Goal: Transaction & Acquisition: Purchase product/service

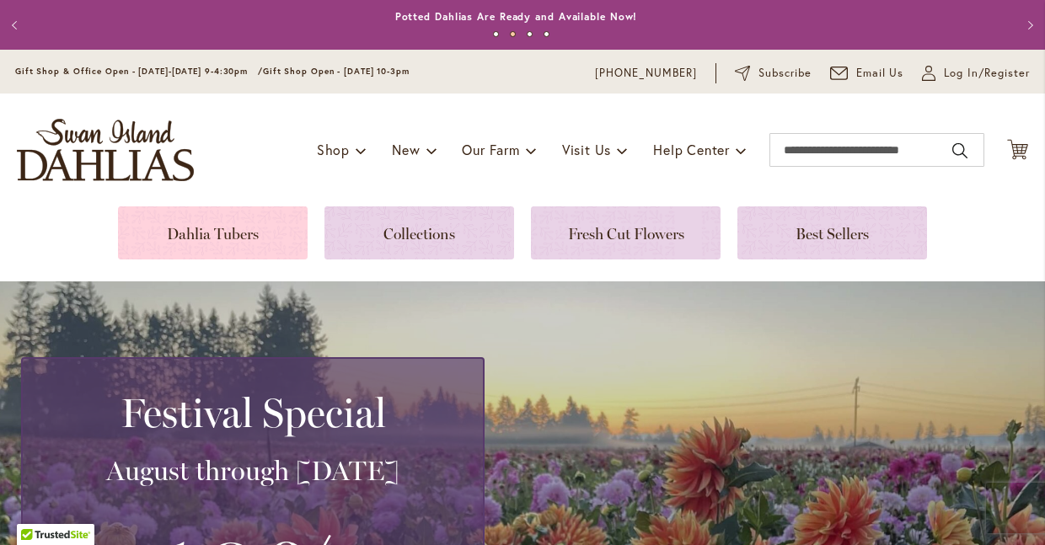
click at [204, 234] on link at bounding box center [213, 232] width 190 height 53
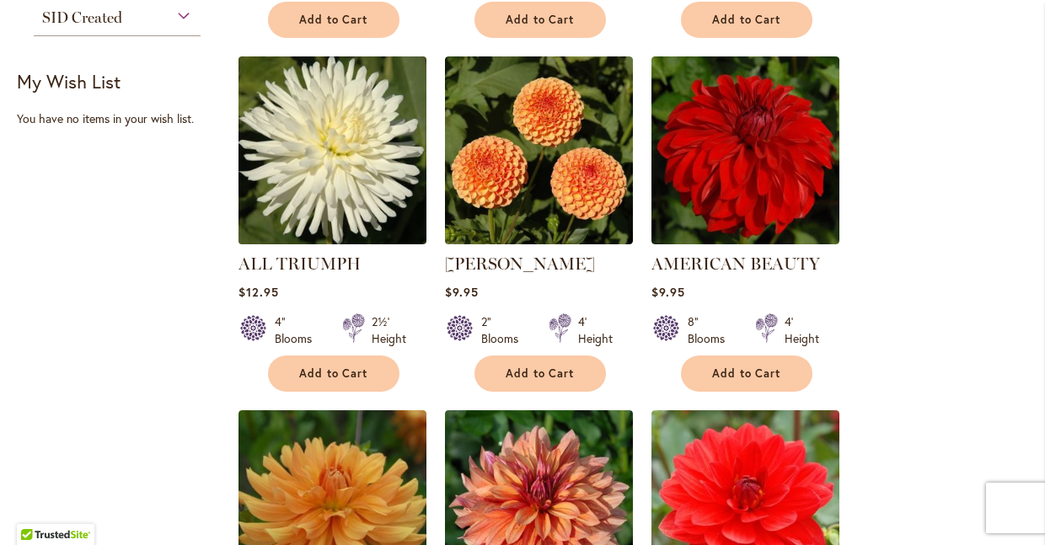
scroll to position [1075, 0]
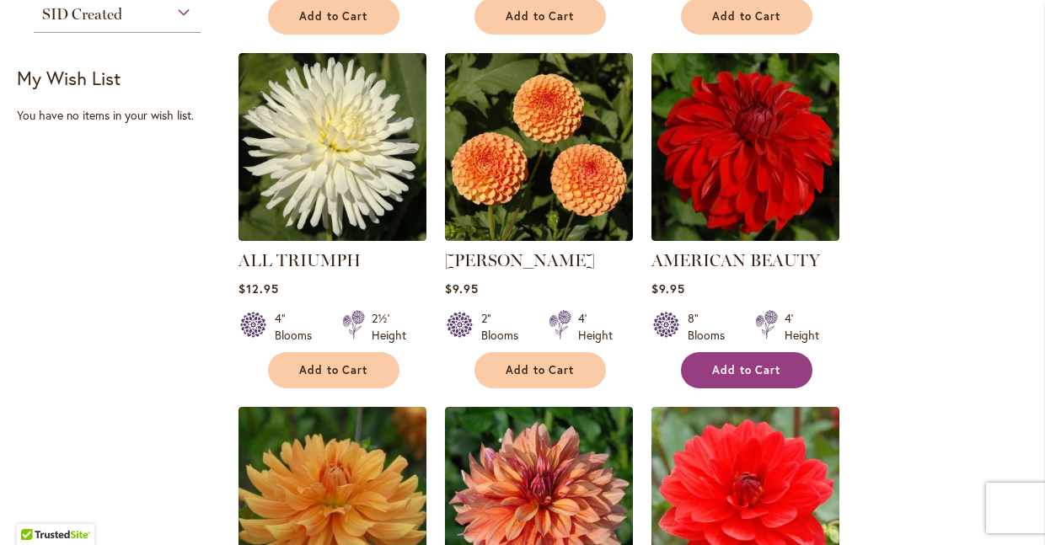
click at [765, 368] on span "Add to Cart" at bounding box center [746, 370] width 69 height 14
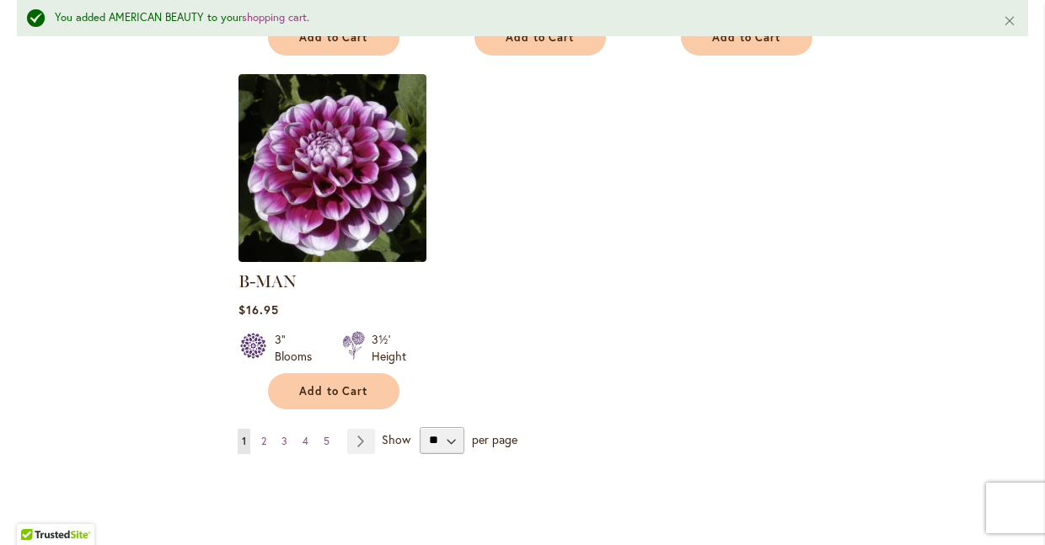
scroll to position [2281, 0]
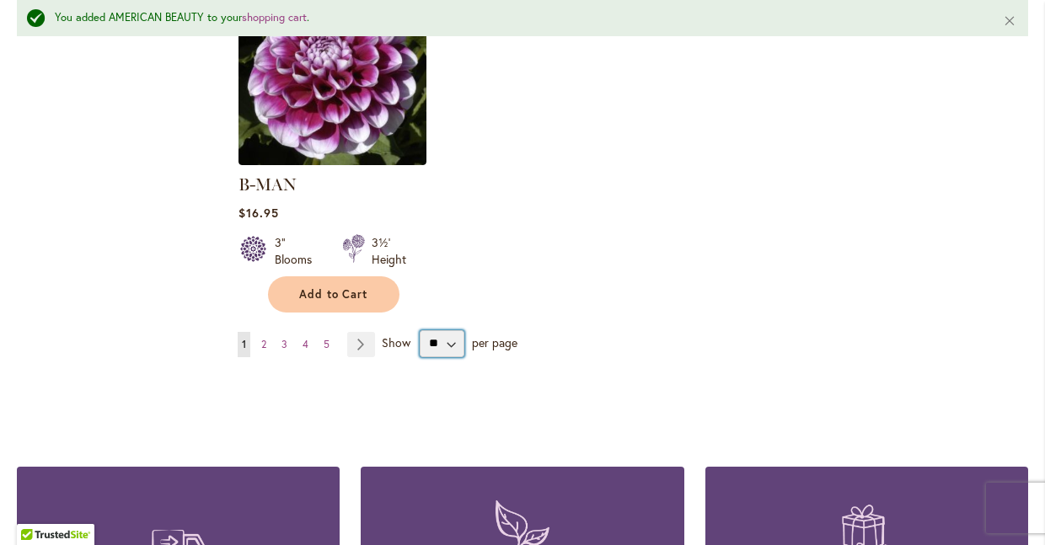
select select "**"
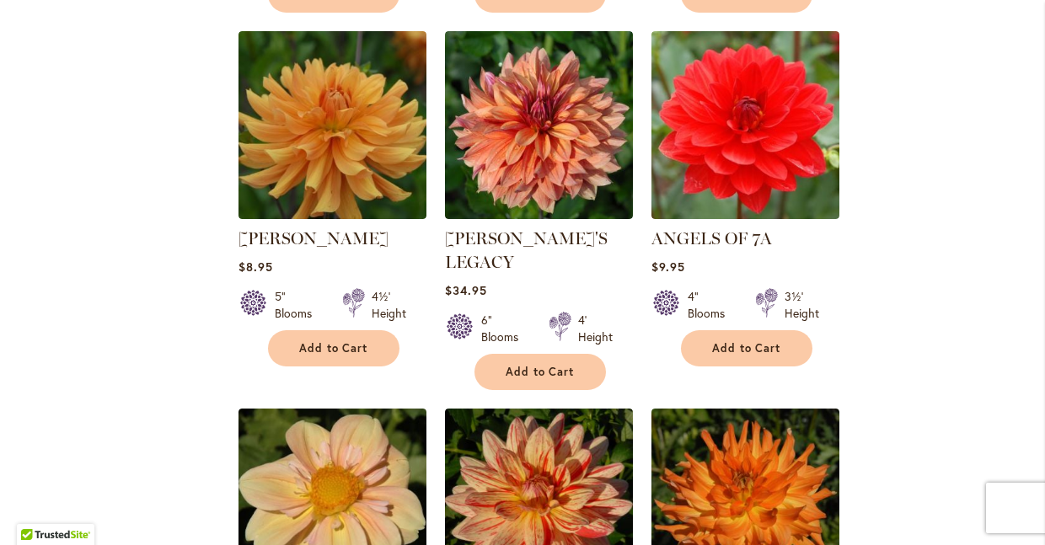
scroll to position [1448, 0]
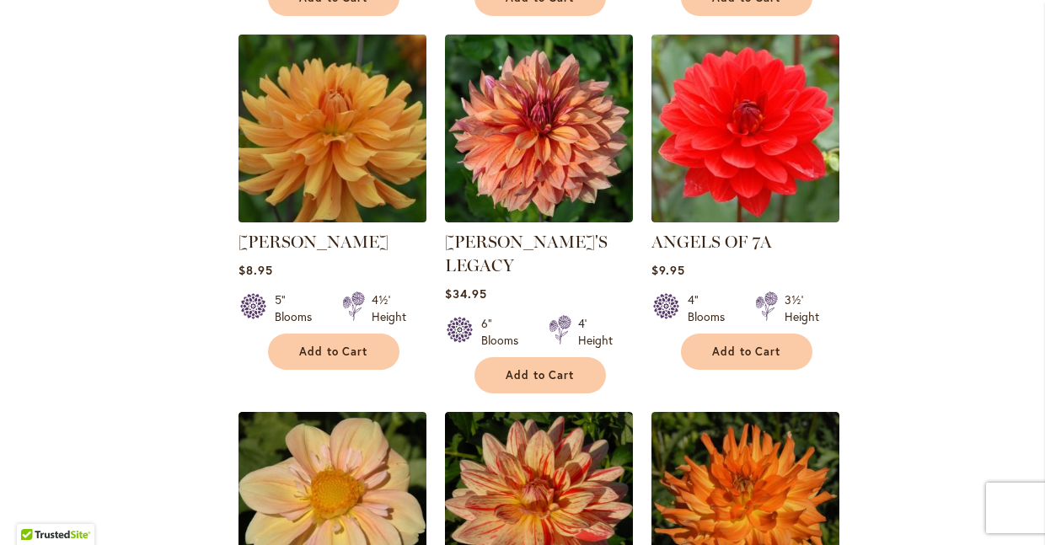
click at [365, 153] on img at bounding box center [331, 128] width 197 height 197
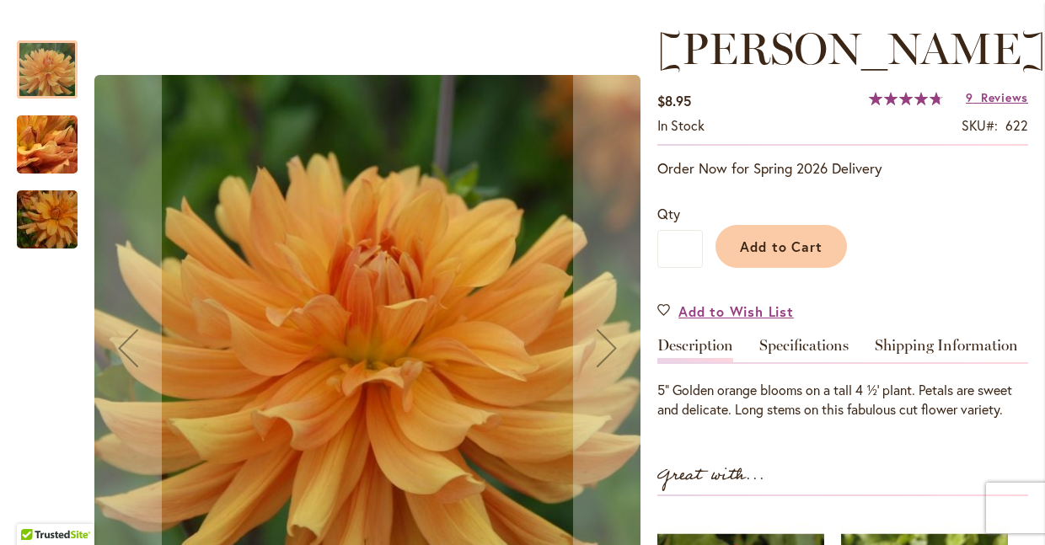
scroll to position [227, 0]
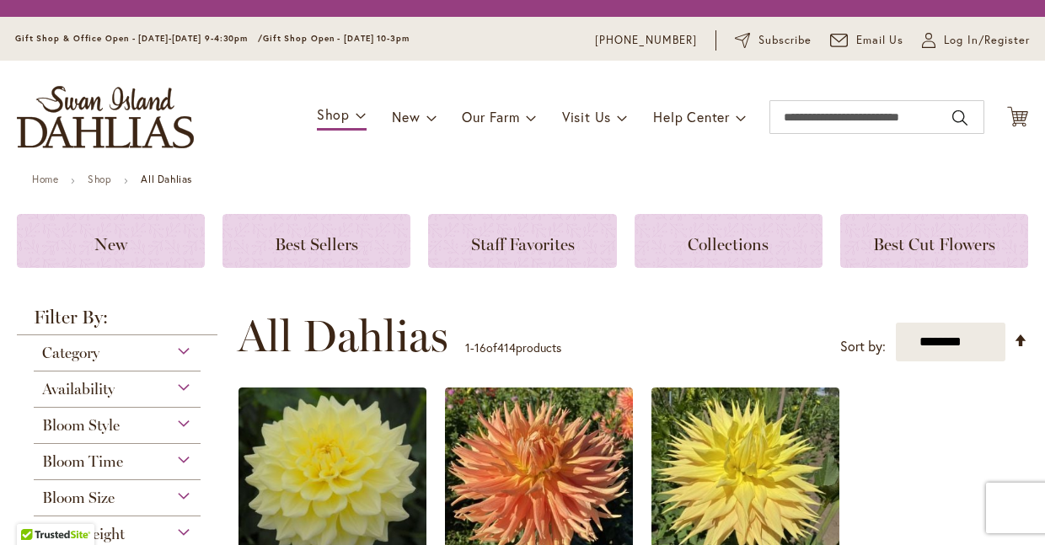
select select "**"
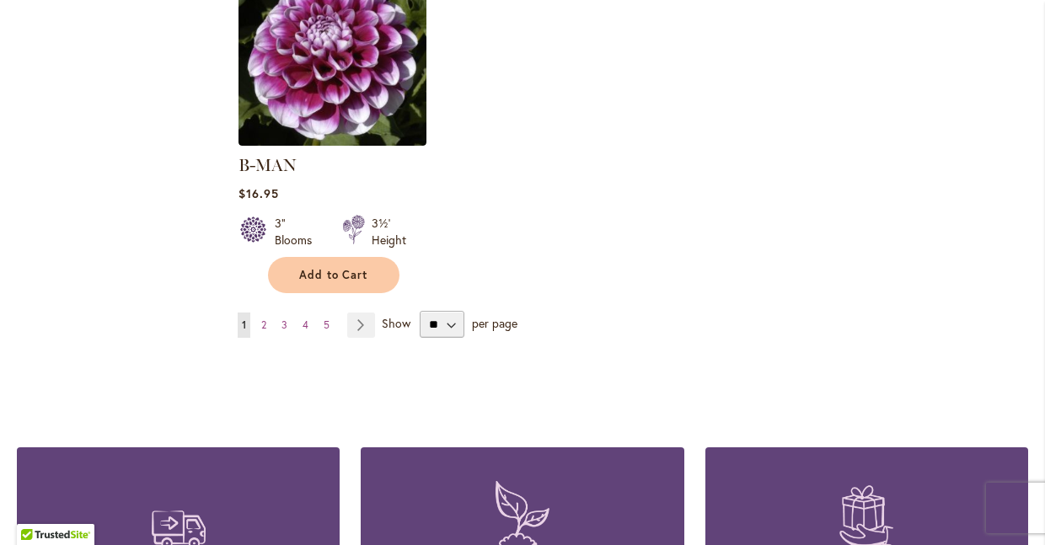
scroll to position [2267, 0]
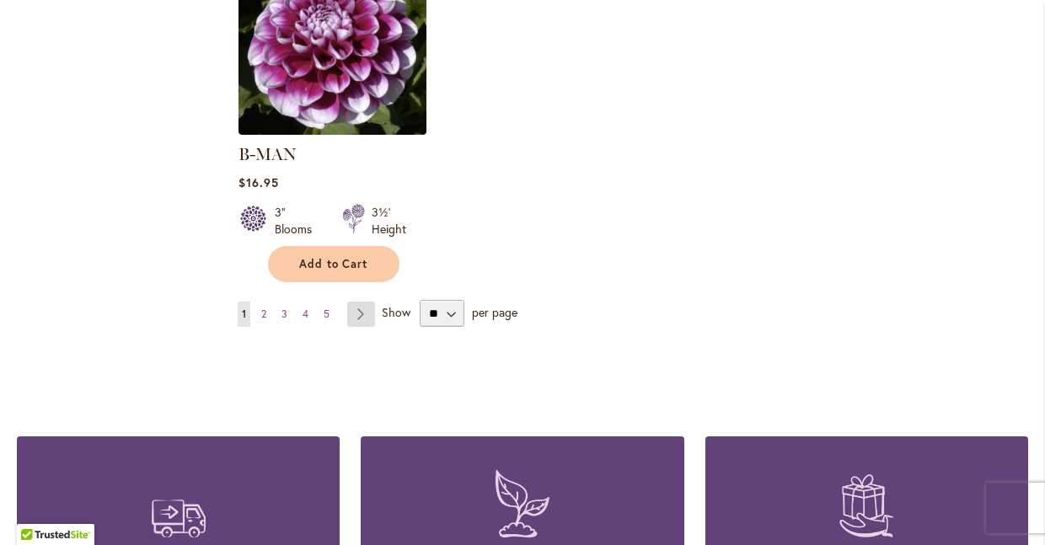
click at [357, 302] on link "Page Next" at bounding box center [361, 314] width 28 height 25
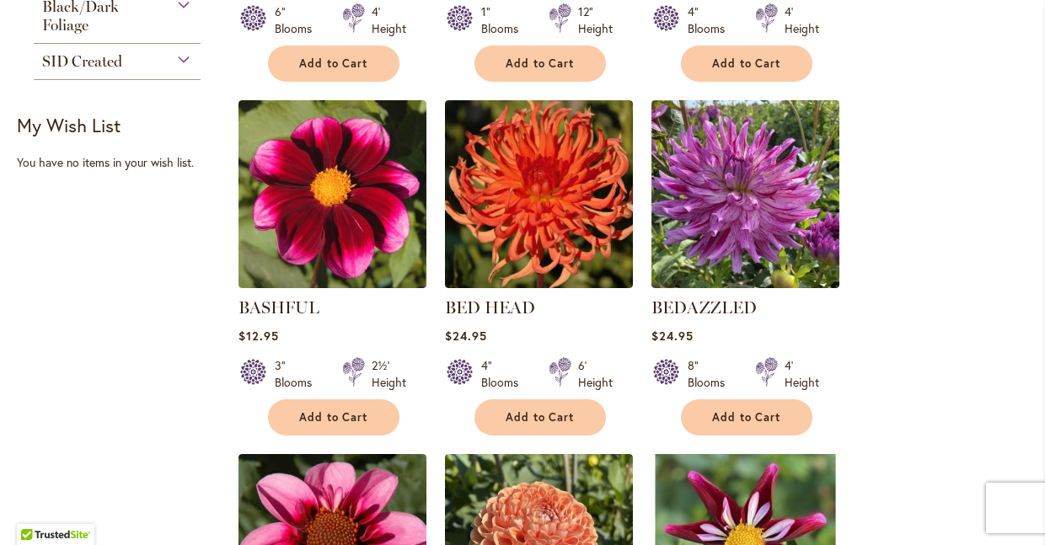
scroll to position [1032, 0]
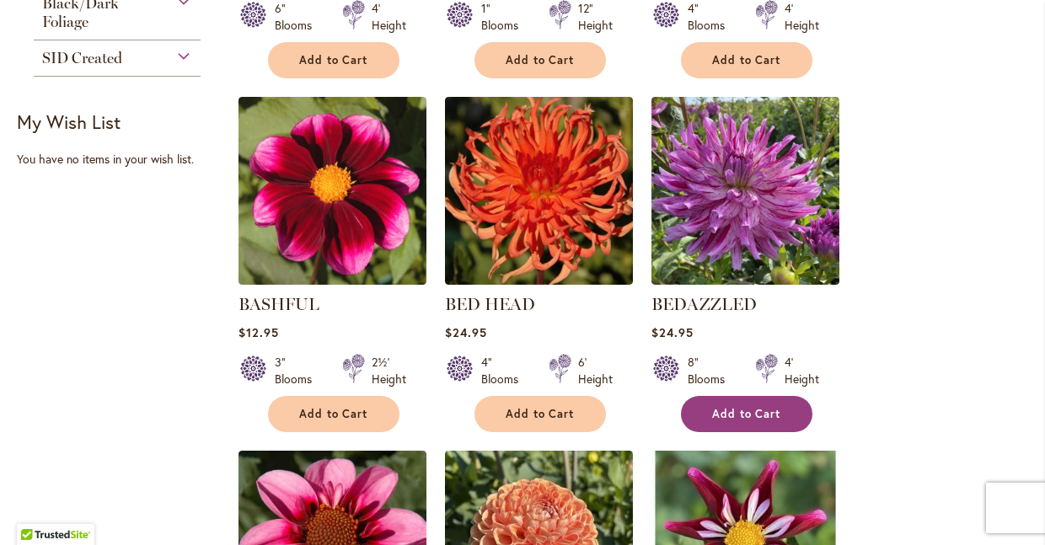
click at [739, 410] on span "Add to Cart" at bounding box center [746, 414] width 69 height 14
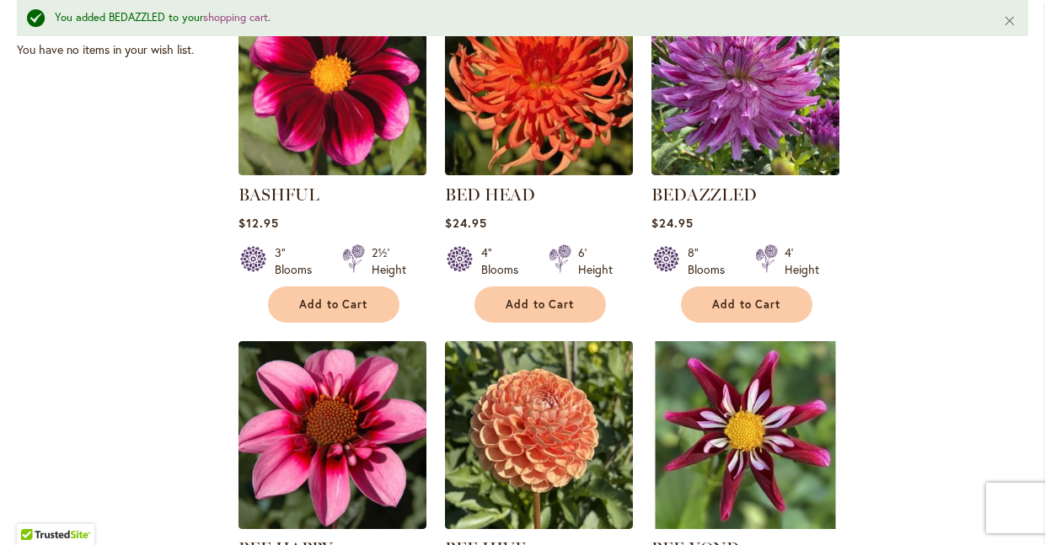
scroll to position [1445, 0]
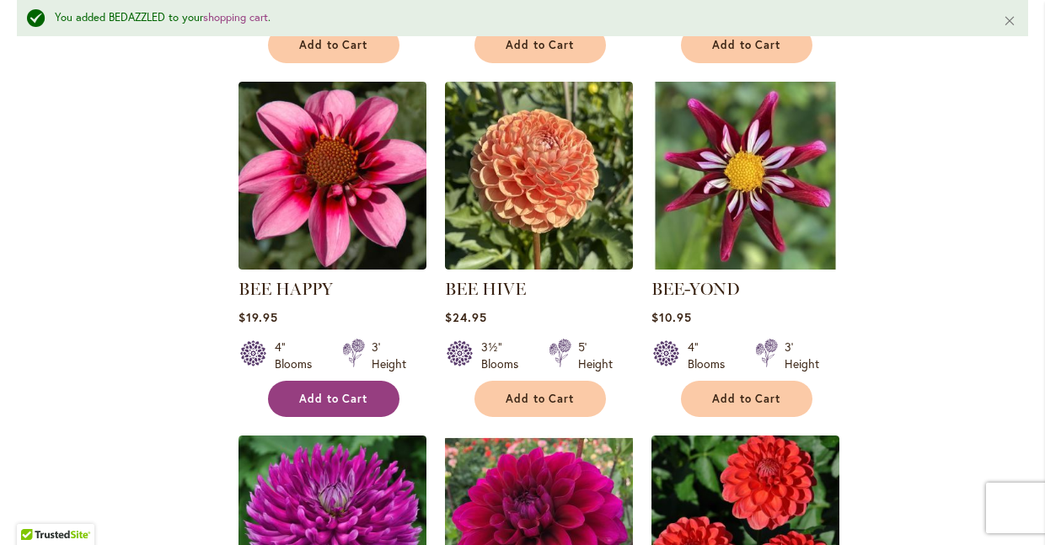
click at [324, 394] on span "Add to Cart" at bounding box center [333, 399] width 69 height 14
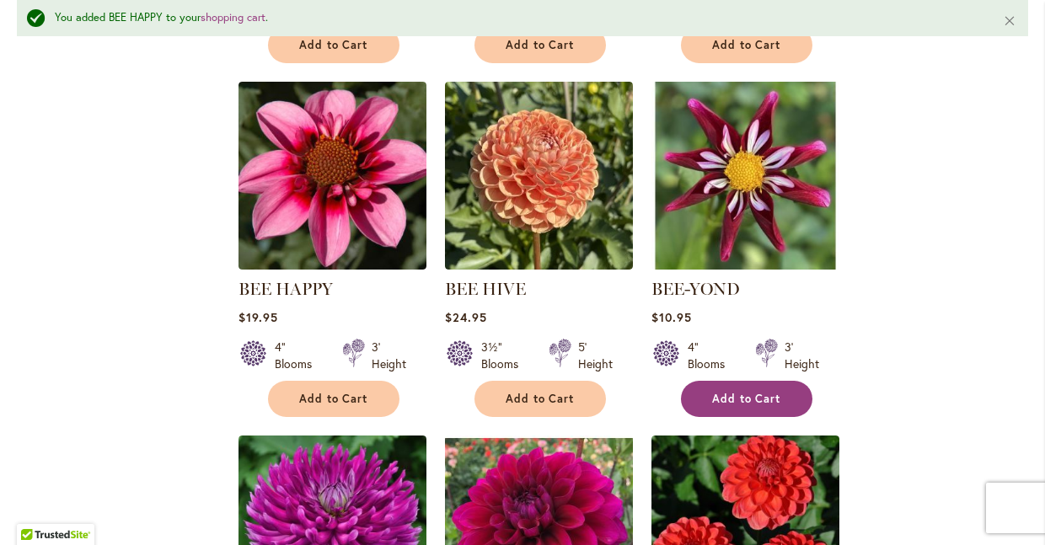
click at [759, 394] on span "Add to Cart" at bounding box center [746, 399] width 69 height 14
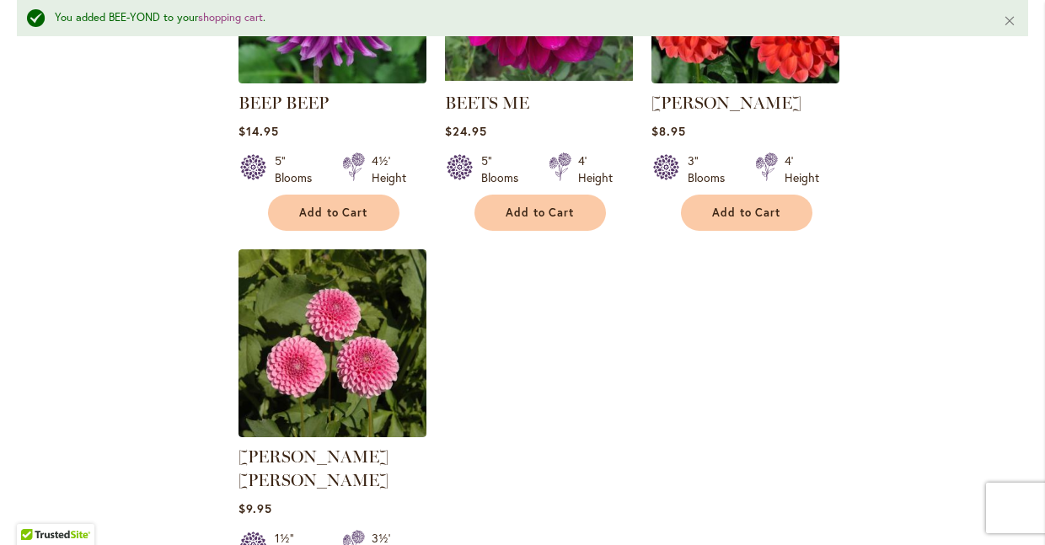
scroll to position [2241, 0]
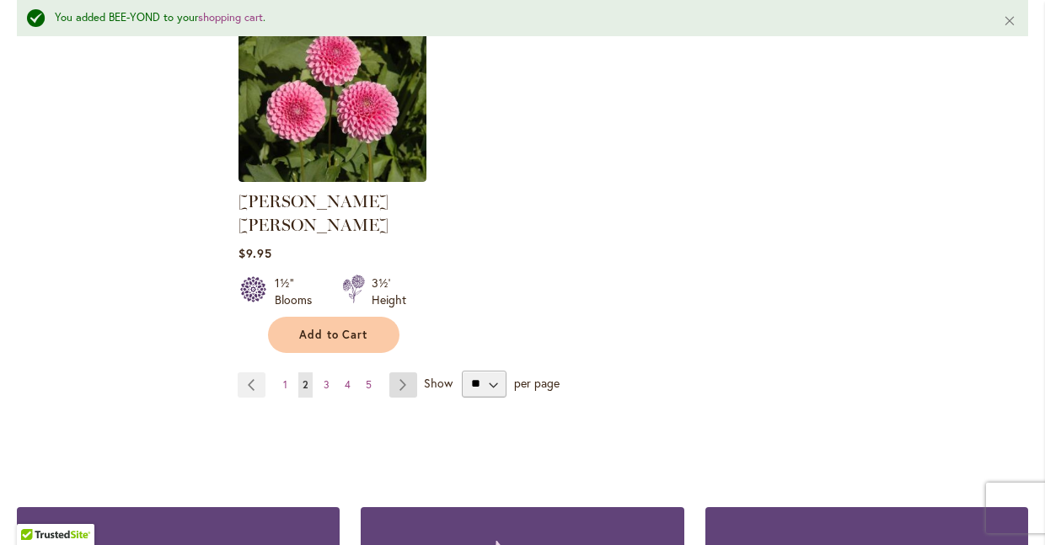
click at [402, 373] on link "Page Next" at bounding box center [403, 385] width 28 height 25
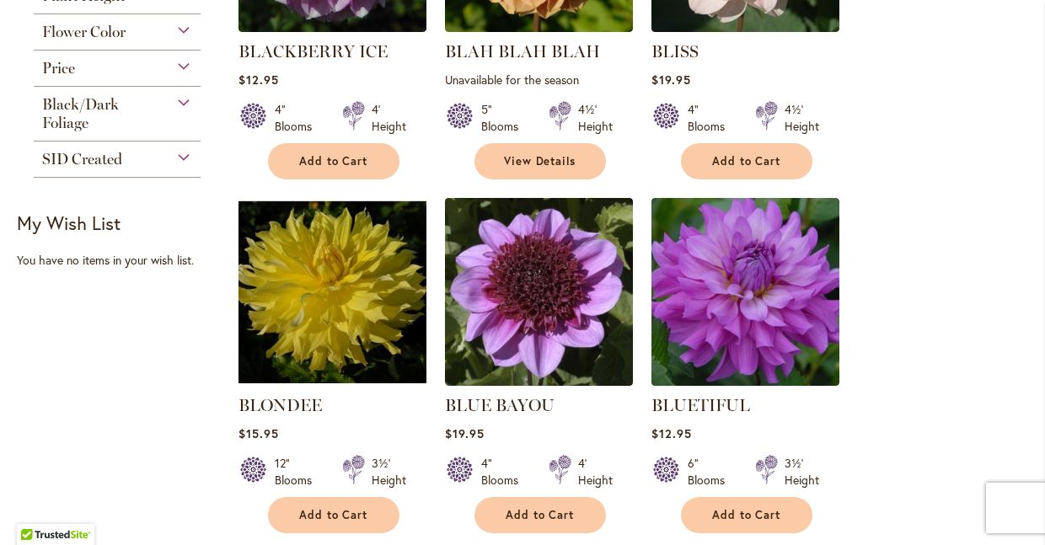
scroll to position [996, 0]
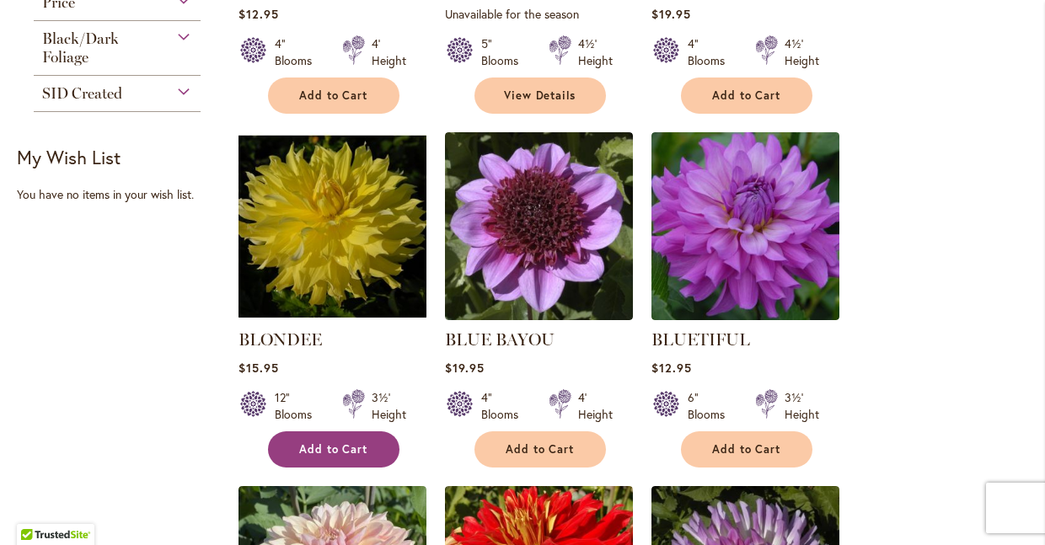
click at [337, 453] on span "Add to Cart" at bounding box center [333, 449] width 69 height 14
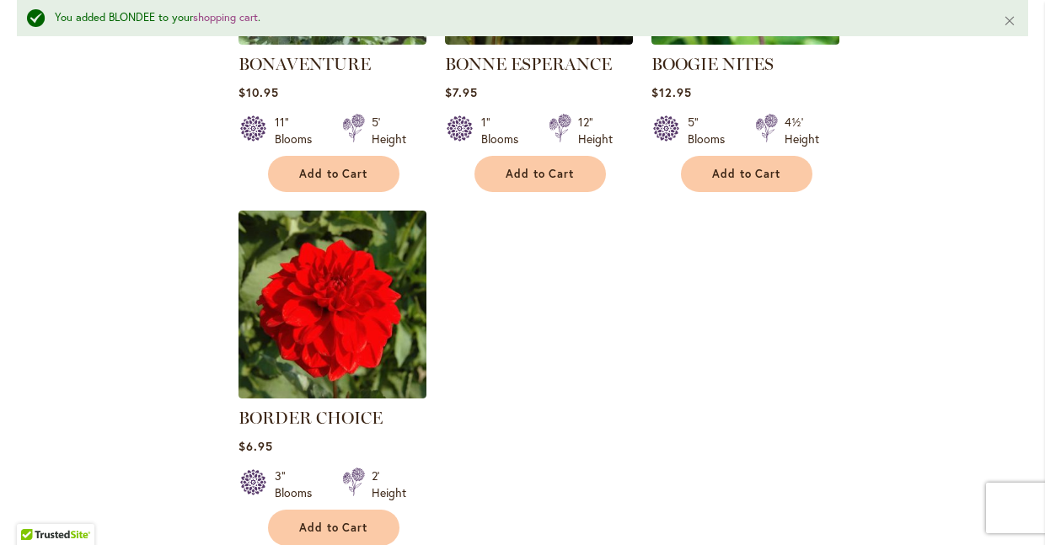
scroll to position [2283, 0]
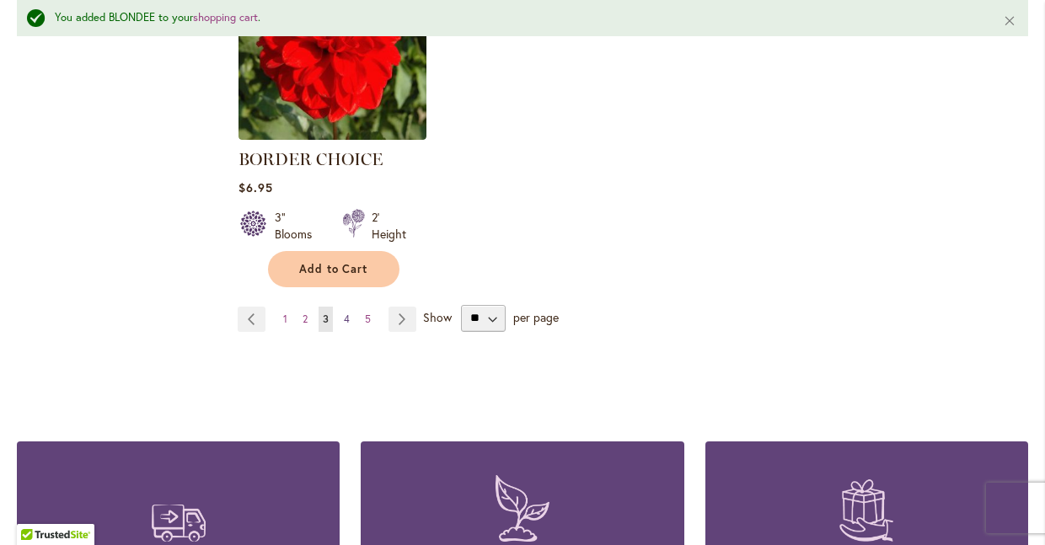
click at [348, 312] on link "Page 4" at bounding box center [347, 319] width 14 height 25
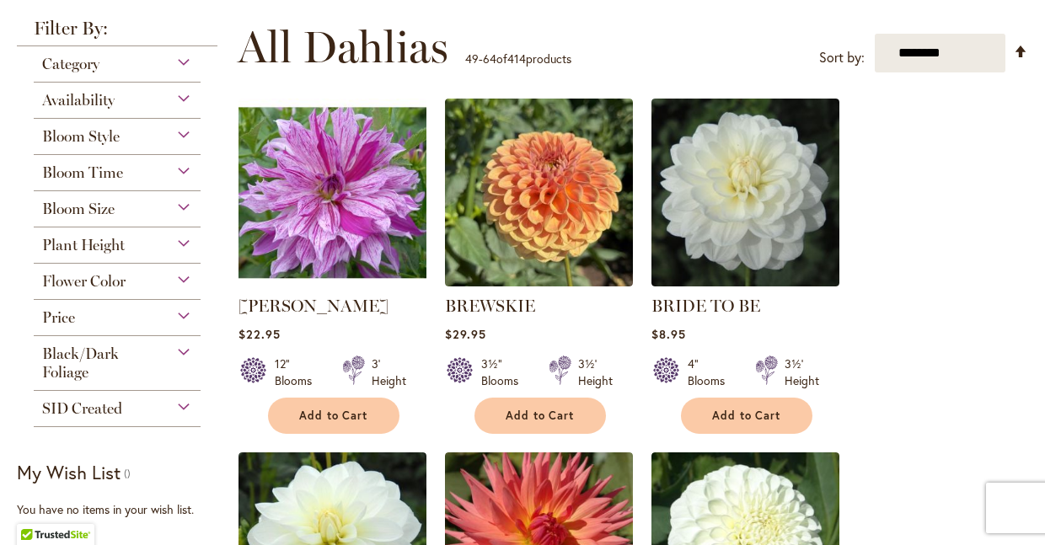
scroll to position [289, 0]
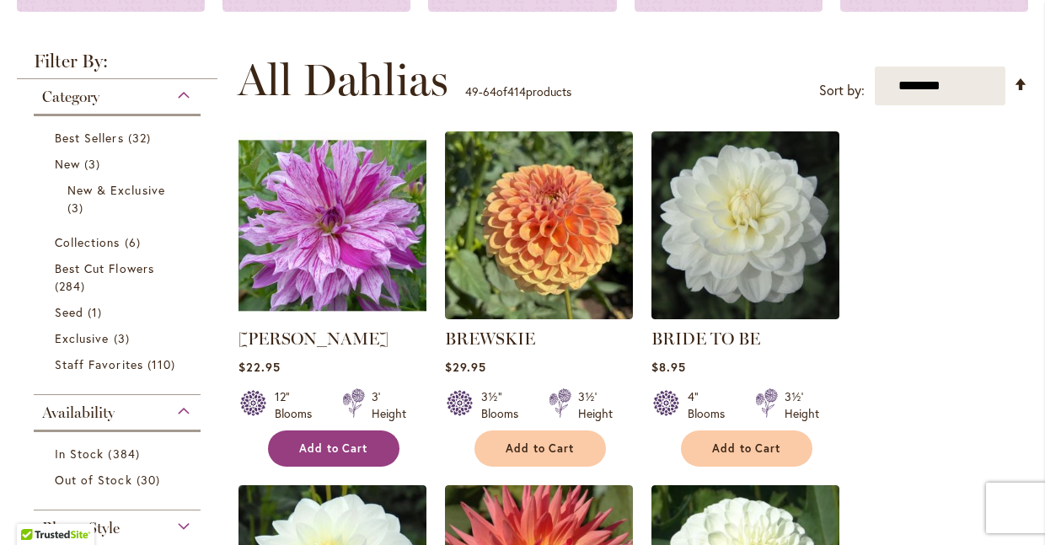
click at [331, 445] on span "Add to Cart" at bounding box center [333, 449] width 69 height 14
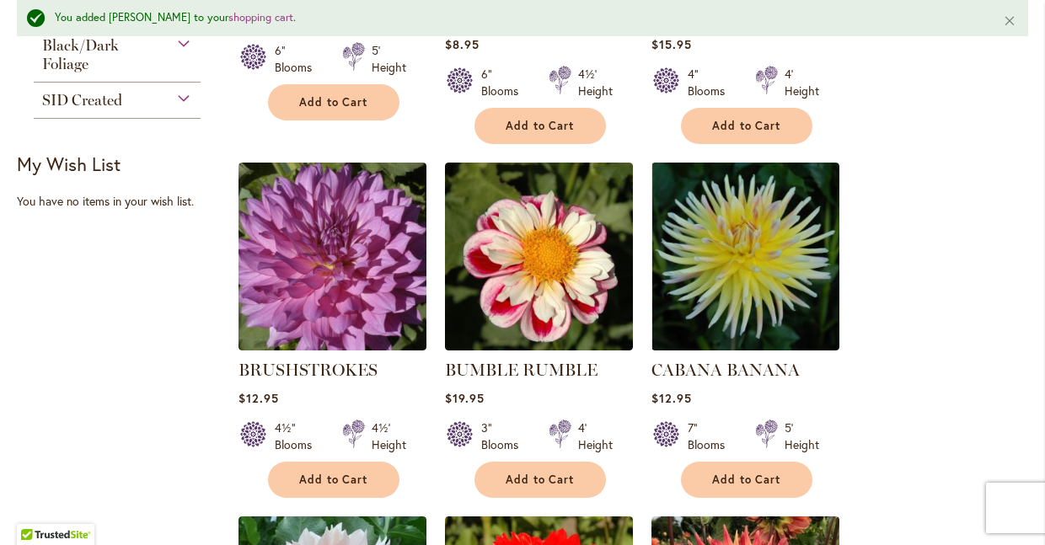
scroll to position [1081, 0]
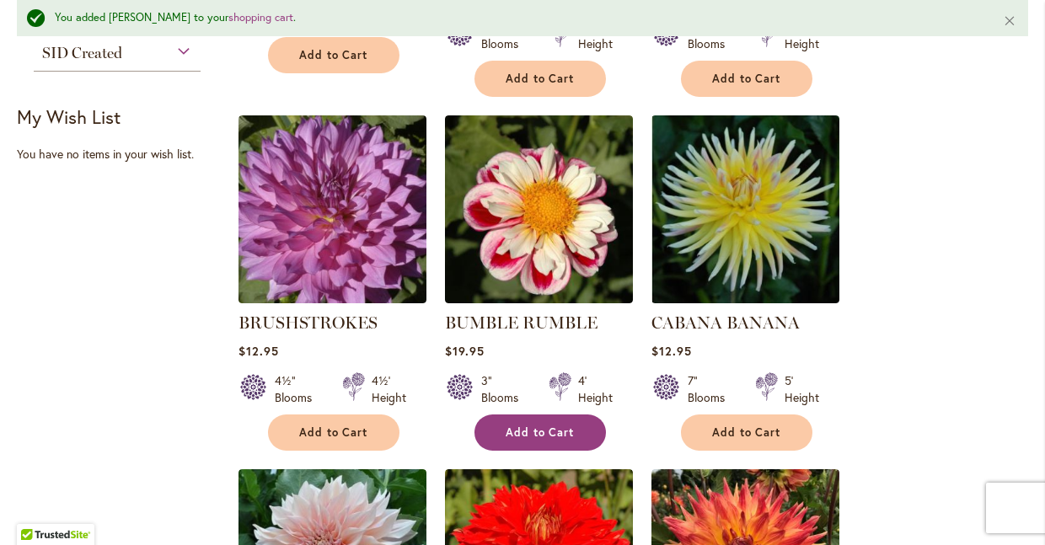
click at [543, 426] on span "Add to Cart" at bounding box center [540, 433] width 69 height 14
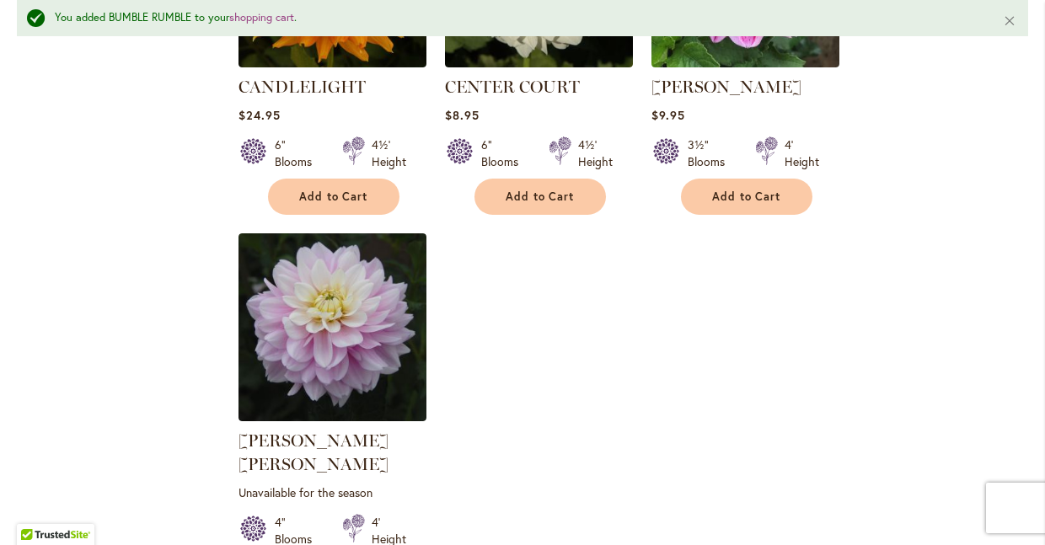
scroll to position [2136, 0]
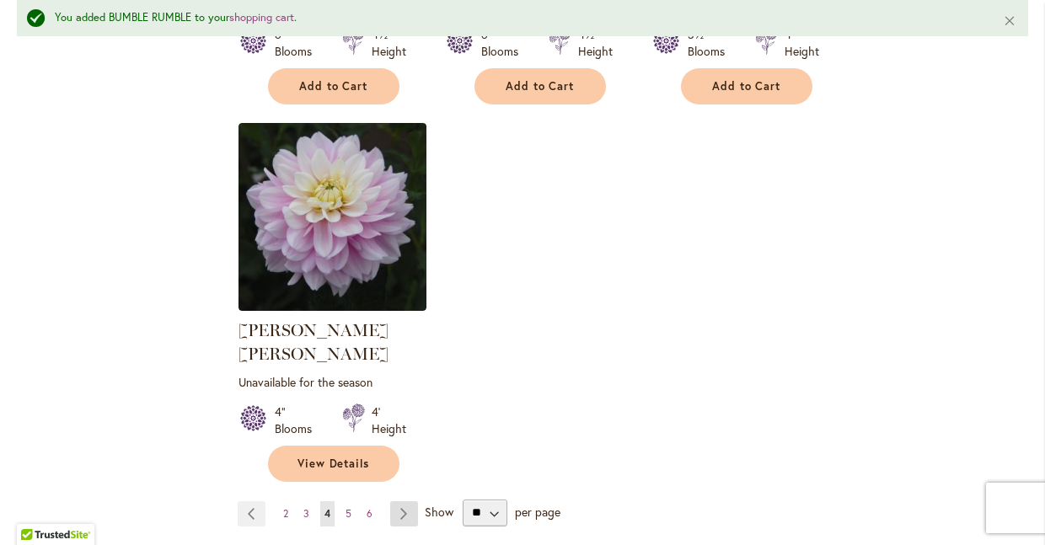
click at [410, 501] on link "Page Next" at bounding box center [404, 513] width 28 height 25
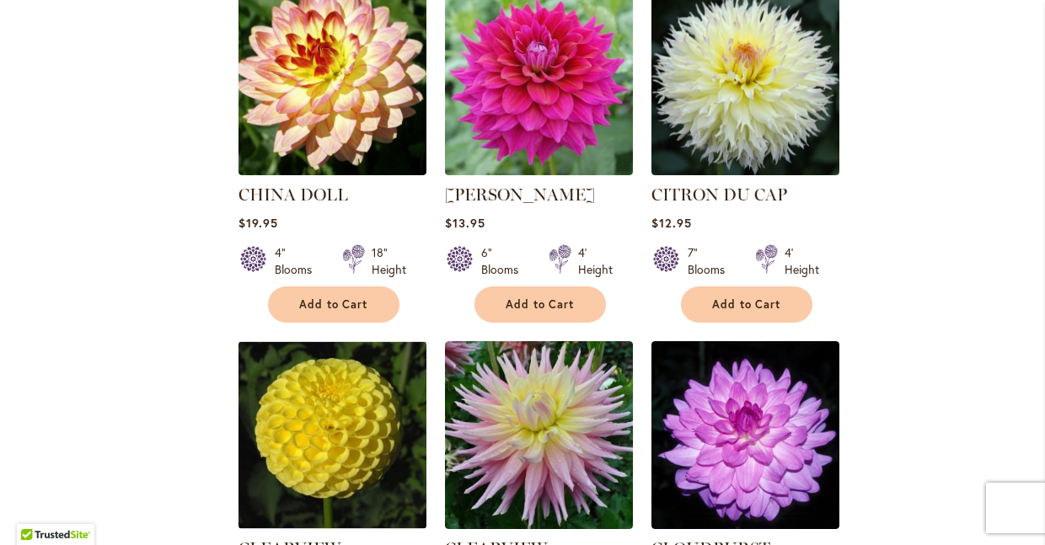
scroll to position [1809, 0]
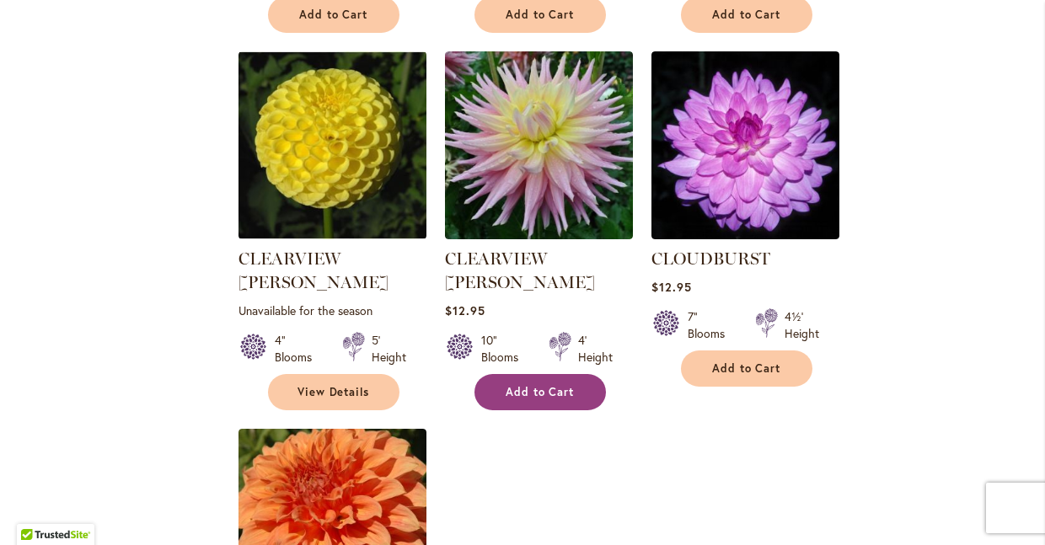
click at [554, 385] on span "Add to Cart" at bounding box center [540, 392] width 69 height 14
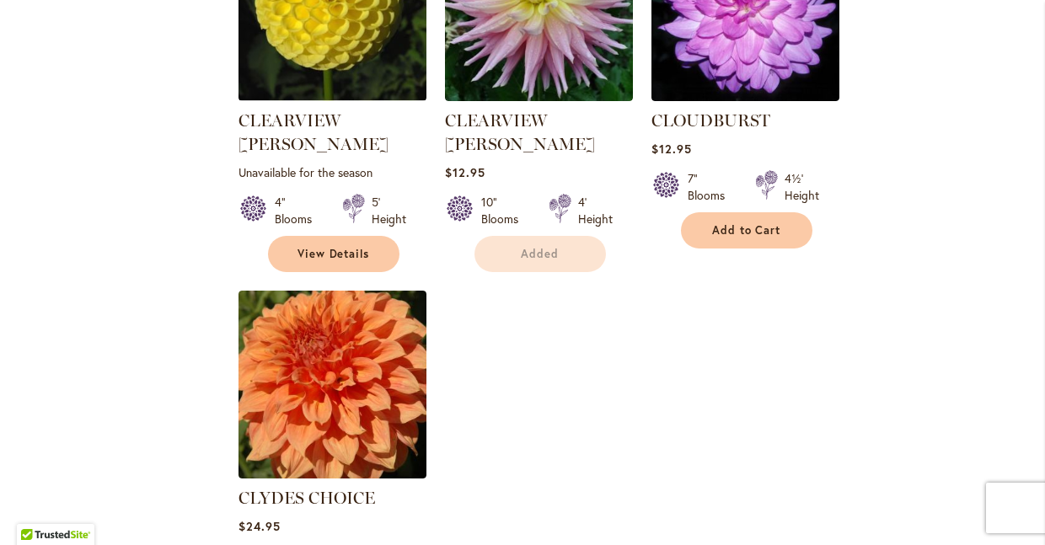
scroll to position [2151, 0]
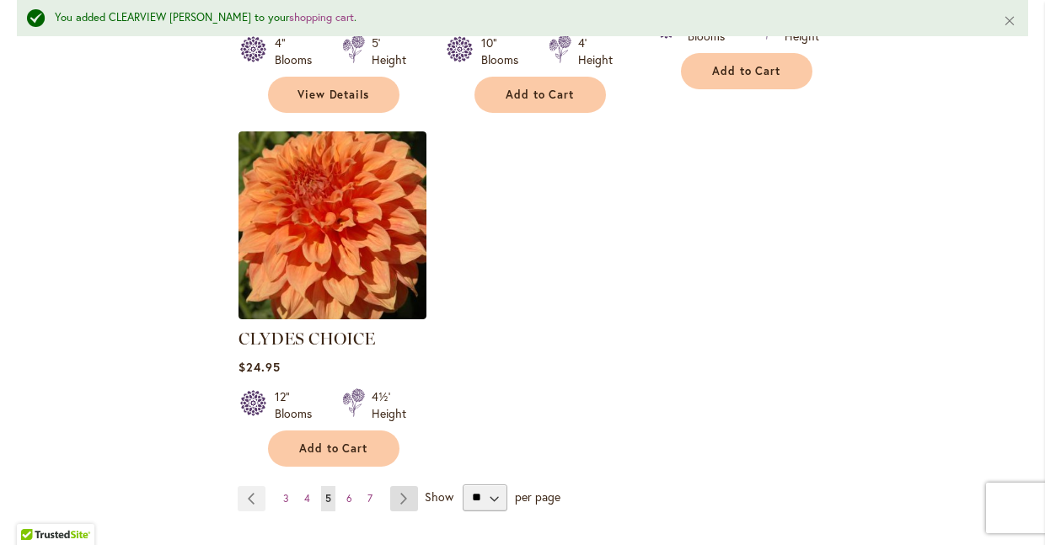
click at [401, 486] on link "Page Next" at bounding box center [404, 498] width 28 height 25
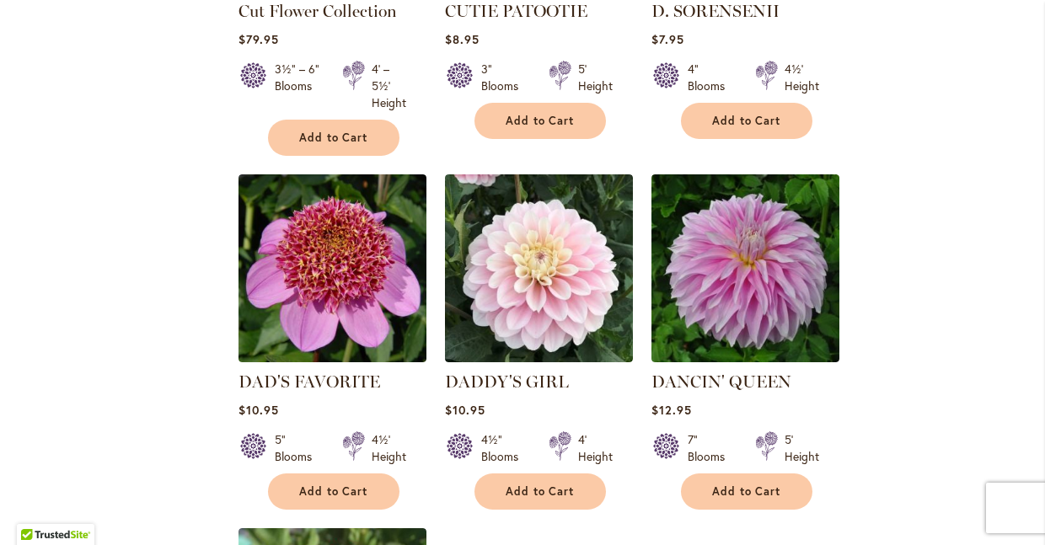
scroll to position [1841, 0]
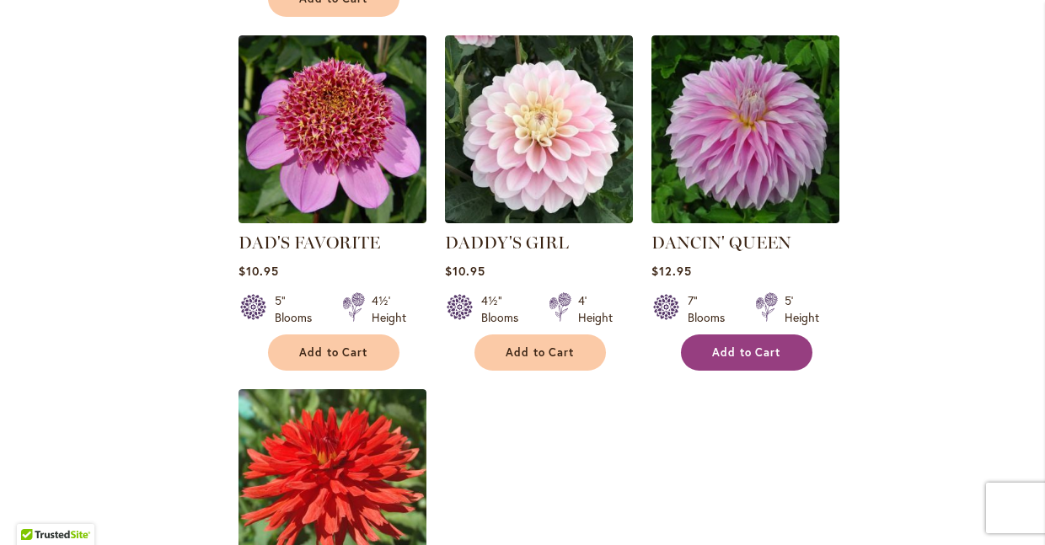
click at [770, 354] on span "Add to Cart" at bounding box center [746, 353] width 69 height 14
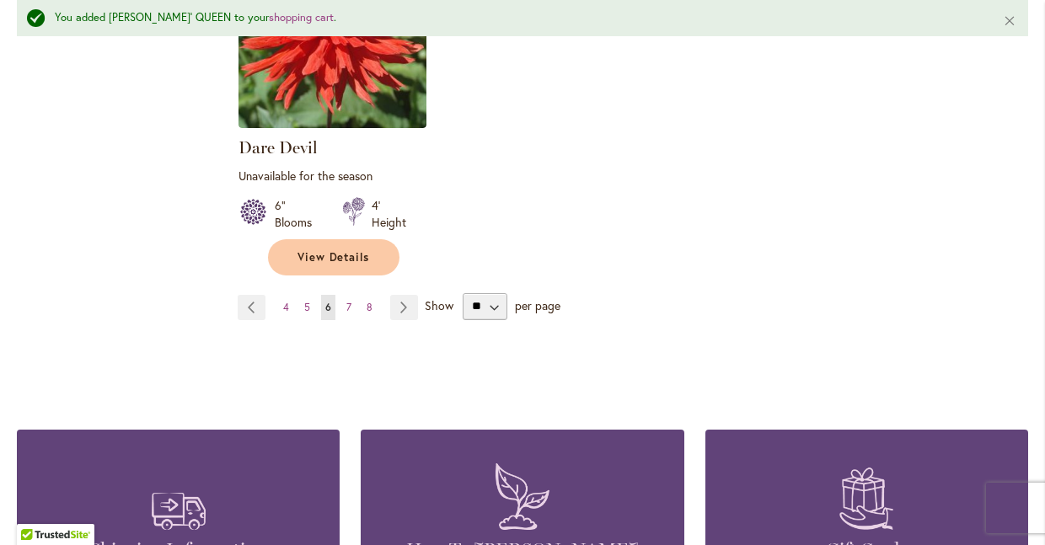
scroll to position [2436, 0]
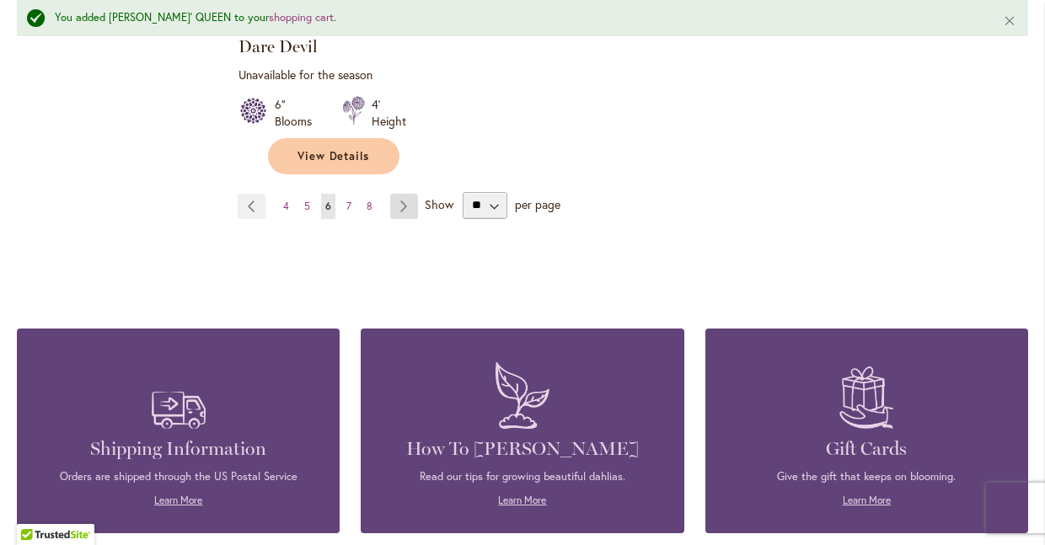
click at [402, 202] on link "Page Next" at bounding box center [404, 206] width 28 height 25
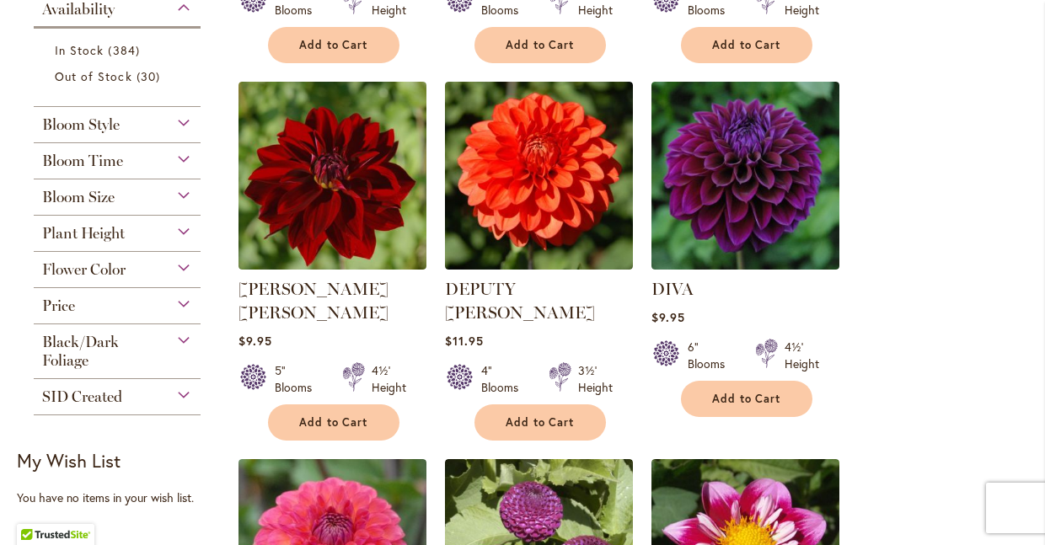
scroll to position [696, 0]
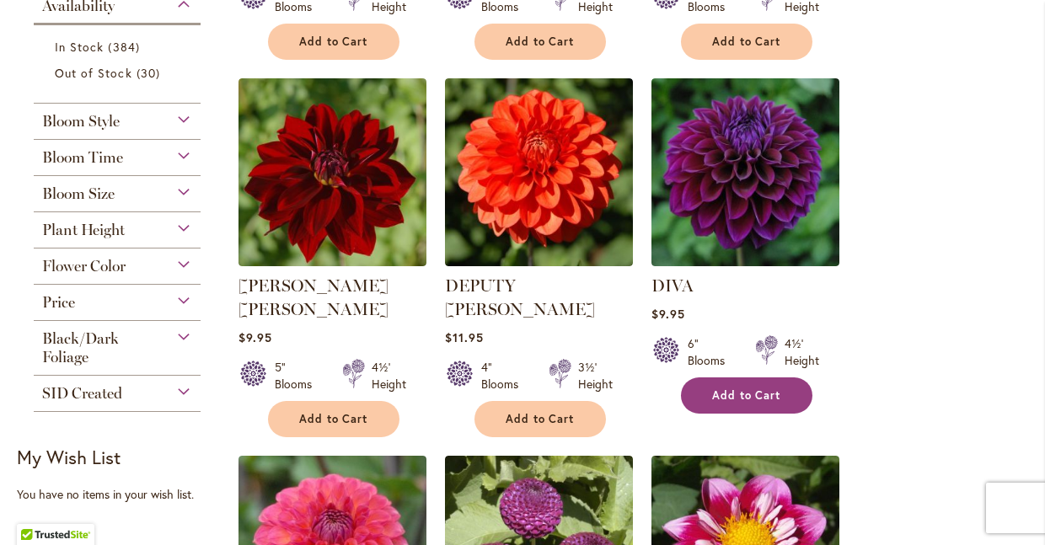
click at [757, 389] on span "Add to Cart" at bounding box center [746, 396] width 69 height 14
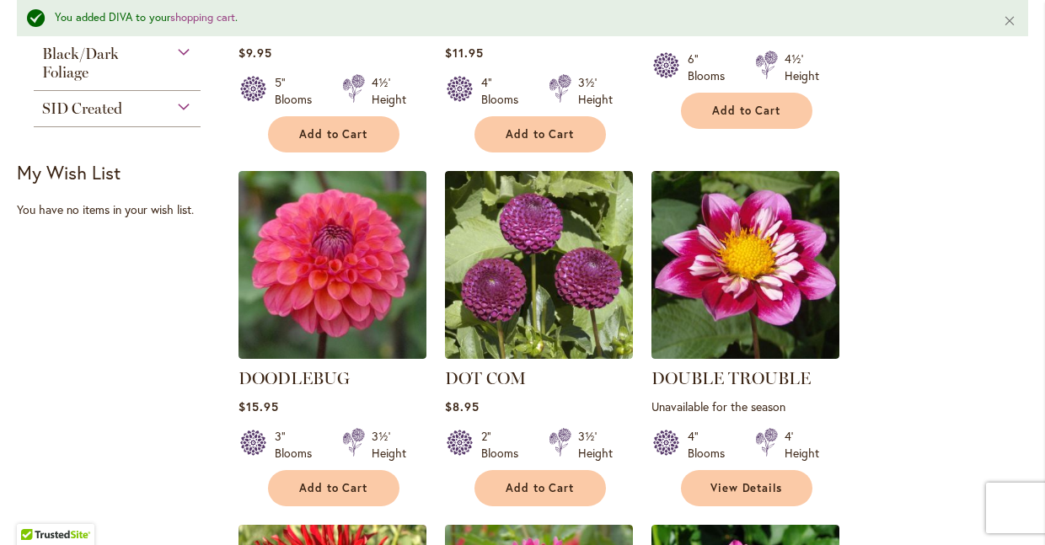
scroll to position [1029, 0]
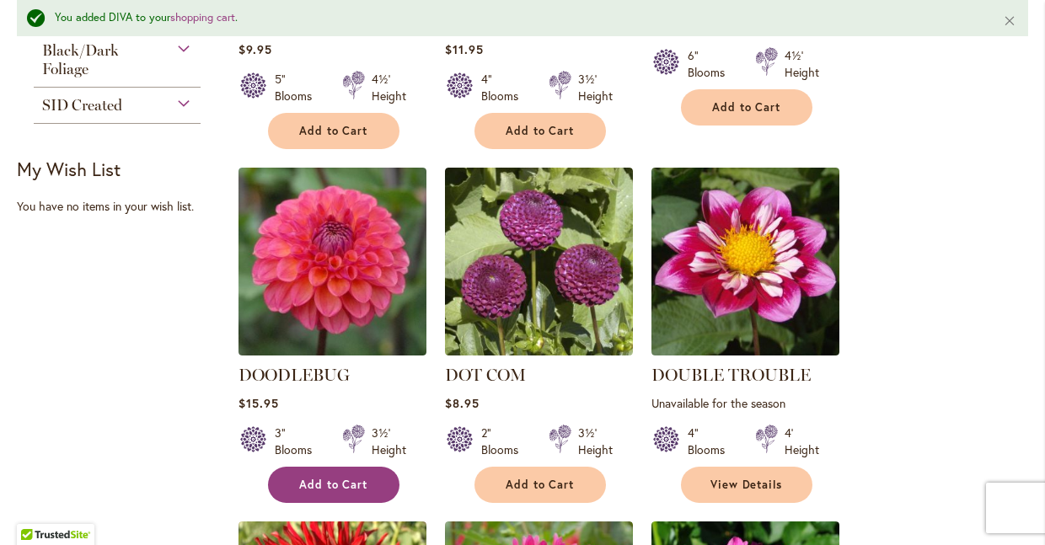
click at [362, 478] on span "Add to Cart" at bounding box center [333, 485] width 69 height 14
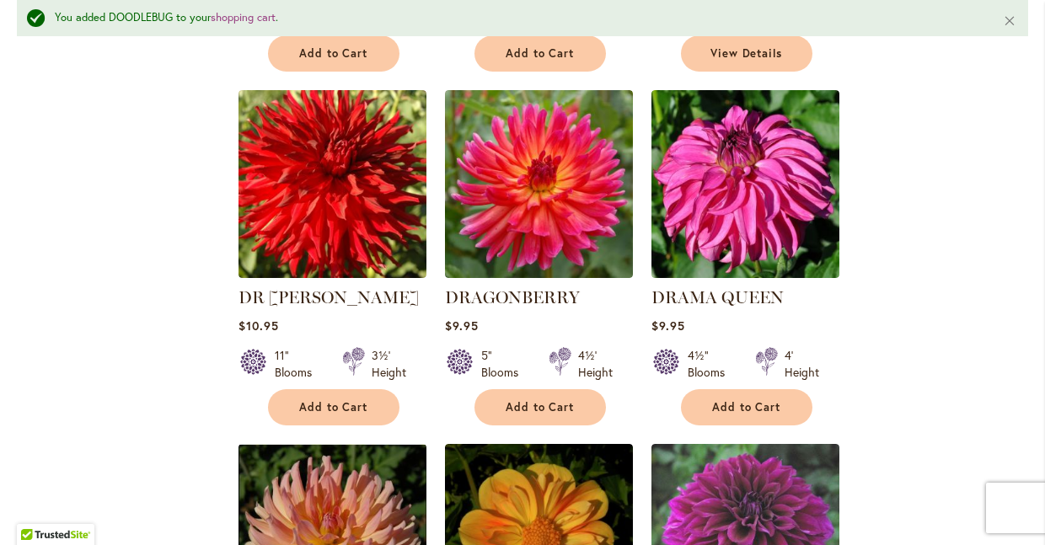
scroll to position [1510, 0]
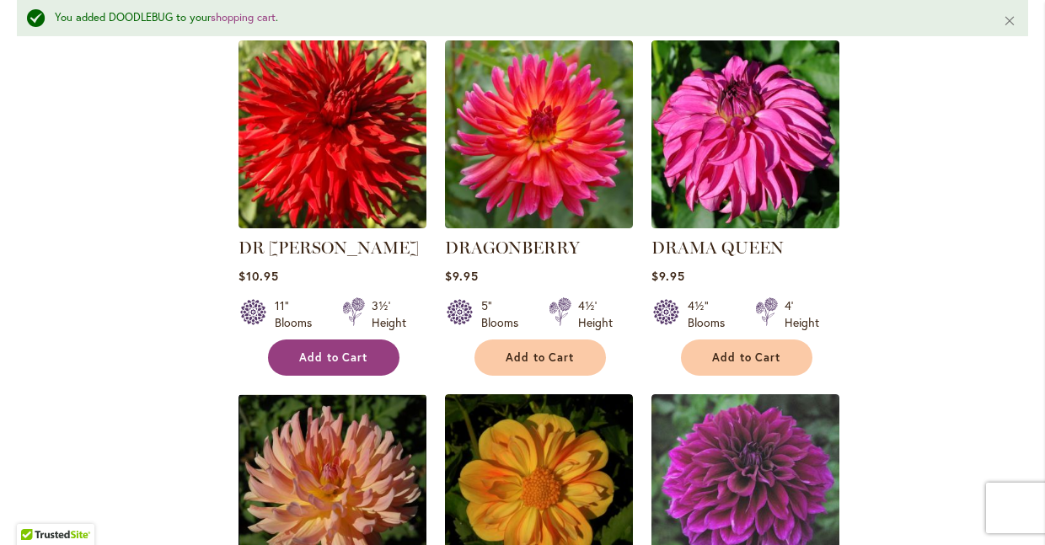
click at [315, 351] on span "Add to Cart" at bounding box center [333, 358] width 69 height 14
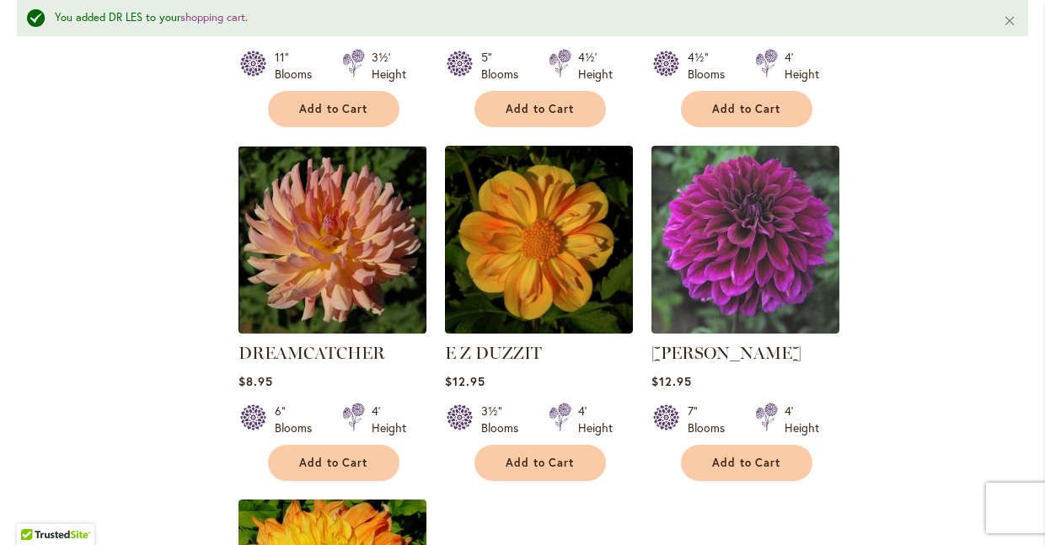
scroll to position [1793, 0]
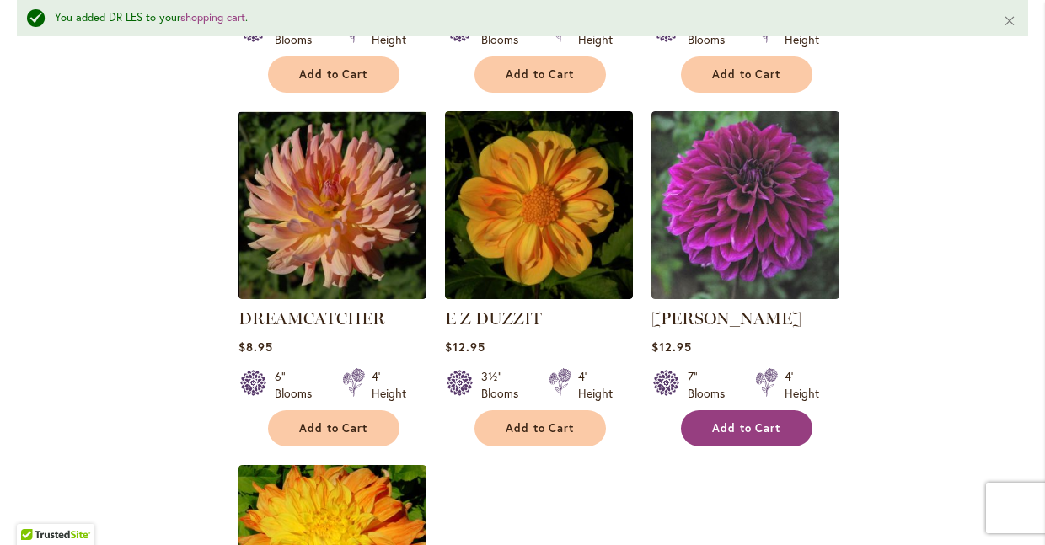
click at [743, 421] on span "Add to Cart" at bounding box center [746, 428] width 69 height 14
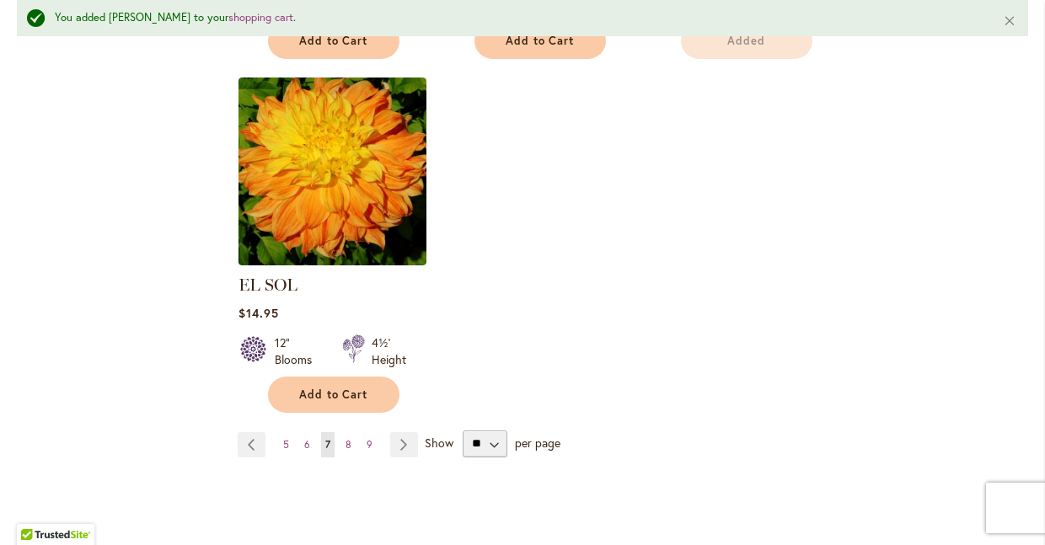
scroll to position [2181, 0]
click at [401, 432] on link "Page Next" at bounding box center [404, 444] width 28 height 25
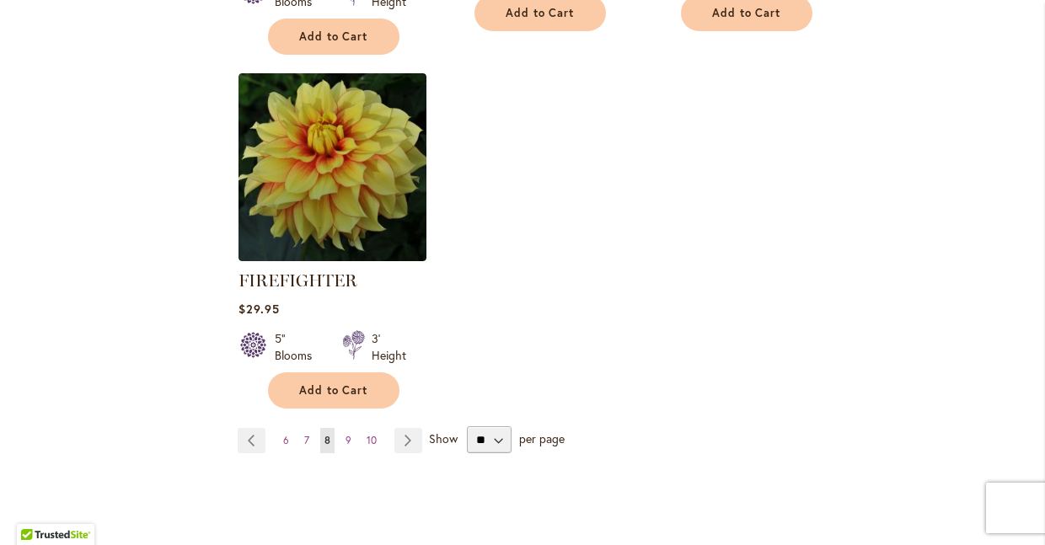
scroll to position [2393, 0]
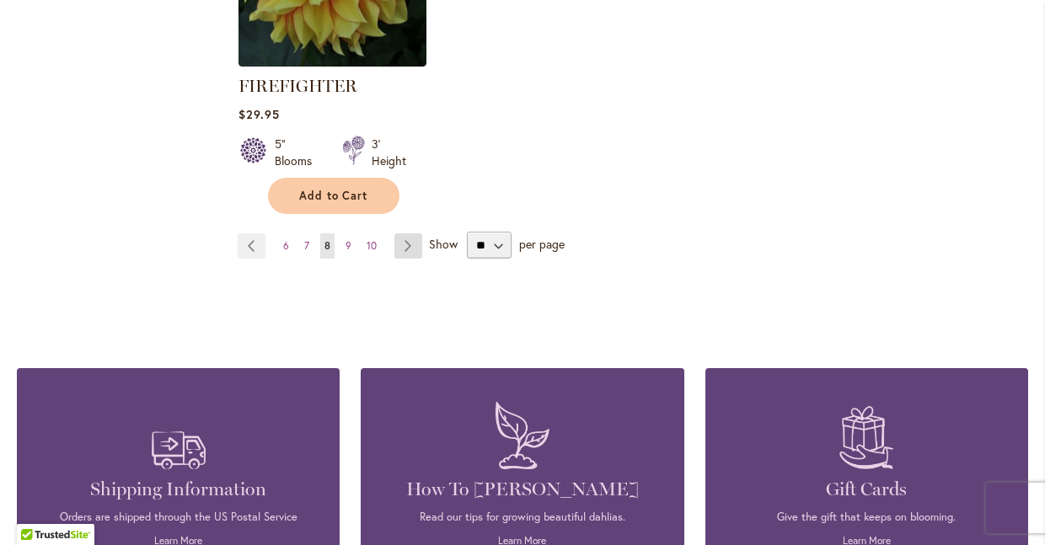
click at [407, 245] on link "Page Next" at bounding box center [408, 245] width 28 height 25
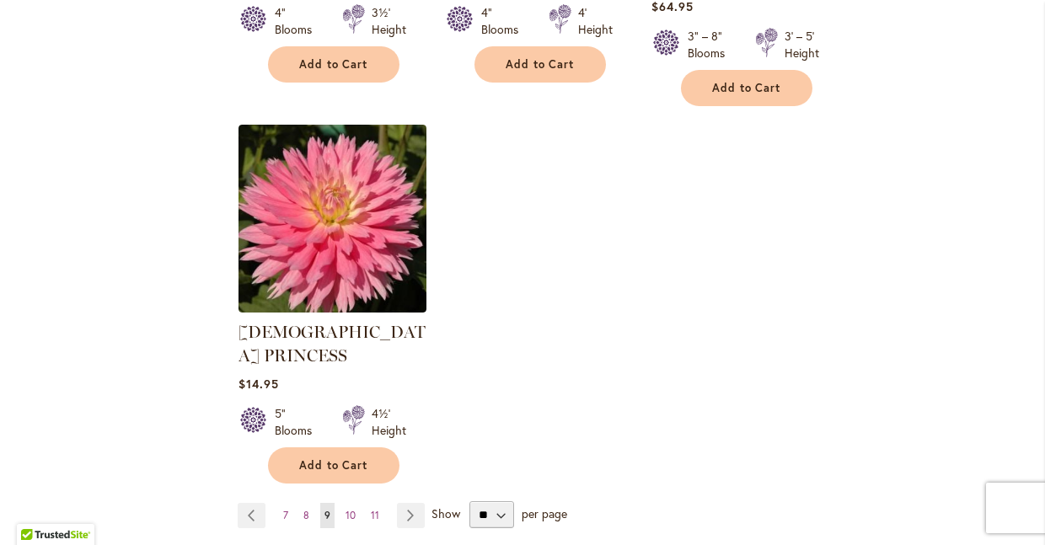
scroll to position [2290, 0]
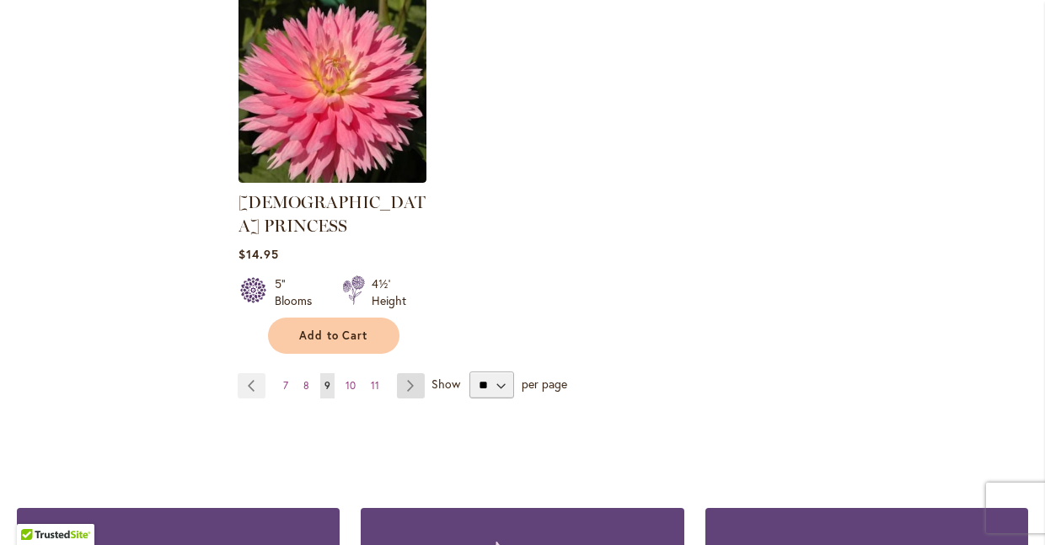
click at [411, 373] on link "Page Next" at bounding box center [411, 385] width 28 height 25
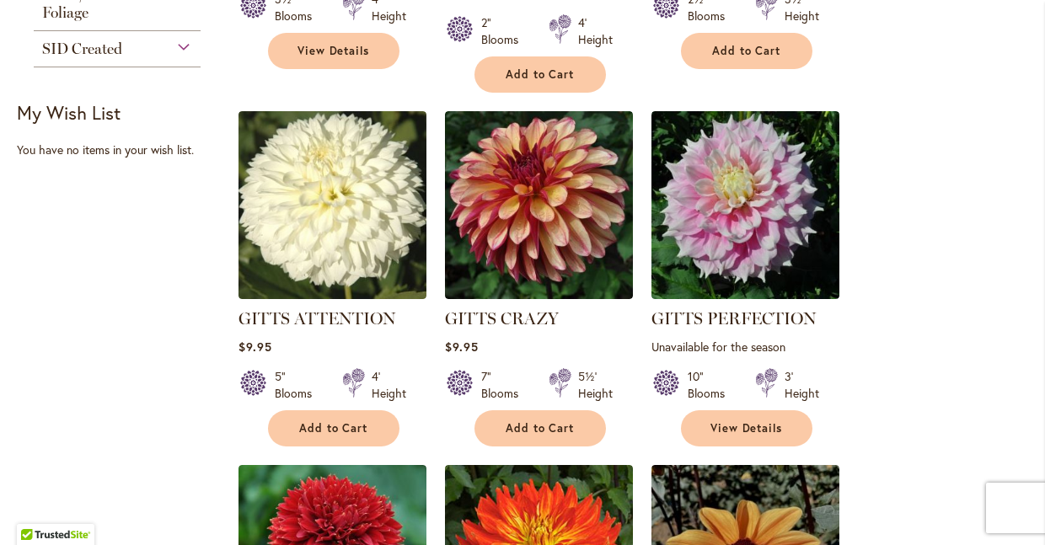
scroll to position [1075, 0]
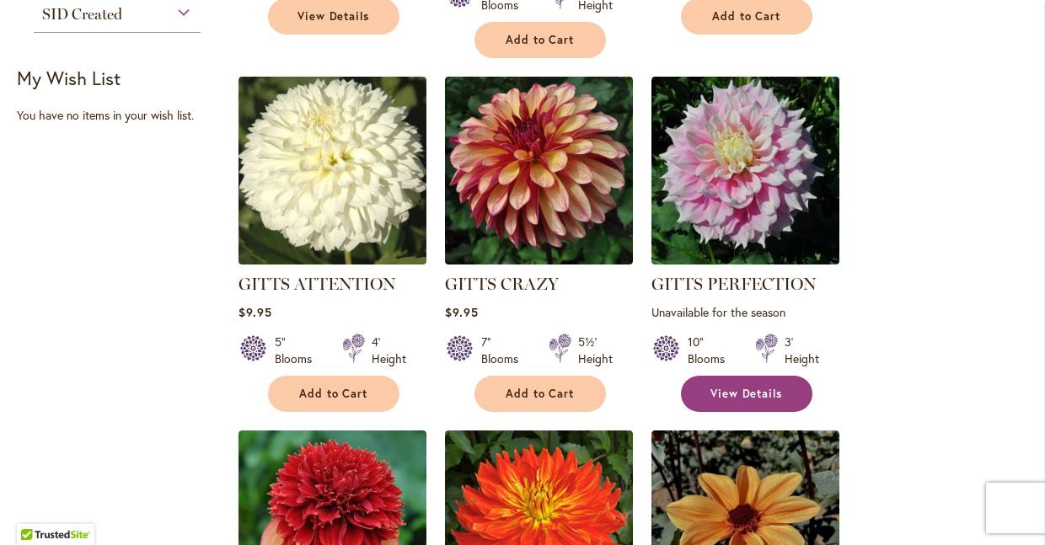
click at [765, 387] on span "View Details" at bounding box center [746, 394] width 72 height 14
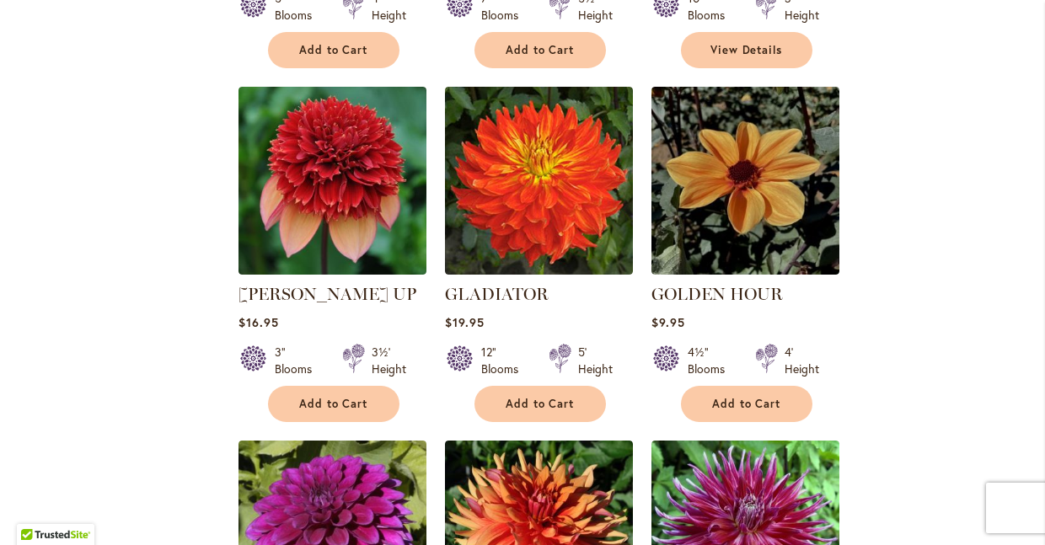
scroll to position [1699, 0]
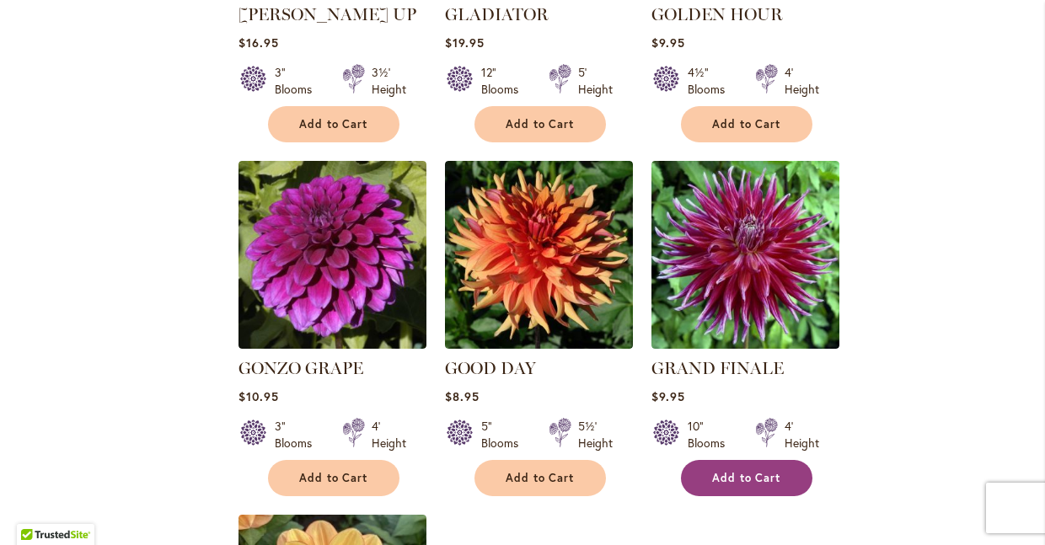
click at [748, 471] on span "Add to Cart" at bounding box center [746, 478] width 69 height 14
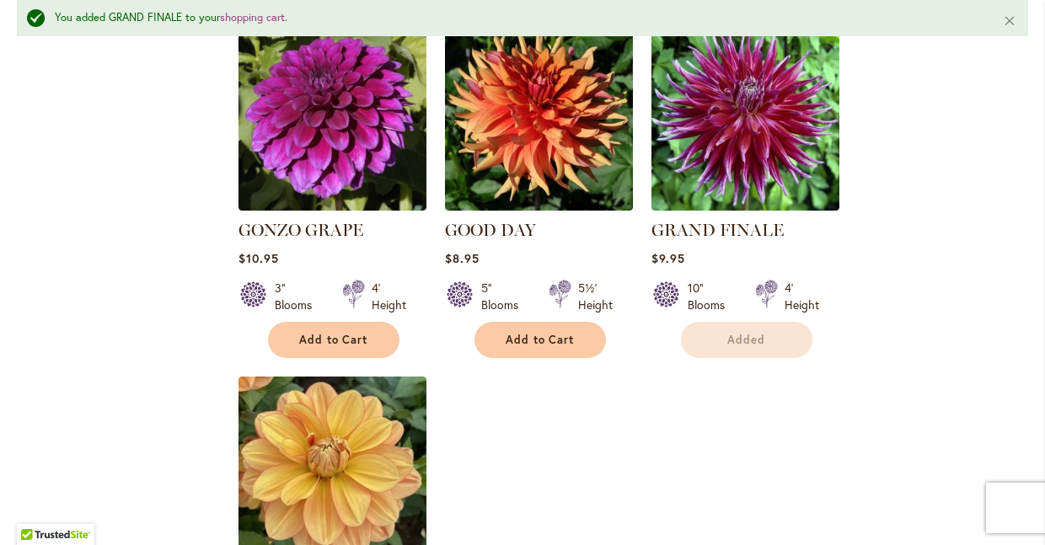
scroll to position [2150, 0]
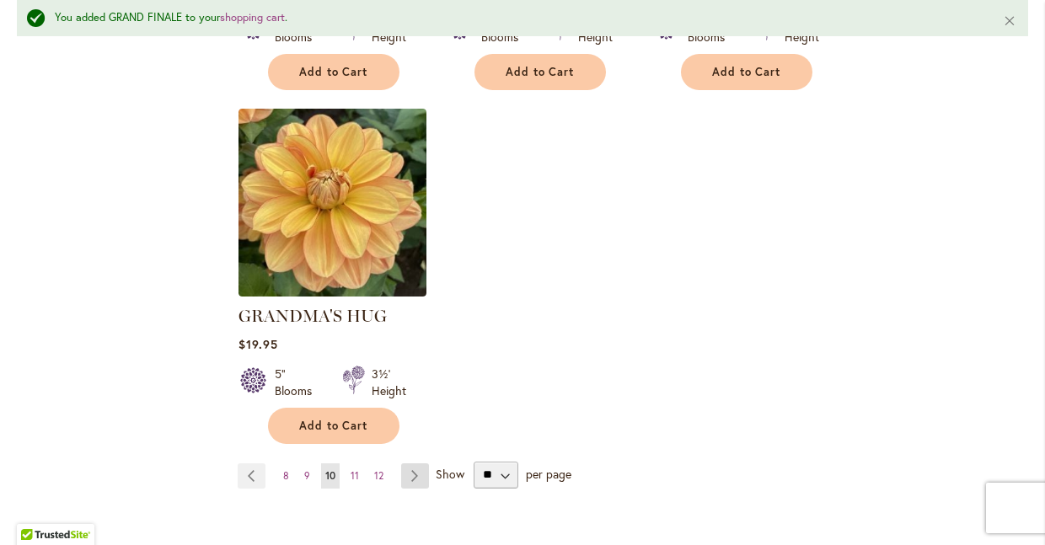
click at [416, 464] on link "Page Next" at bounding box center [415, 476] width 28 height 25
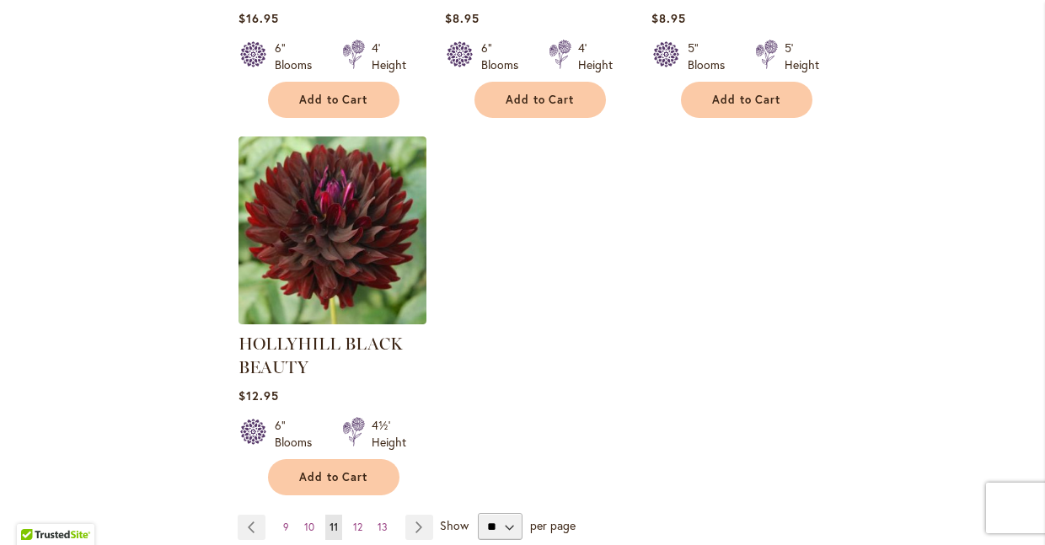
scroll to position [2219, 0]
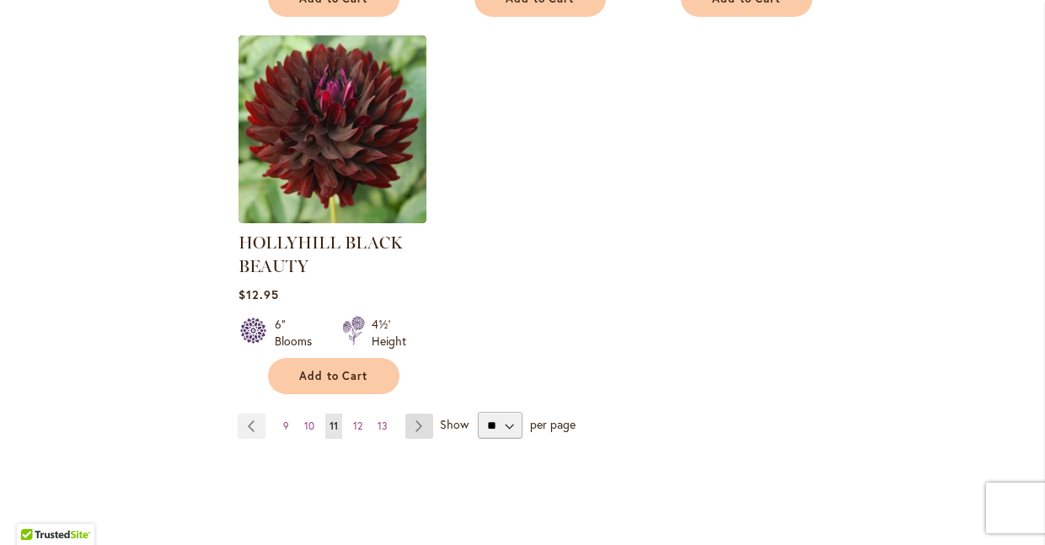
click at [419, 421] on link "Page Next" at bounding box center [419, 426] width 28 height 25
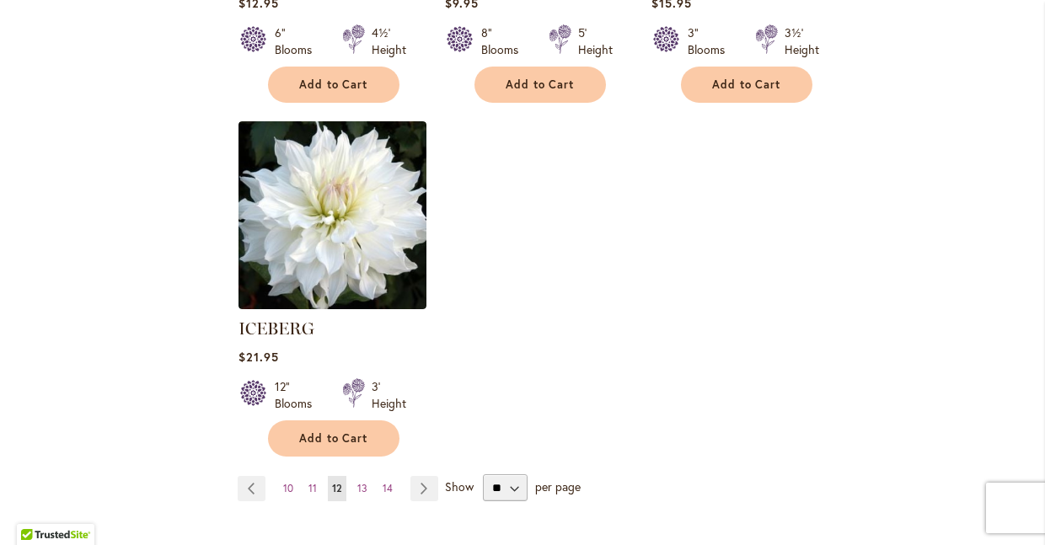
scroll to position [2191, 0]
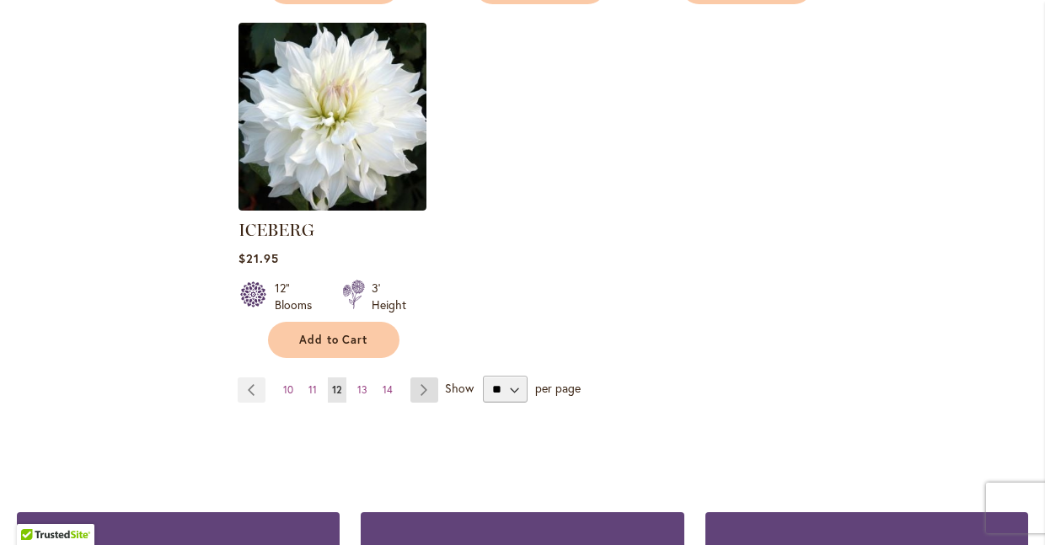
click at [424, 378] on link "Page Next" at bounding box center [424, 390] width 28 height 25
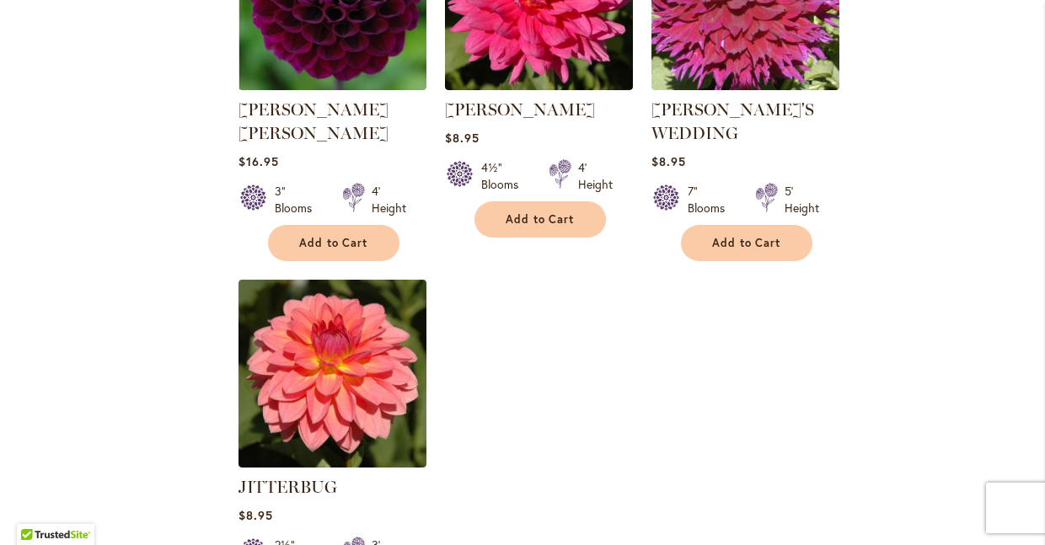
scroll to position [2222, 0]
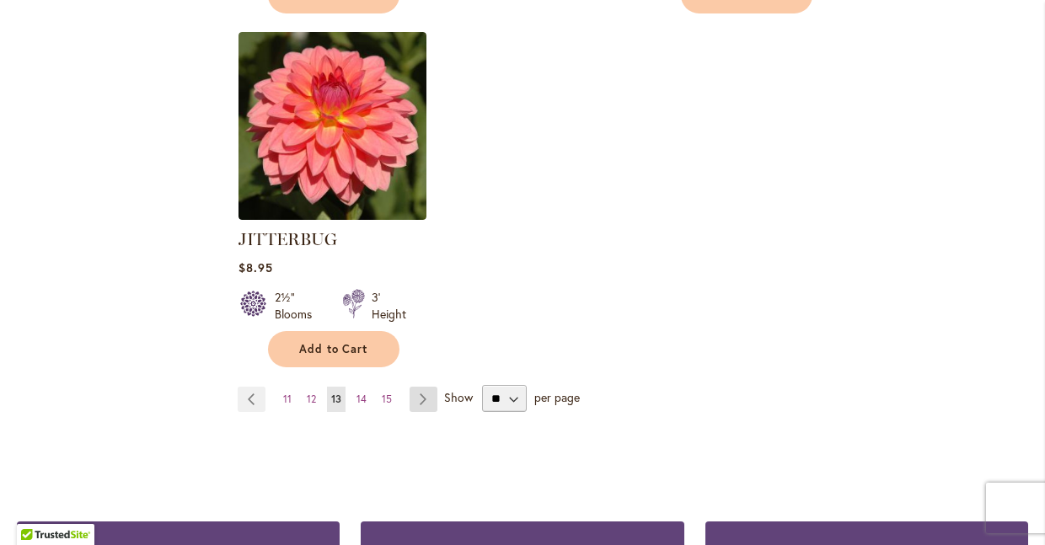
click at [421, 387] on link "Page Next" at bounding box center [424, 399] width 28 height 25
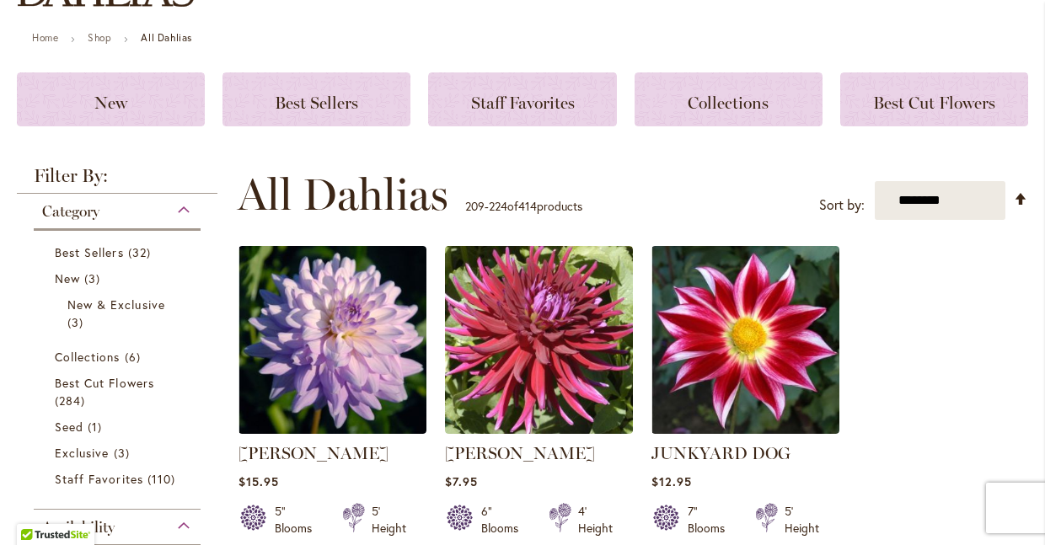
scroll to position [399, 0]
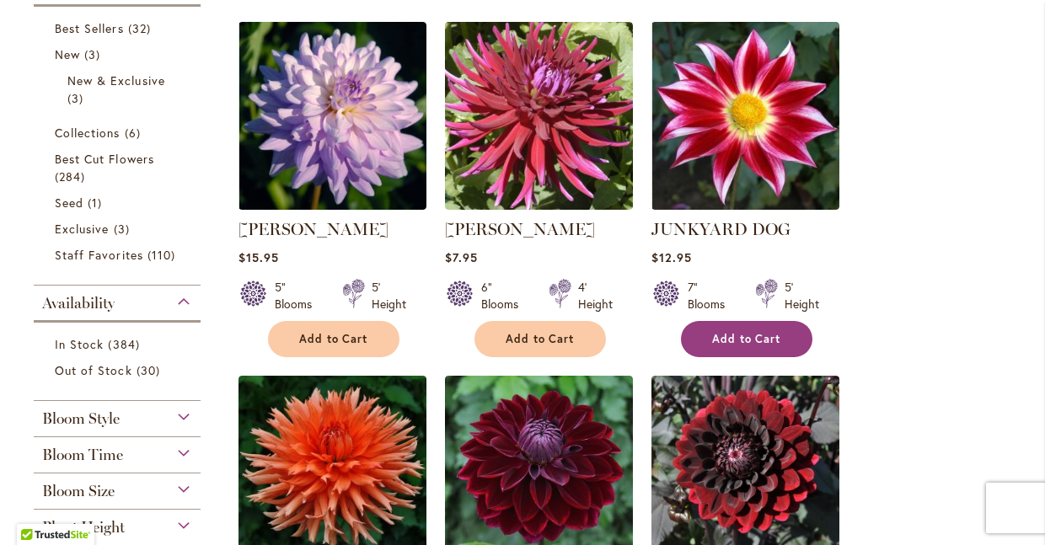
click at [752, 338] on span "Add to Cart" at bounding box center [746, 339] width 69 height 14
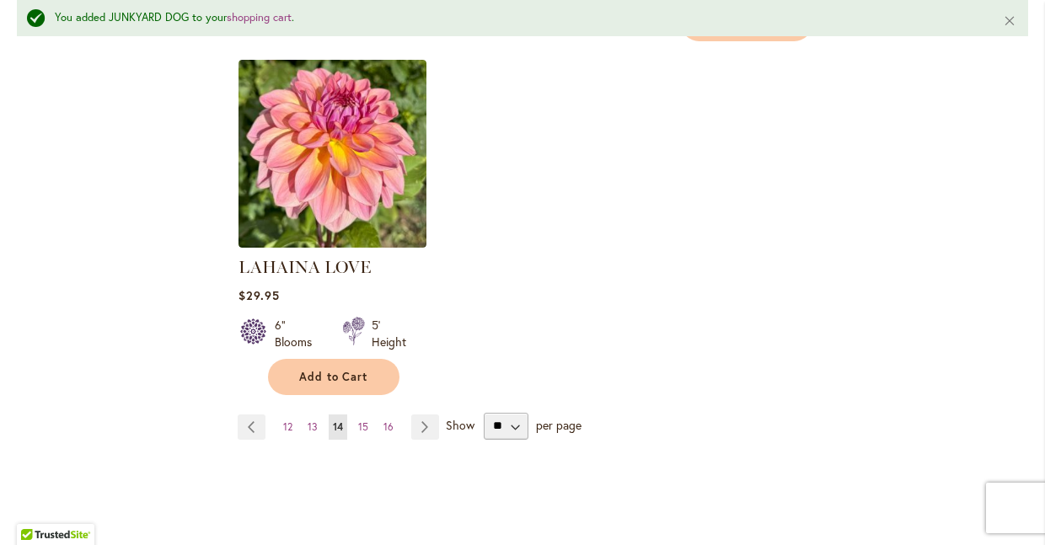
scroll to position [2265, 0]
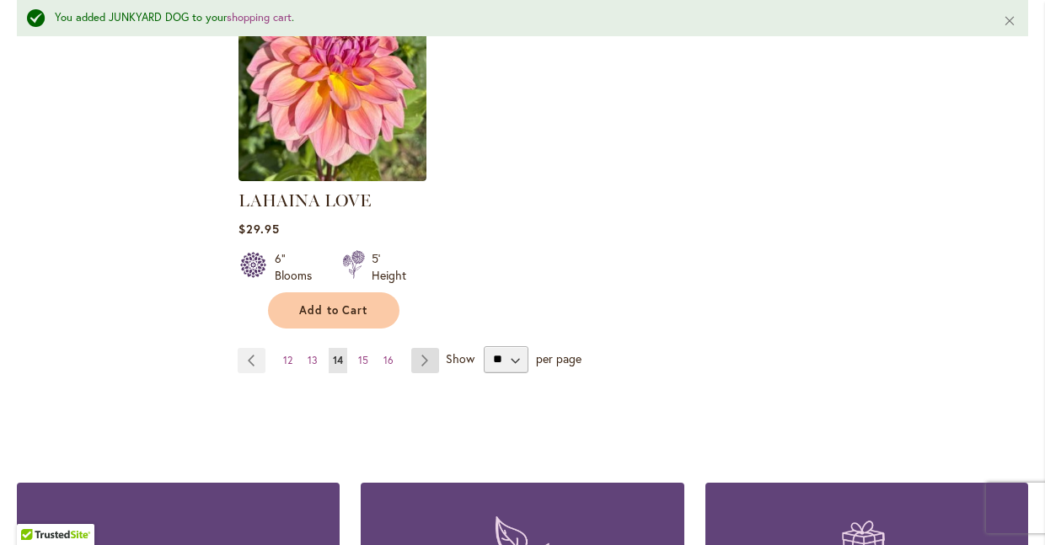
click at [427, 348] on link "Page Next" at bounding box center [425, 360] width 28 height 25
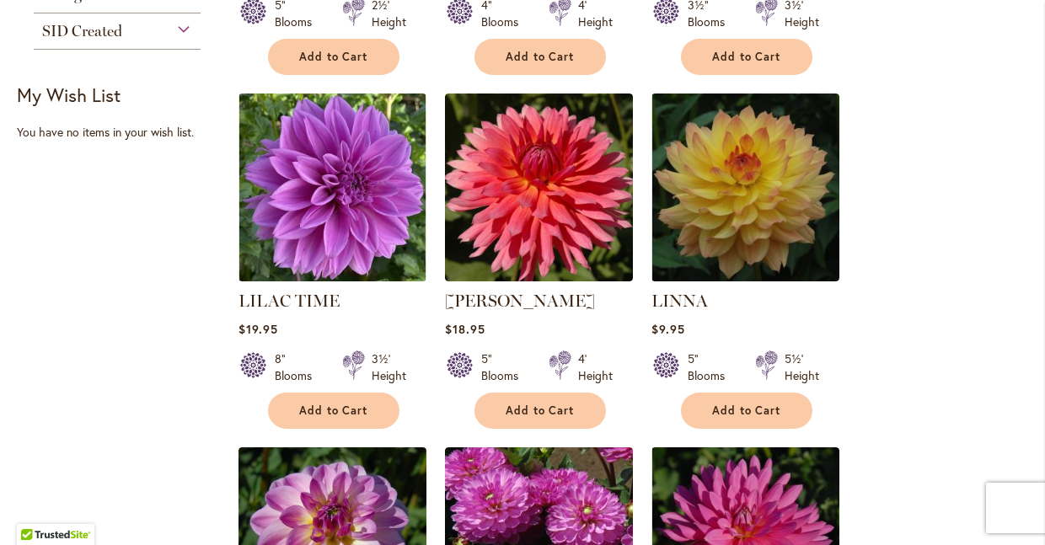
scroll to position [1062, 0]
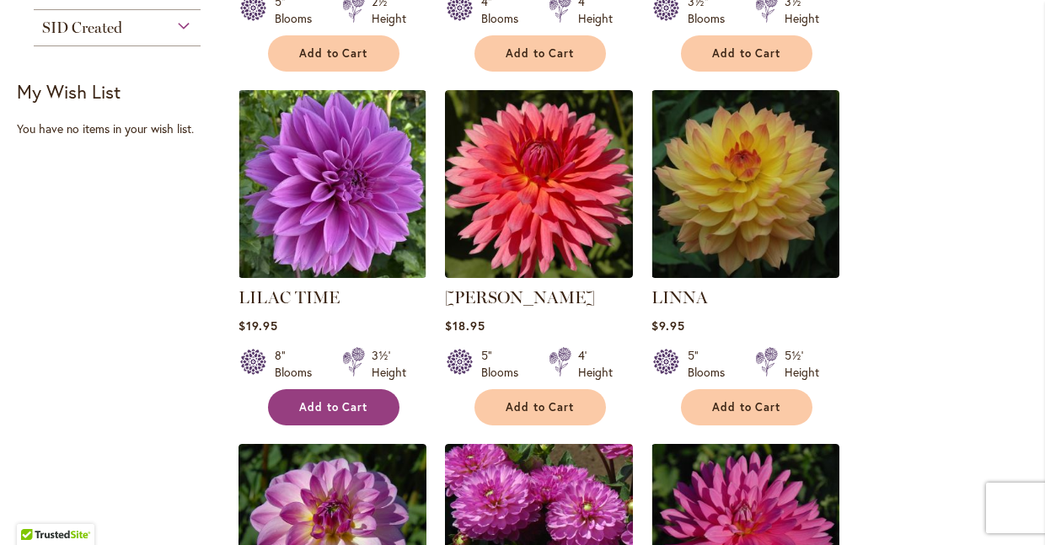
click at [325, 389] on button "Add to Cart" at bounding box center [333, 407] width 131 height 36
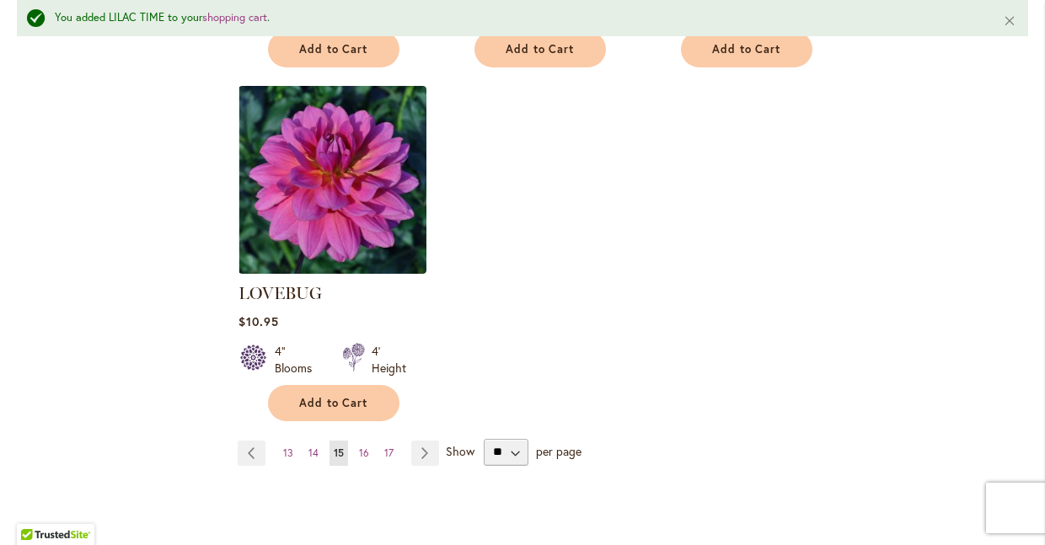
scroll to position [2400, 0]
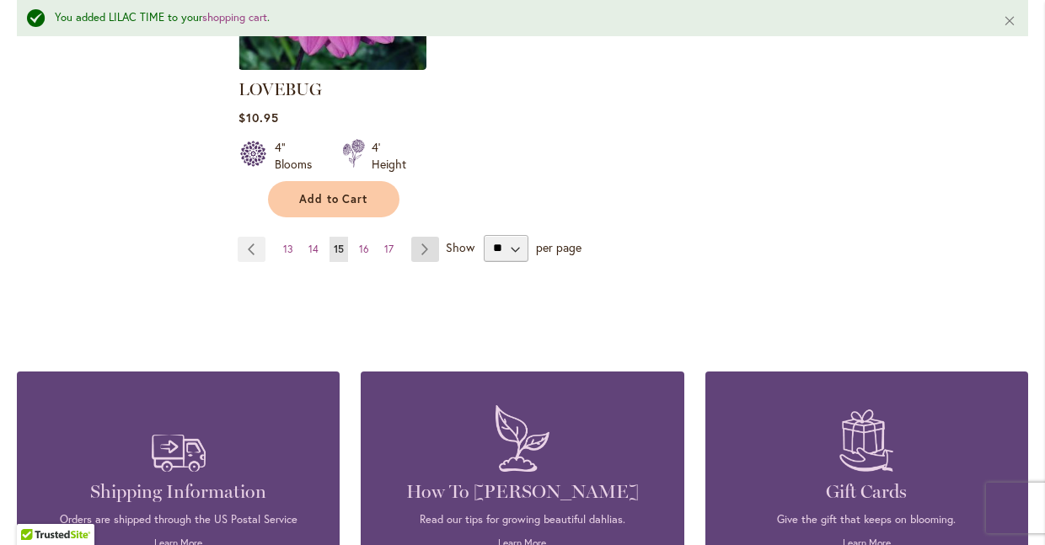
click at [429, 237] on link "Page Next" at bounding box center [425, 249] width 28 height 25
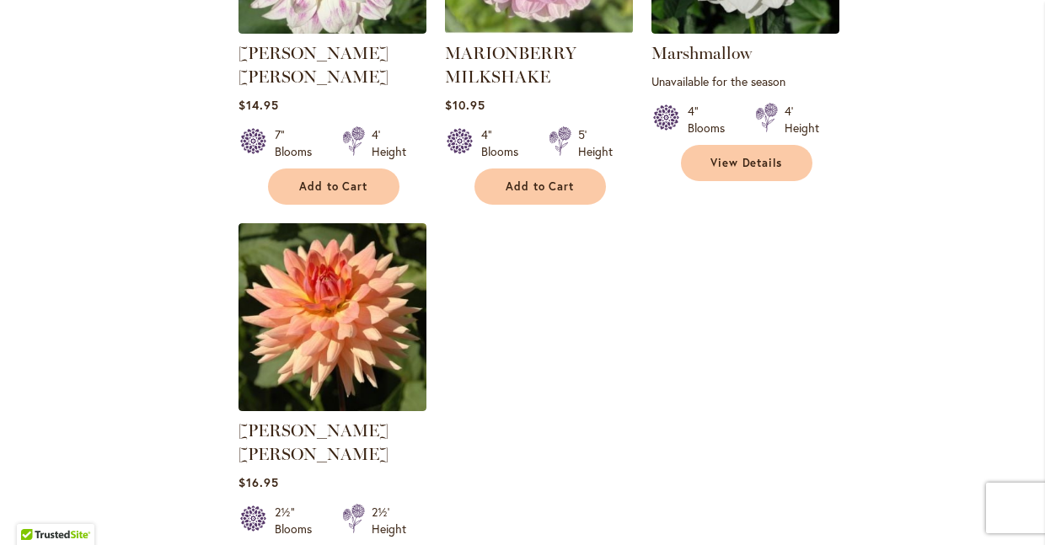
scroll to position [2159, 0]
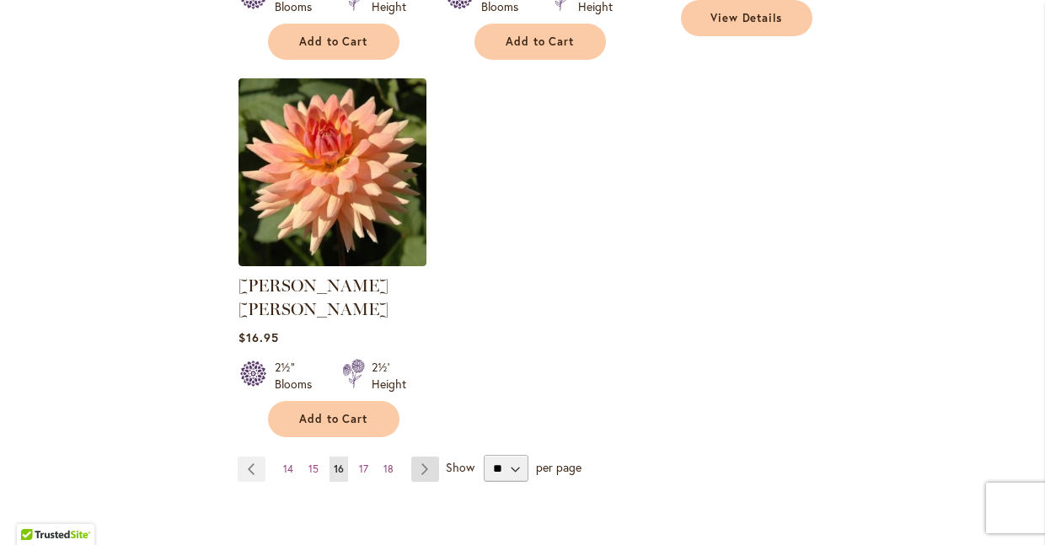
click at [431, 457] on link "Page Next" at bounding box center [425, 469] width 28 height 25
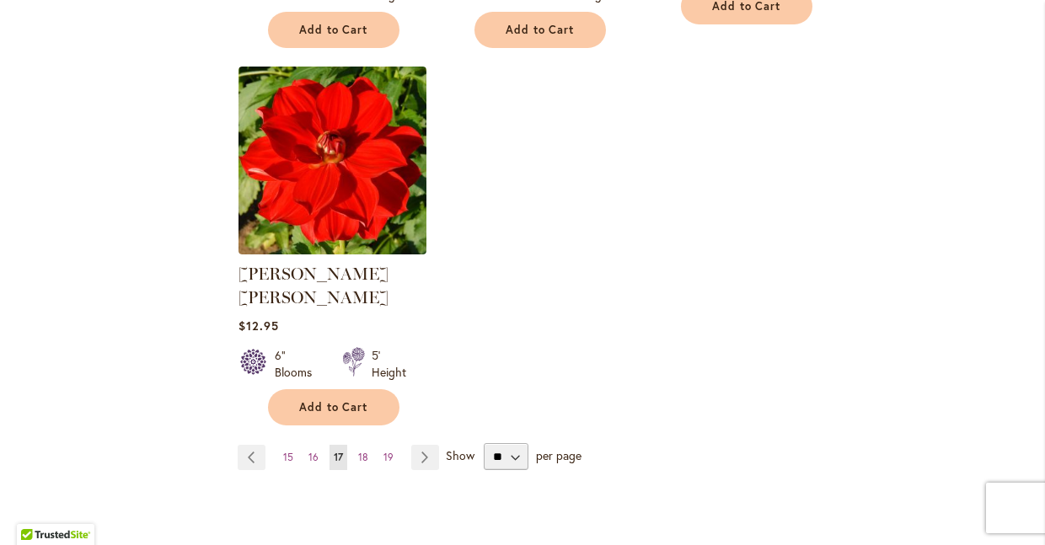
scroll to position [2211, 0]
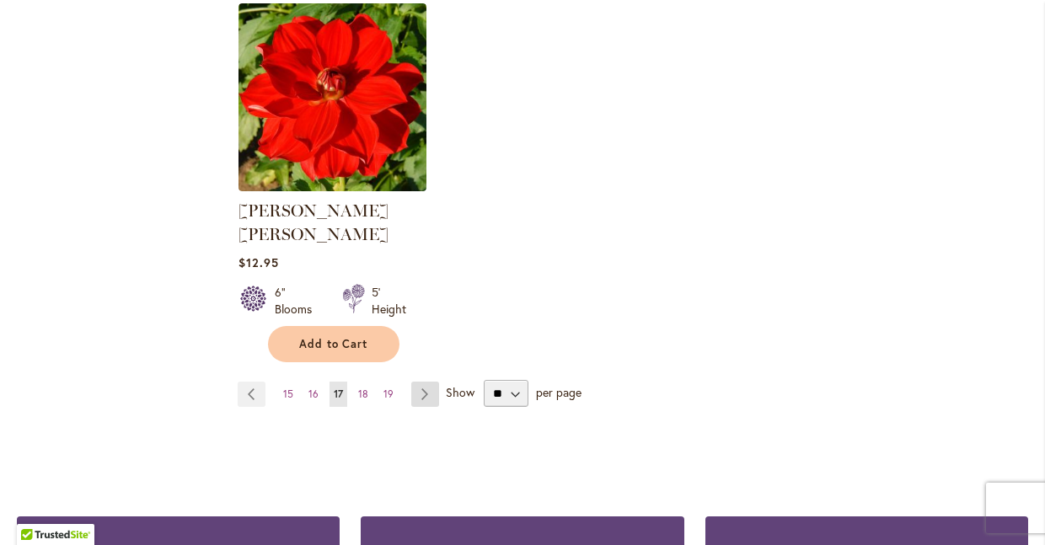
click at [424, 382] on link "Page Next" at bounding box center [425, 394] width 28 height 25
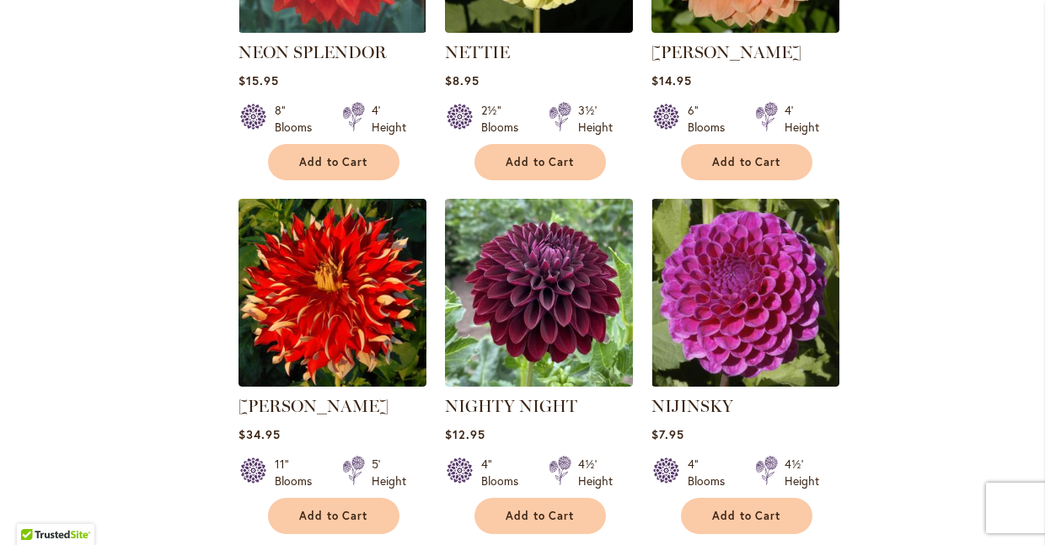
scroll to position [1762, 0]
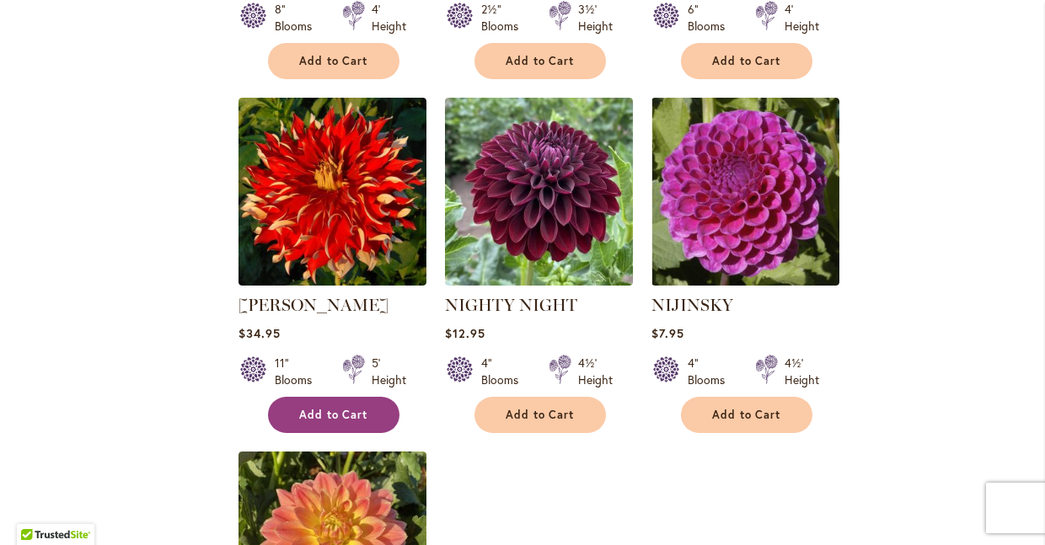
click at [320, 408] on span "Add to Cart" at bounding box center [333, 415] width 69 height 14
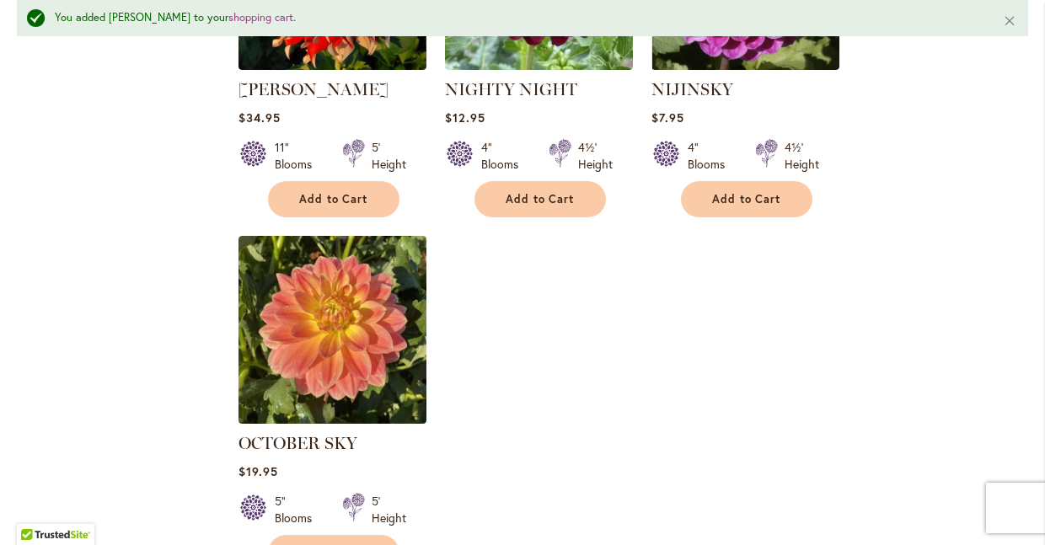
scroll to position [2132, 0]
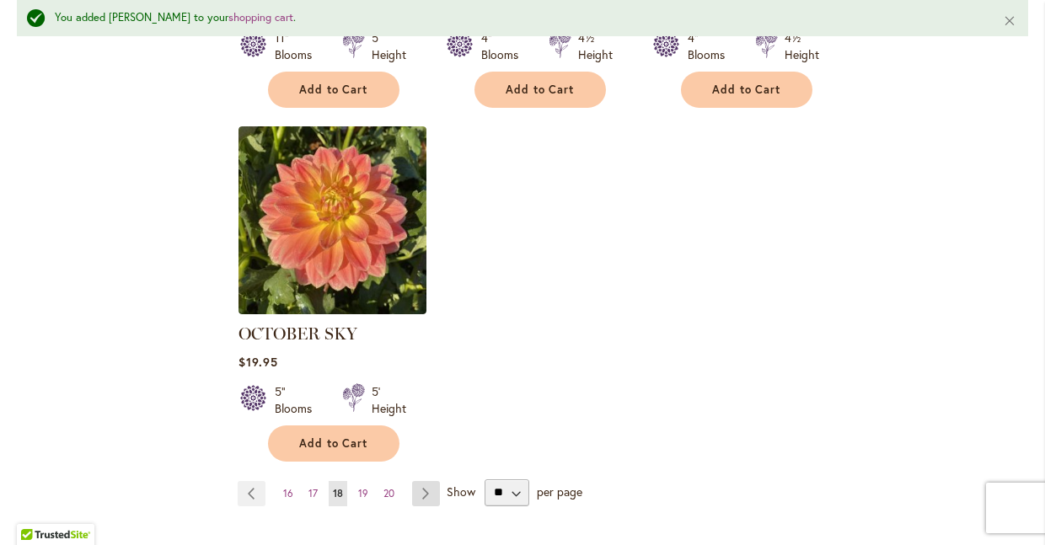
click at [420, 481] on link "Page Next" at bounding box center [426, 493] width 28 height 25
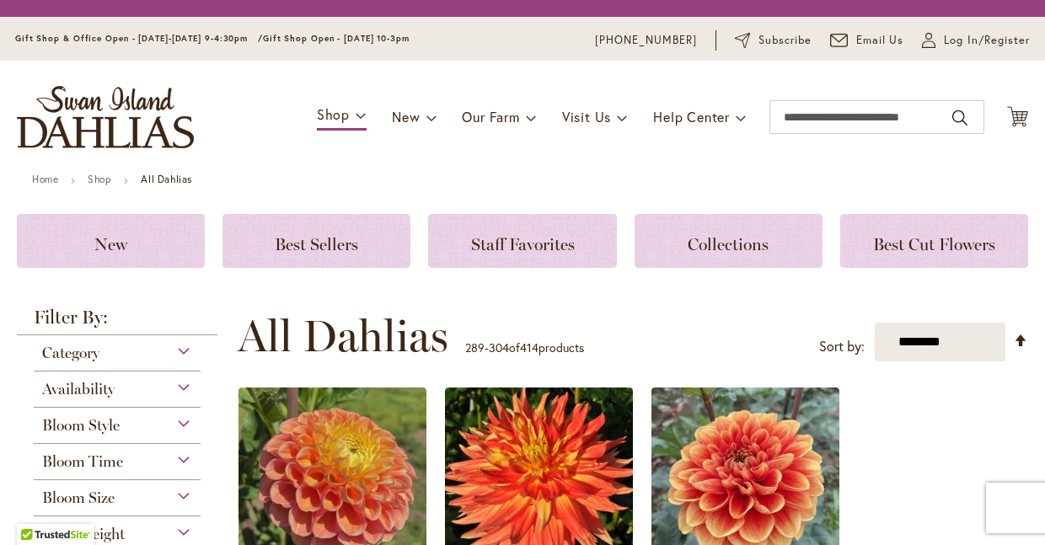
scroll to position [410, 0]
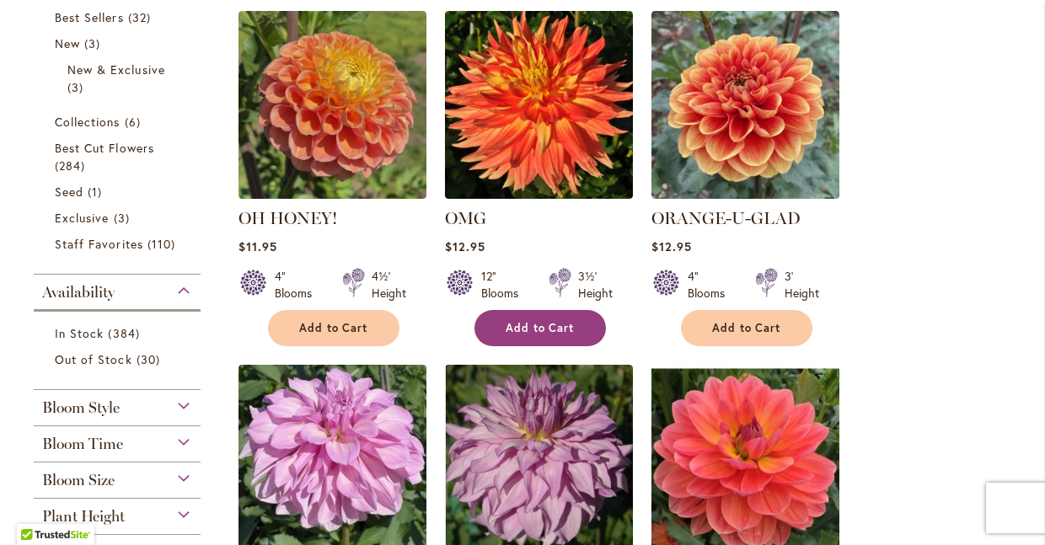
click at [540, 322] on span "Add to Cart" at bounding box center [540, 328] width 69 height 14
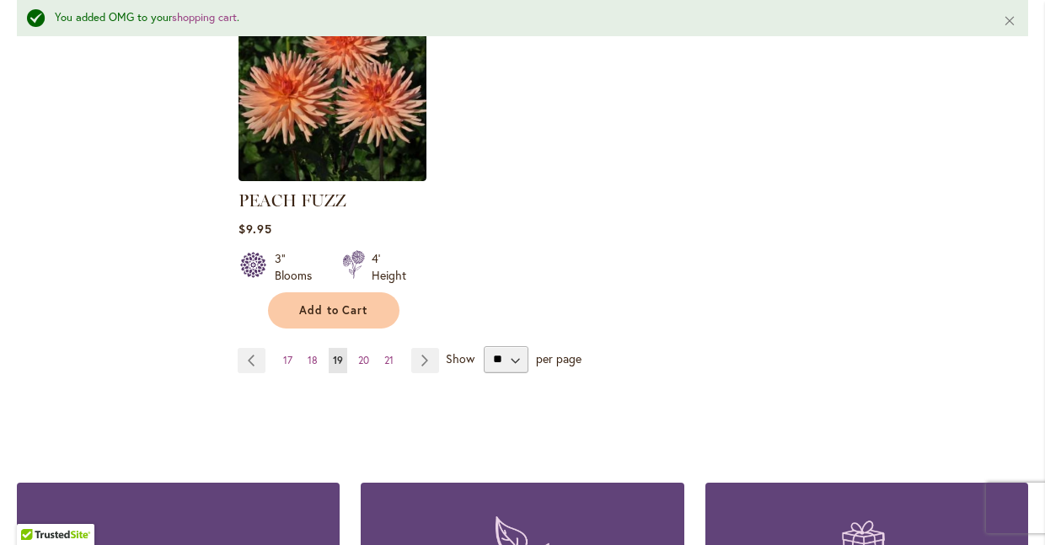
scroll to position [2292, 0]
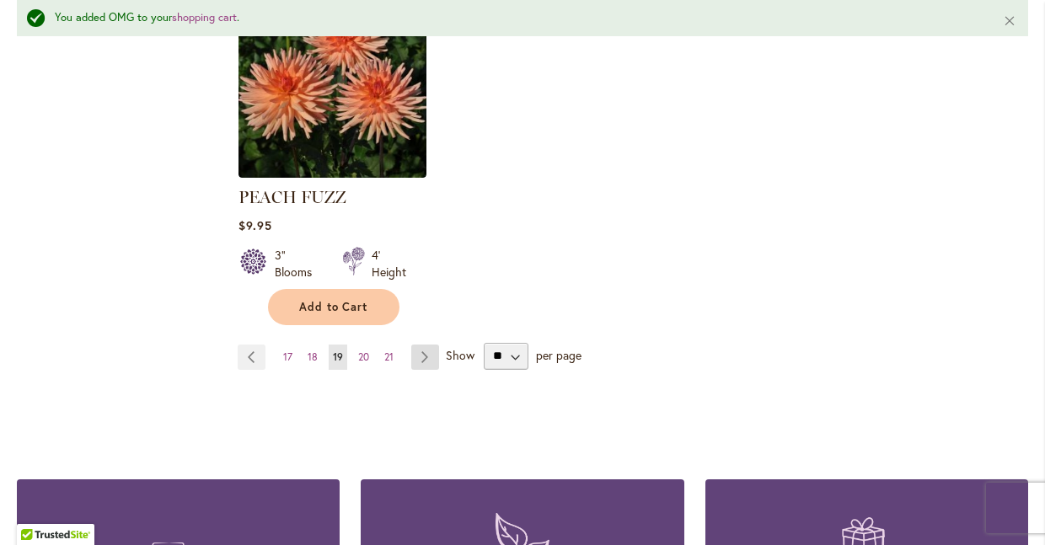
click at [424, 345] on link "Page Next" at bounding box center [425, 357] width 28 height 25
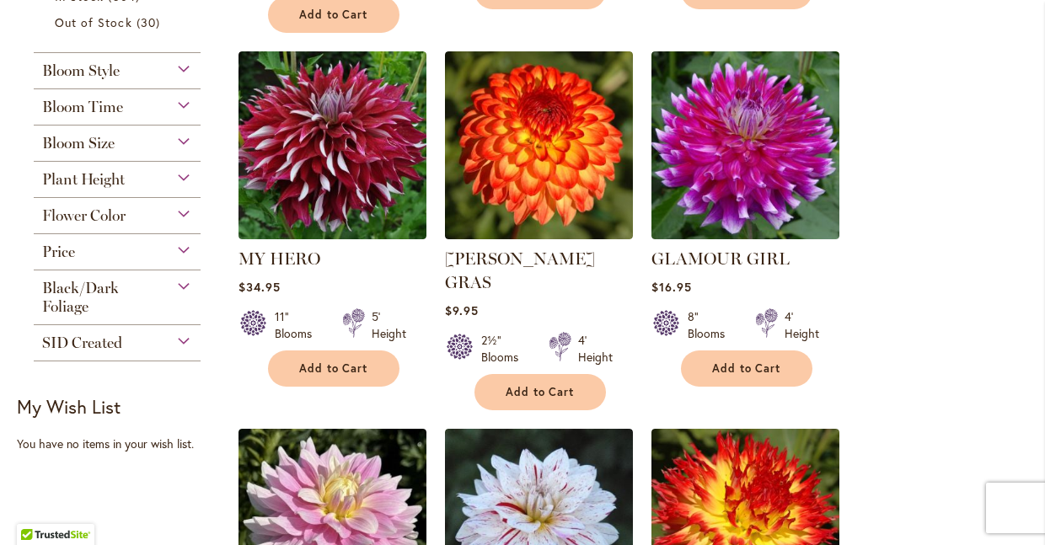
scroll to position [756, 0]
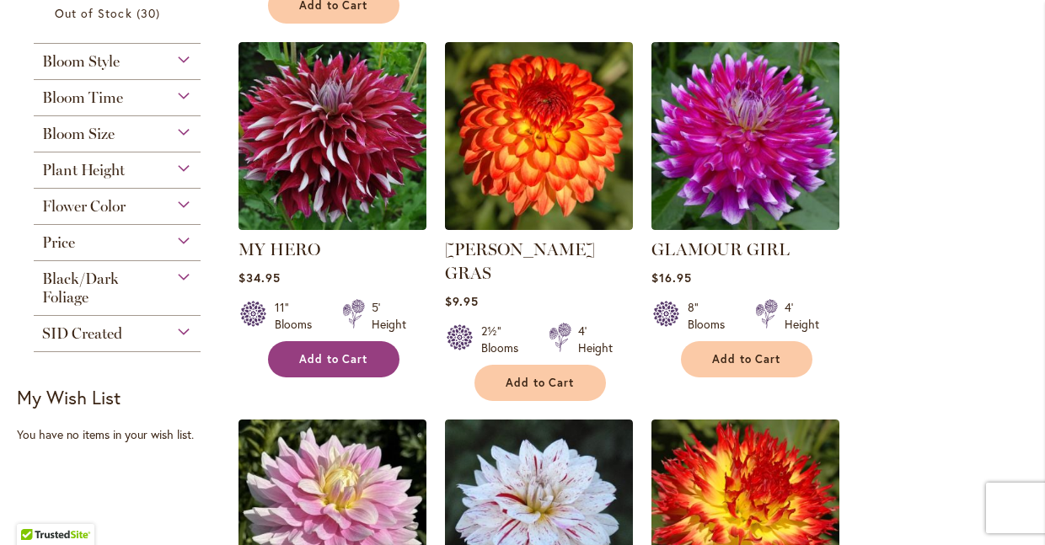
click at [317, 356] on span "Add to Cart" at bounding box center [333, 359] width 69 height 14
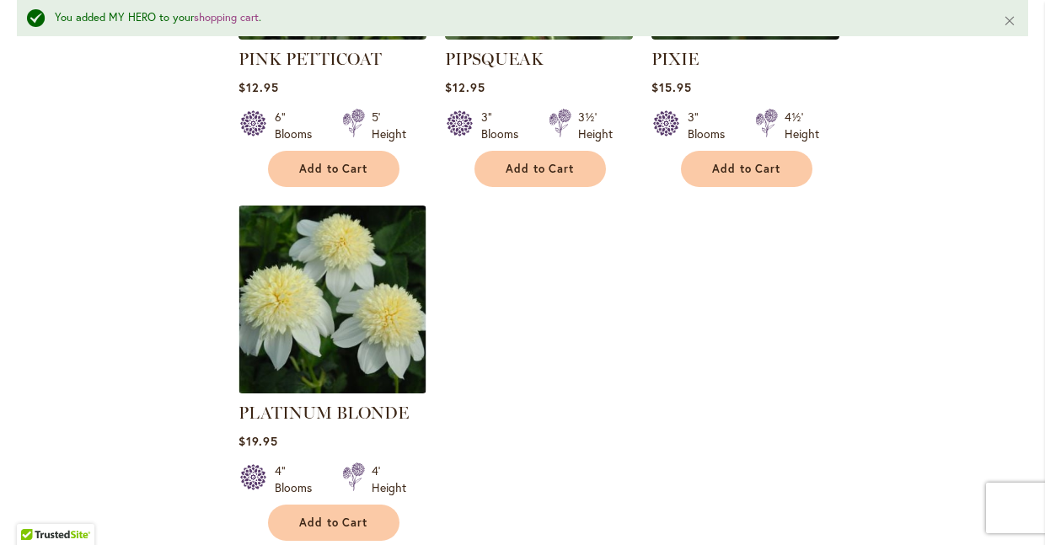
scroll to position [2213, 0]
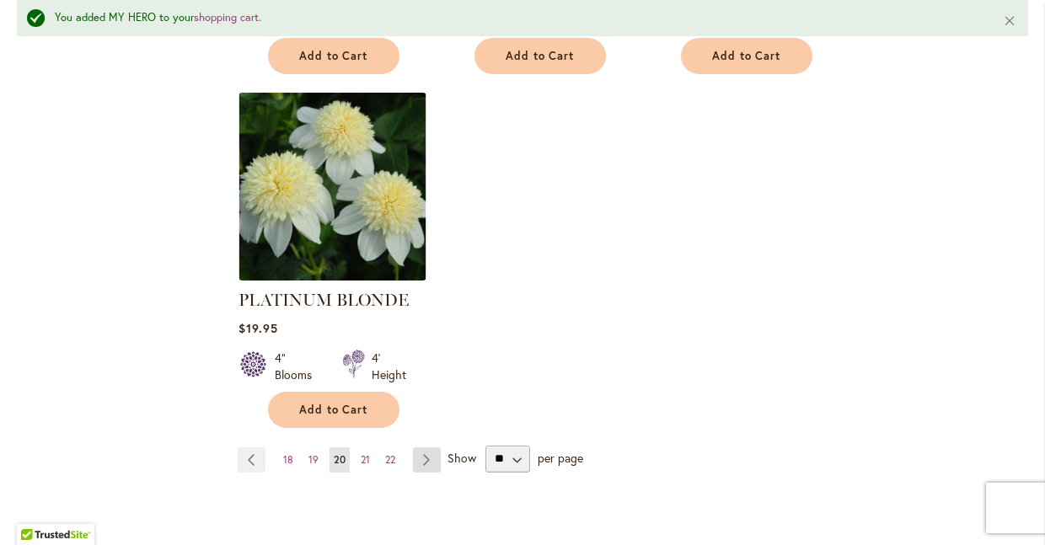
click at [432, 448] on link "Page Next" at bounding box center [427, 460] width 28 height 25
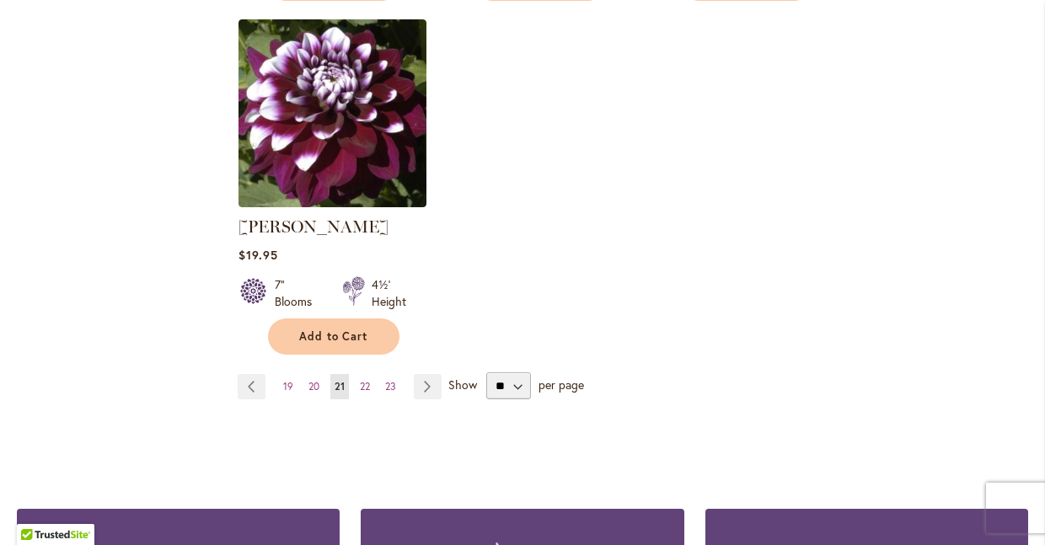
scroll to position [2255, 0]
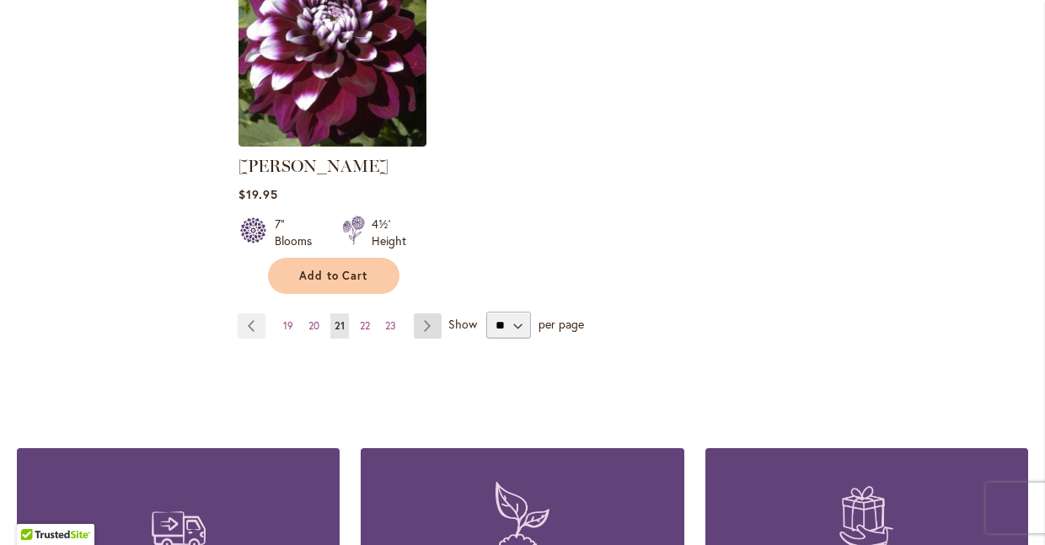
click at [428, 319] on link "Page Next" at bounding box center [428, 326] width 28 height 25
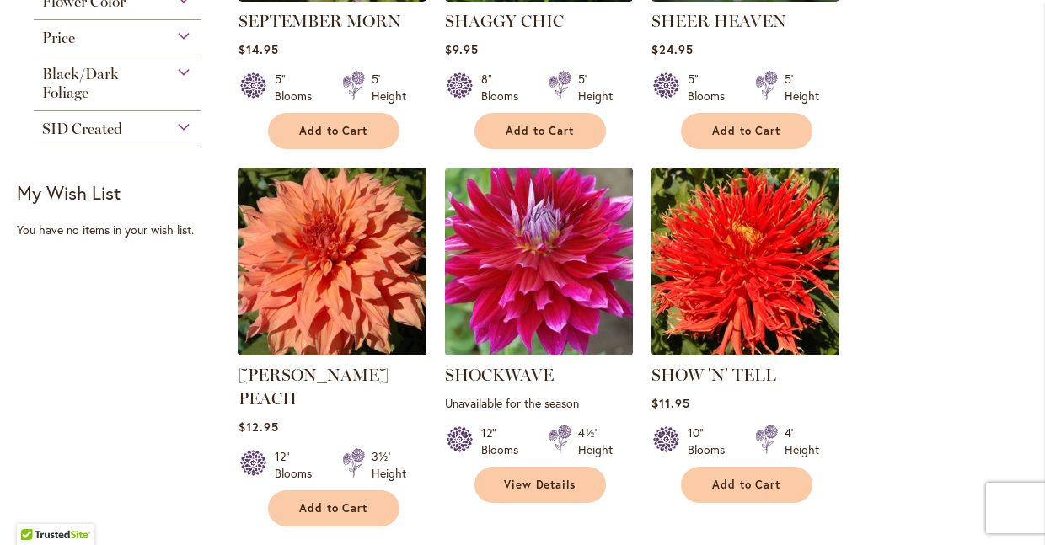
scroll to position [1069, 0]
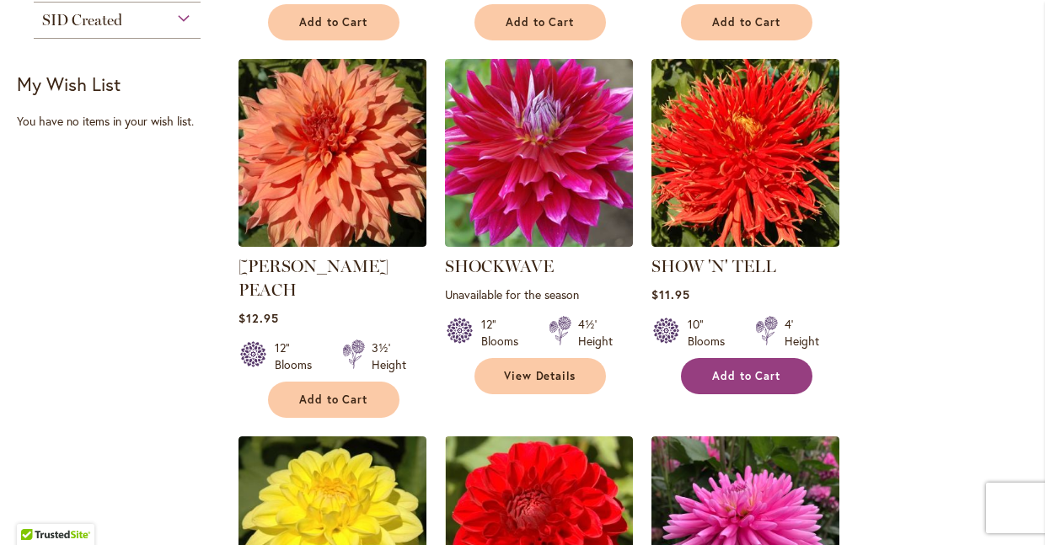
click at [763, 372] on span "Add to Cart" at bounding box center [746, 376] width 69 height 14
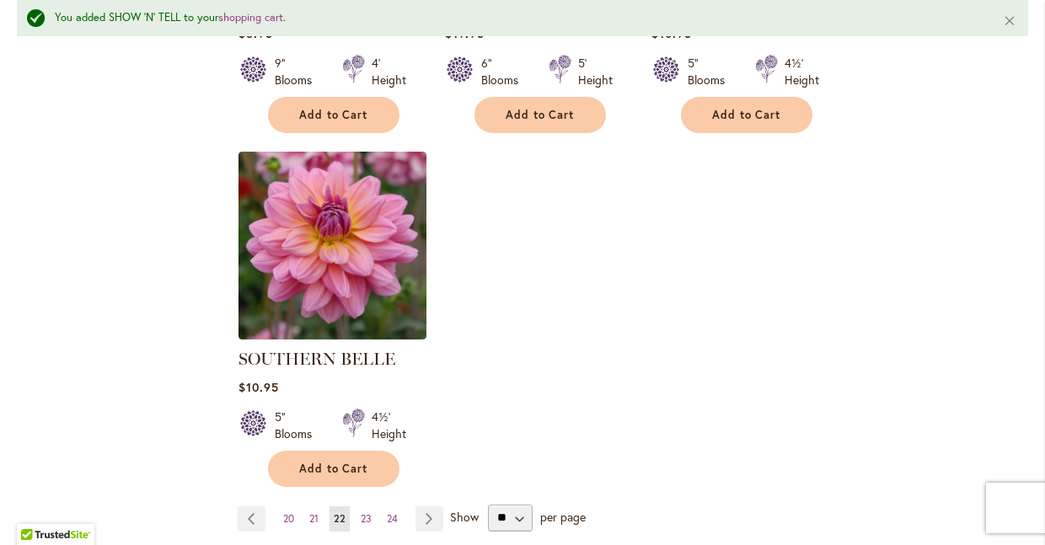
scroll to position [2299, 0]
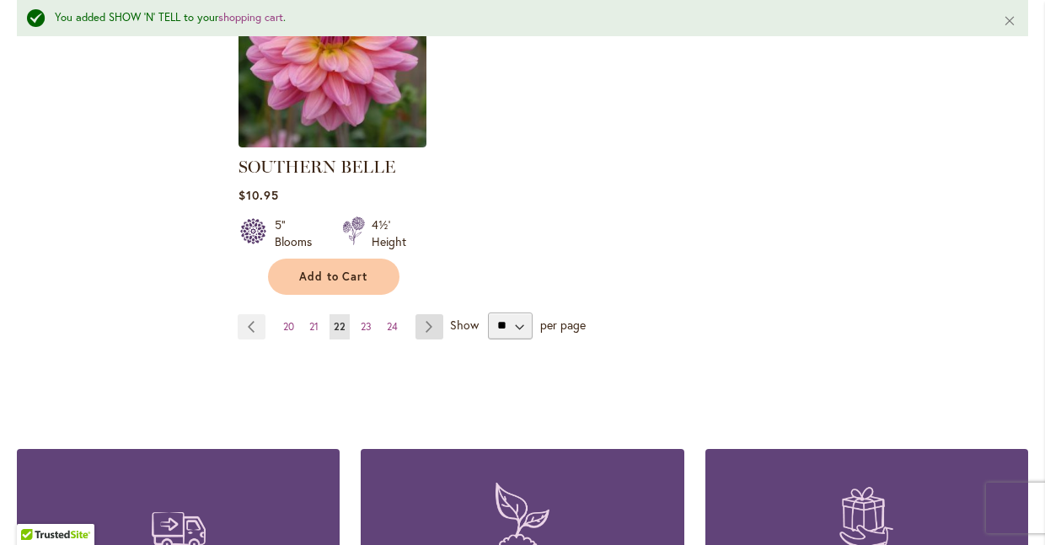
click at [430, 314] on link "Page Next" at bounding box center [429, 326] width 28 height 25
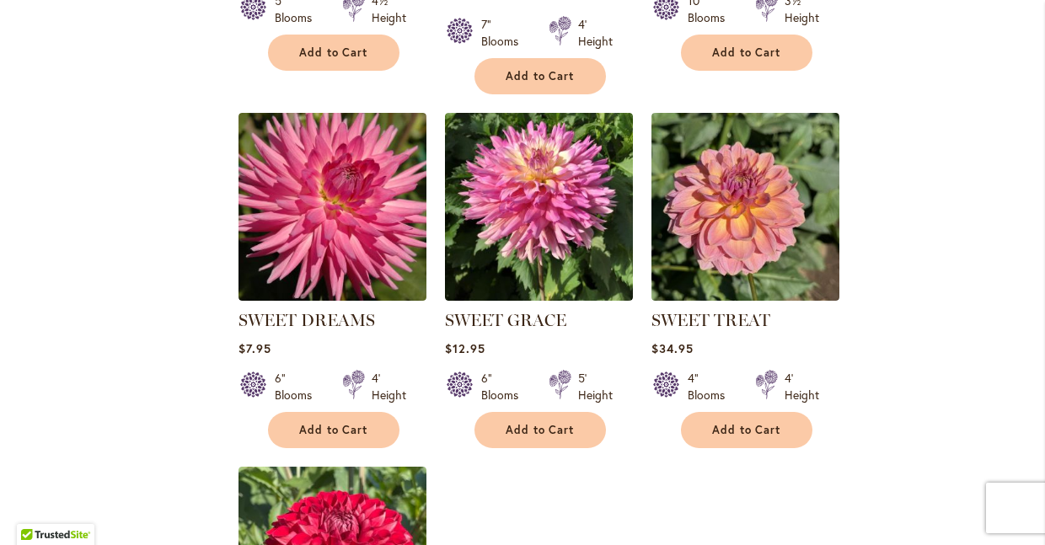
scroll to position [1897, 0]
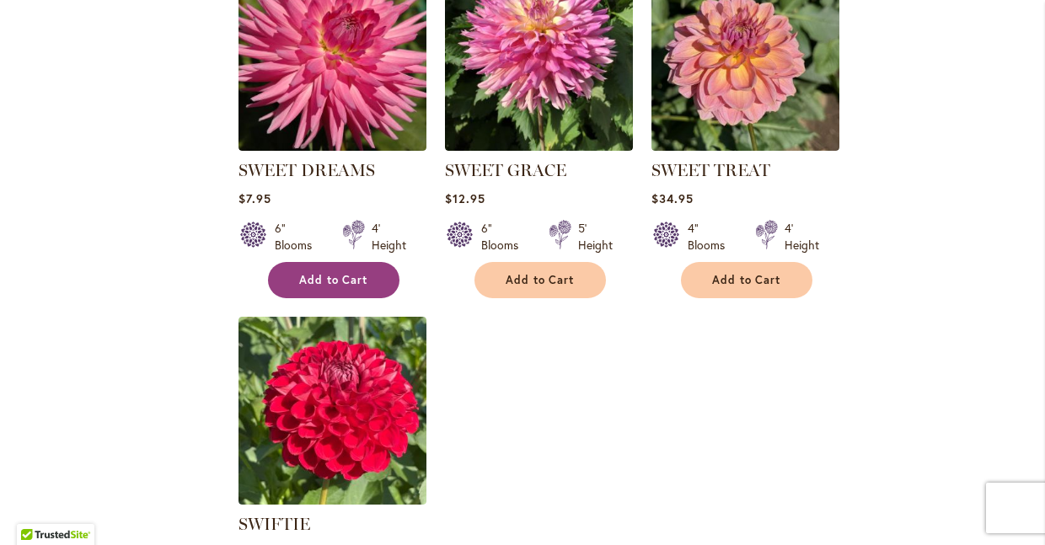
click at [344, 273] on span "Add to Cart" at bounding box center [333, 280] width 69 height 14
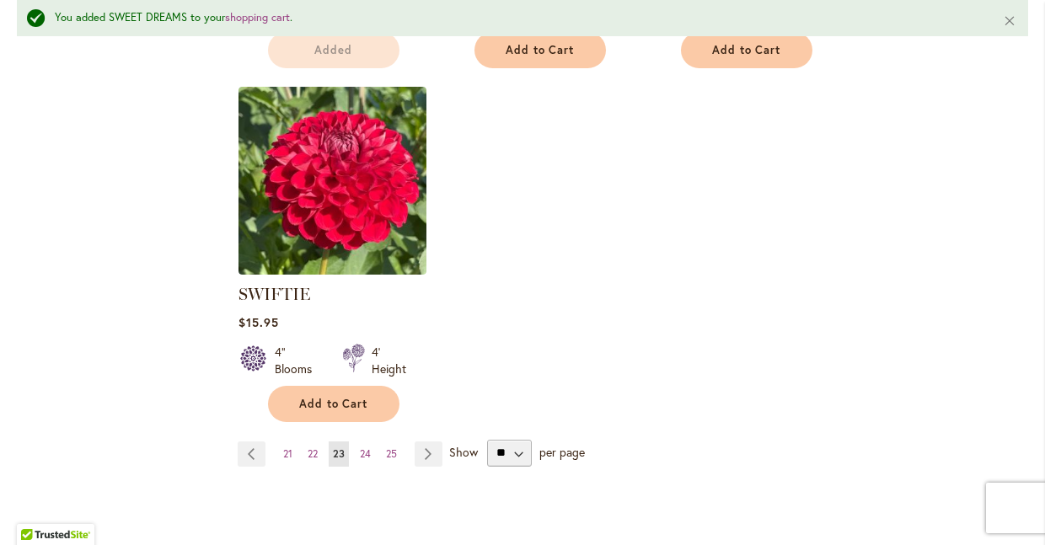
scroll to position [2296, 0]
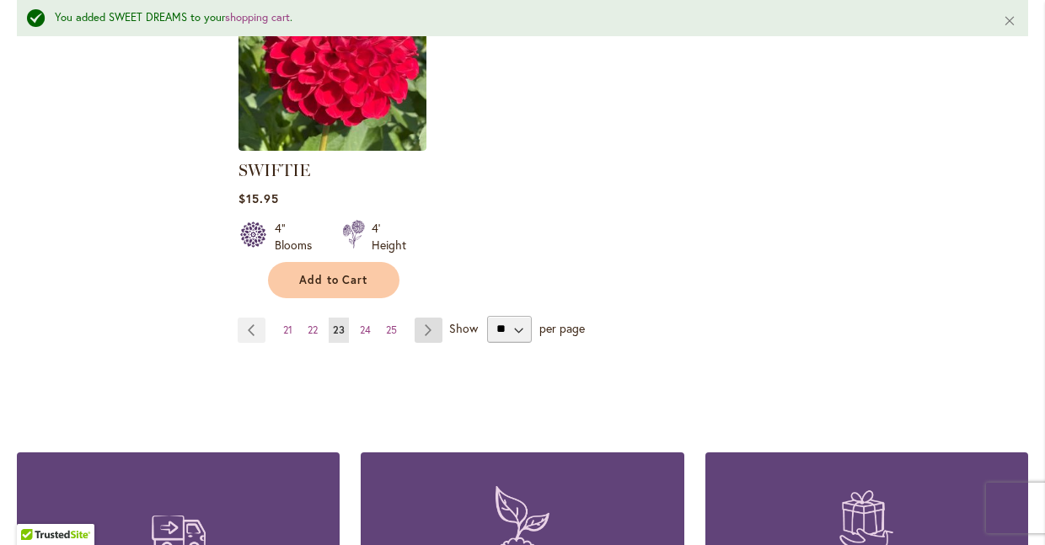
click at [428, 322] on link "Page Next" at bounding box center [429, 330] width 28 height 25
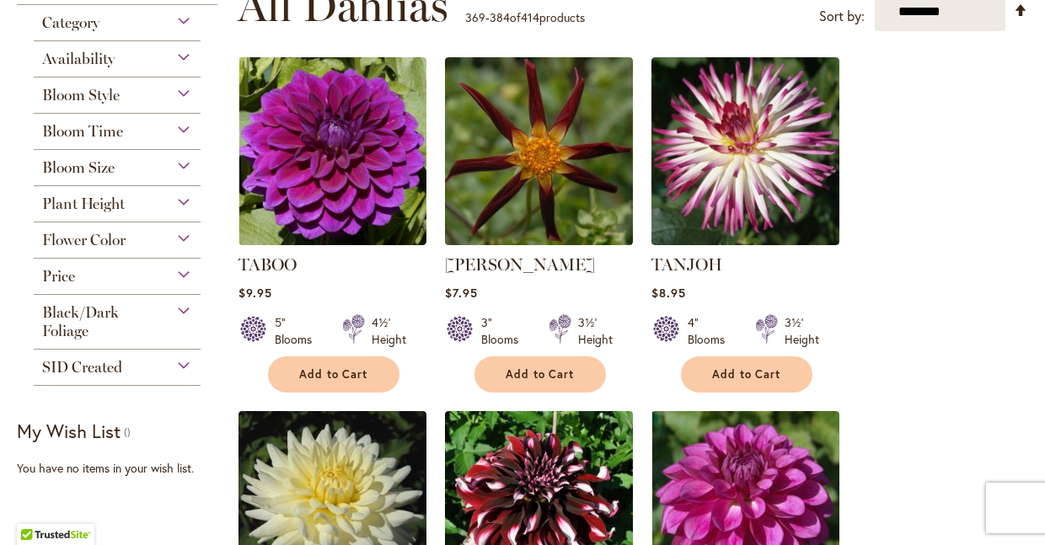
scroll to position [388, 0]
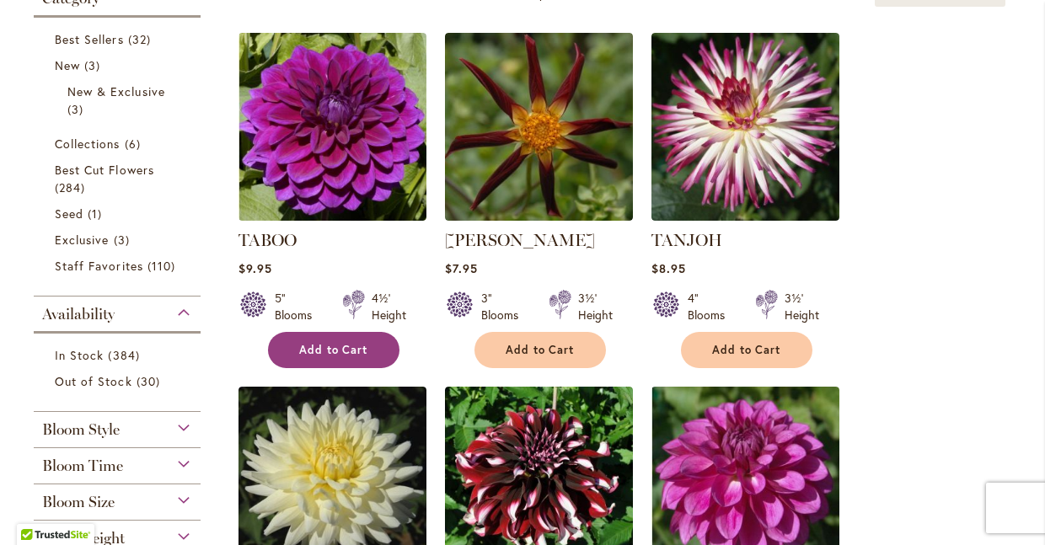
click at [321, 351] on span "Add to Cart" at bounding box center [333, 350] width 69 height 14
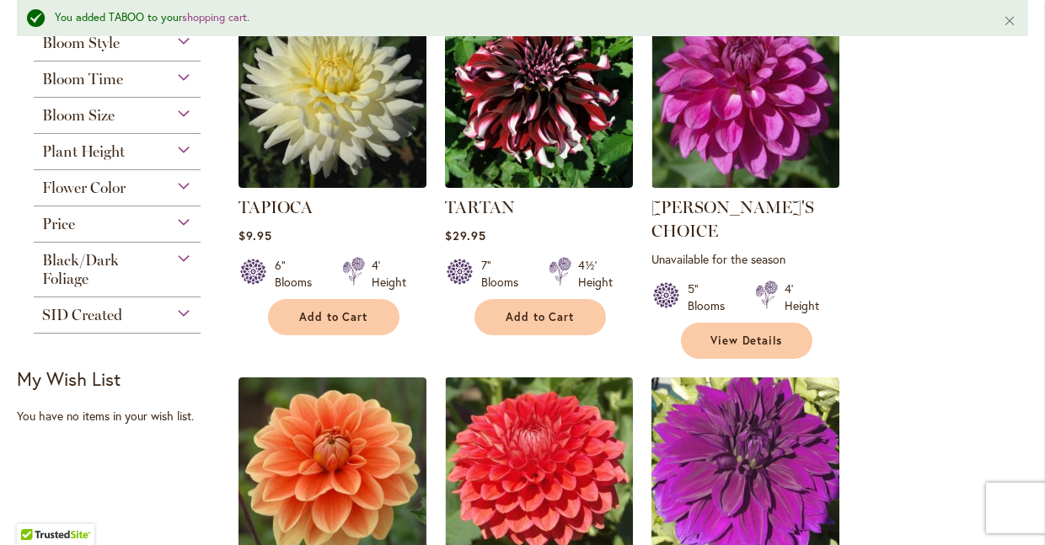
scroll to position [1090, 0]
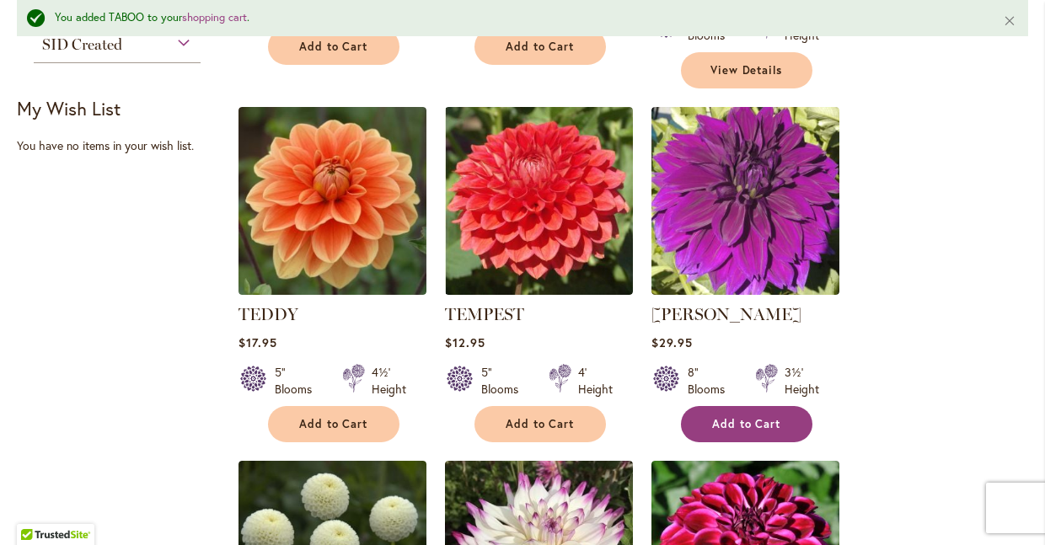
click at [721, 417] on span "Add to Cart" at bounding box center [746, 424] width 69 height 14
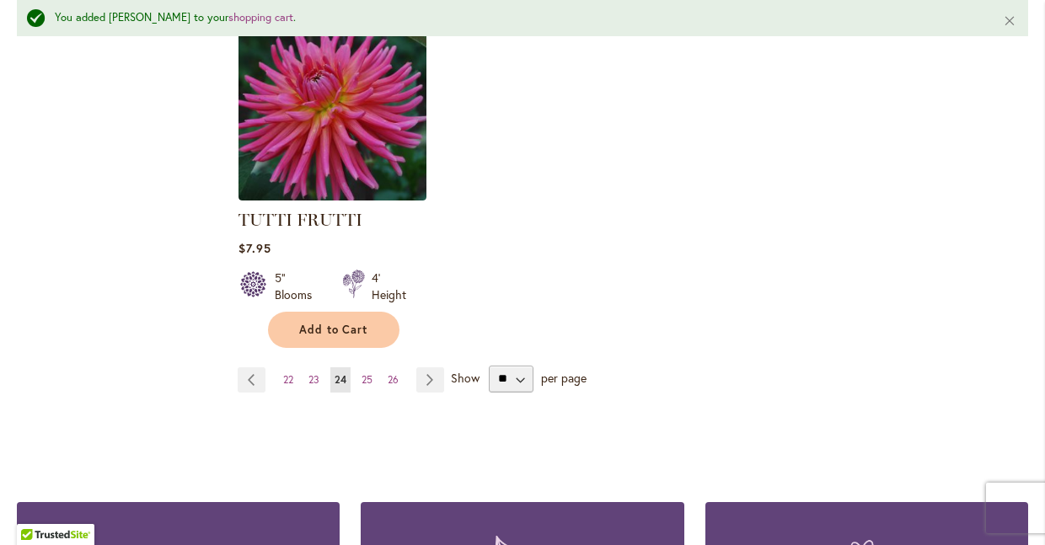
scroll to position [2358, 0]
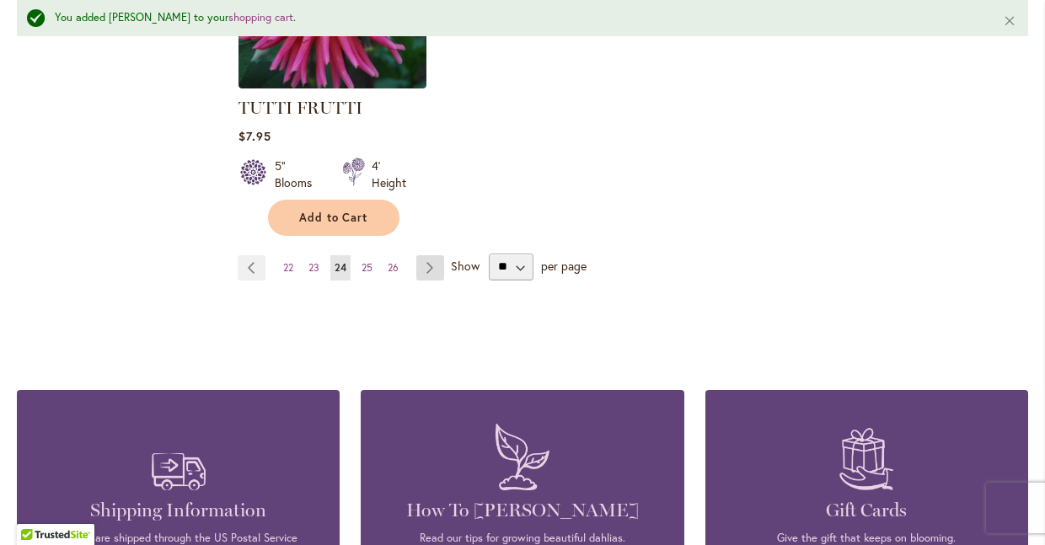
click at [432, 255] on link "Page Next" at bounding box center [430, 267] width 28 height 25
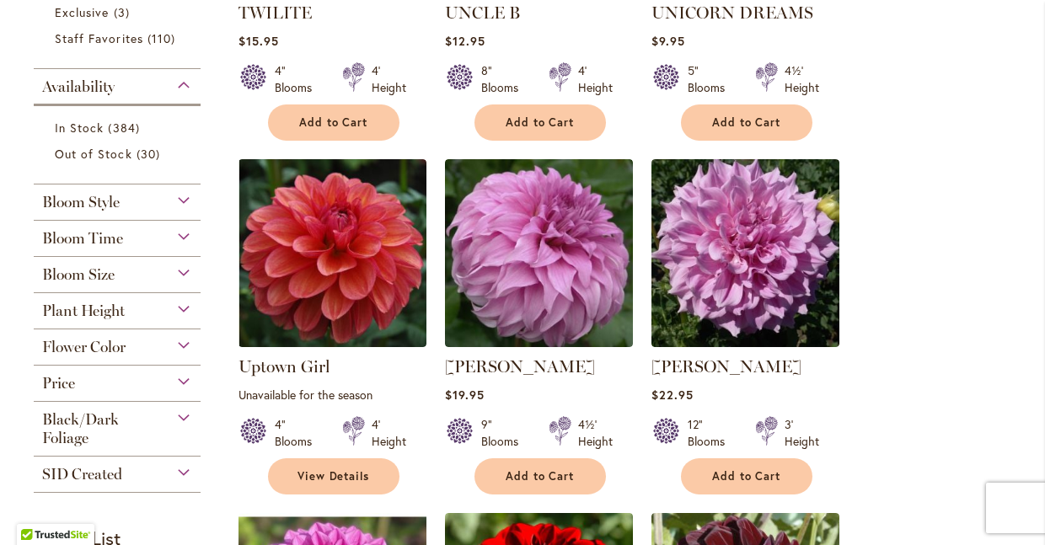
scroll to position [642, 0]
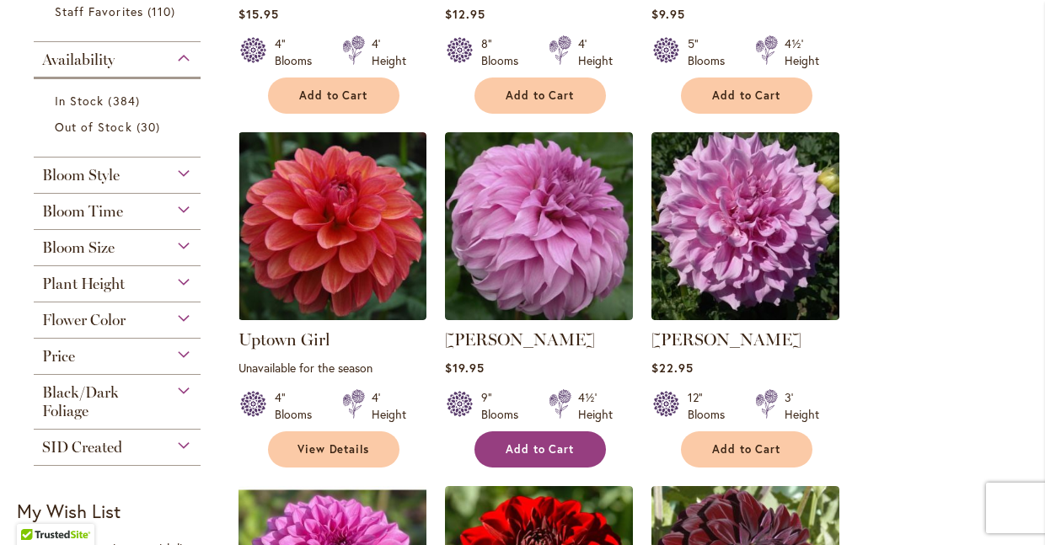
click at [543, 448] on span "Add to Cart" at bounding box center [540, 449] width 69 height 14
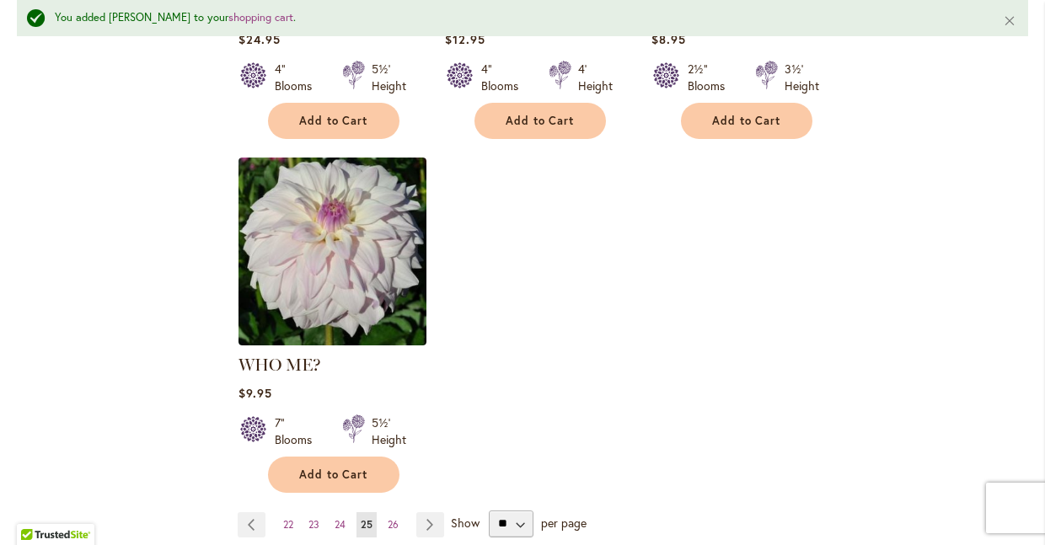
scroll to position [2142, 0]
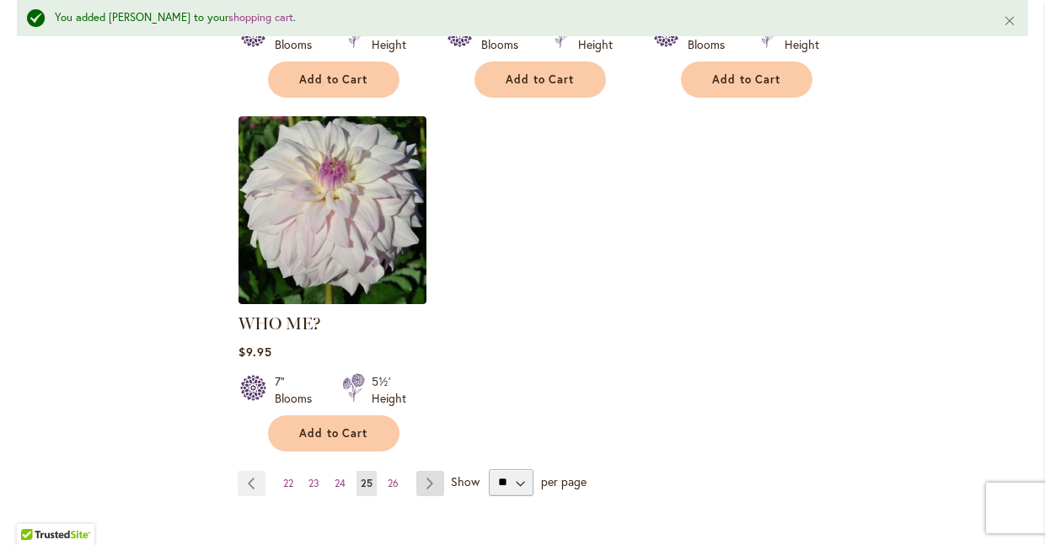
click at [429, 471] on link "Page Next" at bounding box center [430, 483] width 28 height 25
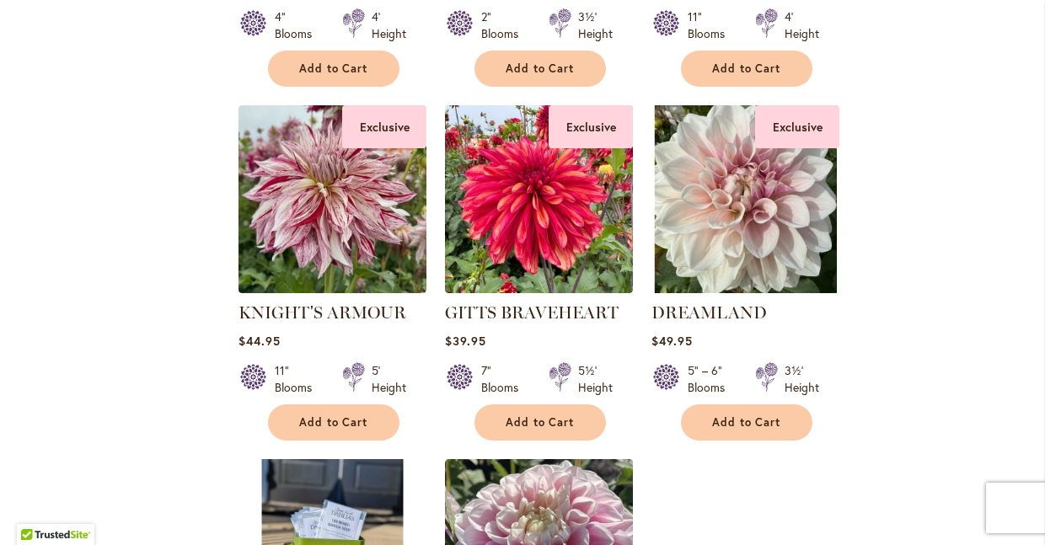
scroll to position [1374, 0]
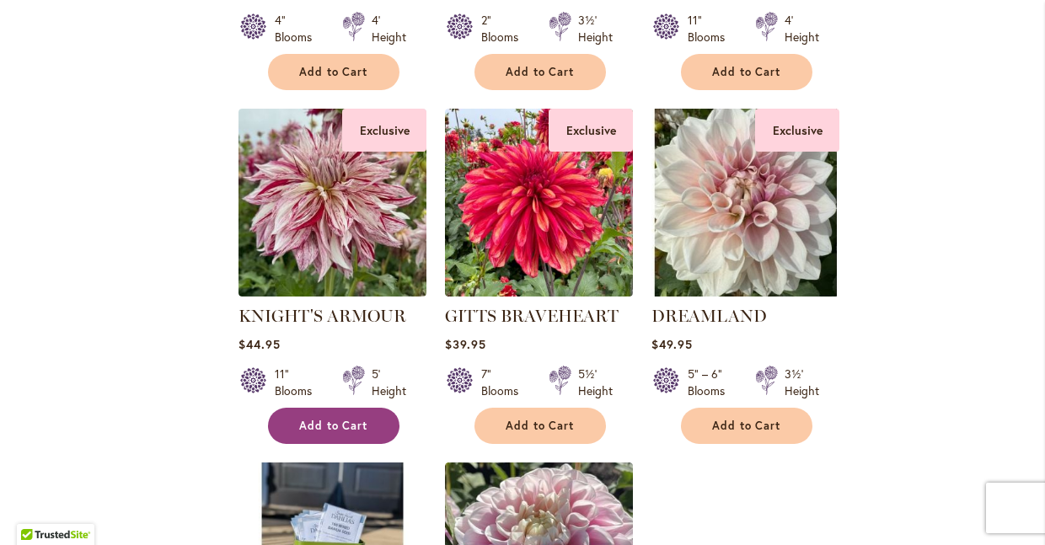
click at [332, 421] on span "Add to Cart" at bounding box center [333, 426] width 69 height 14
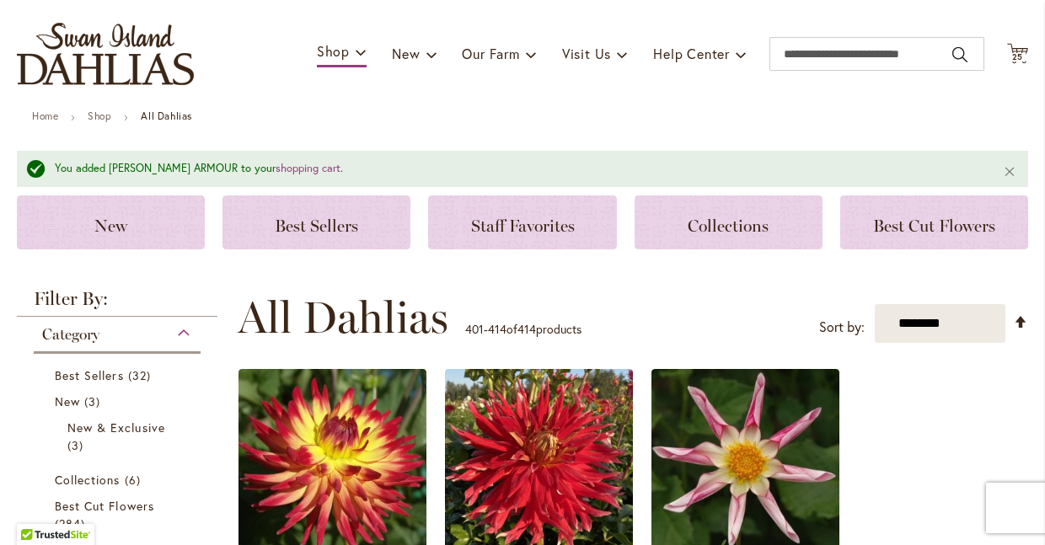
scroll to position [0, 0]
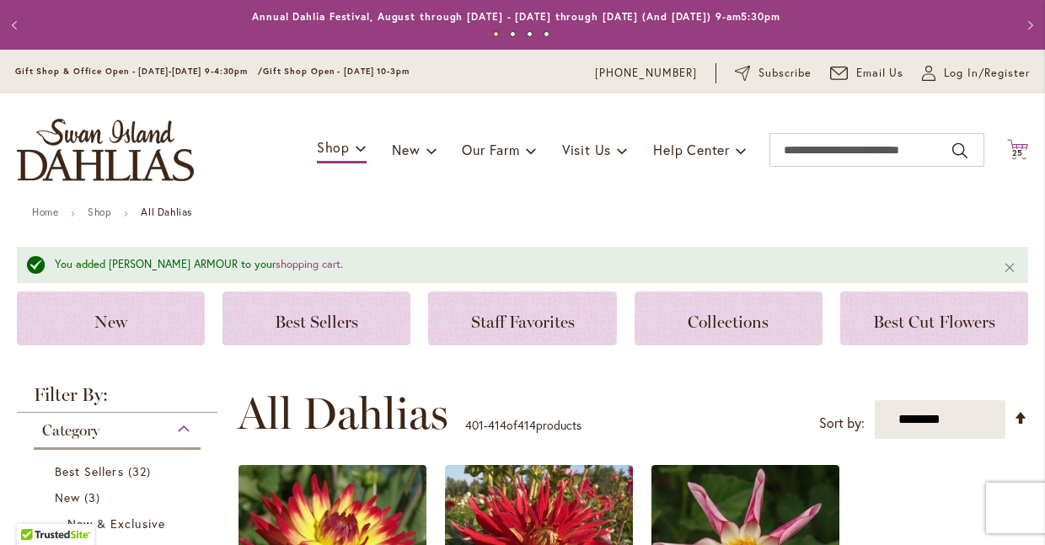
click at [1009, 147] on icon at bounding box center [1017, 149] width 21 height 20
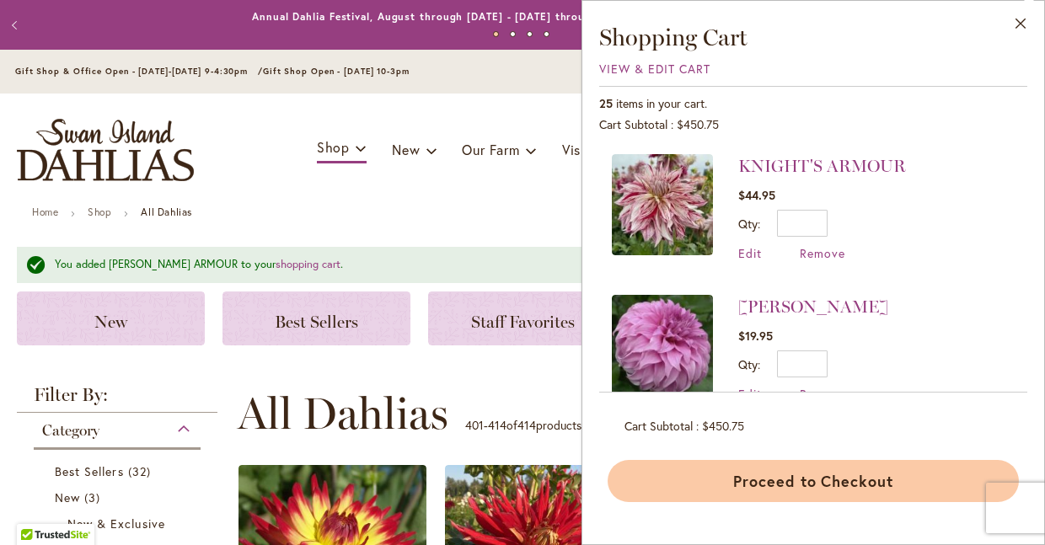
click at [840, 481] on button "Proceed to Checkout" at bounding box center [813, 481] width 411 height 42
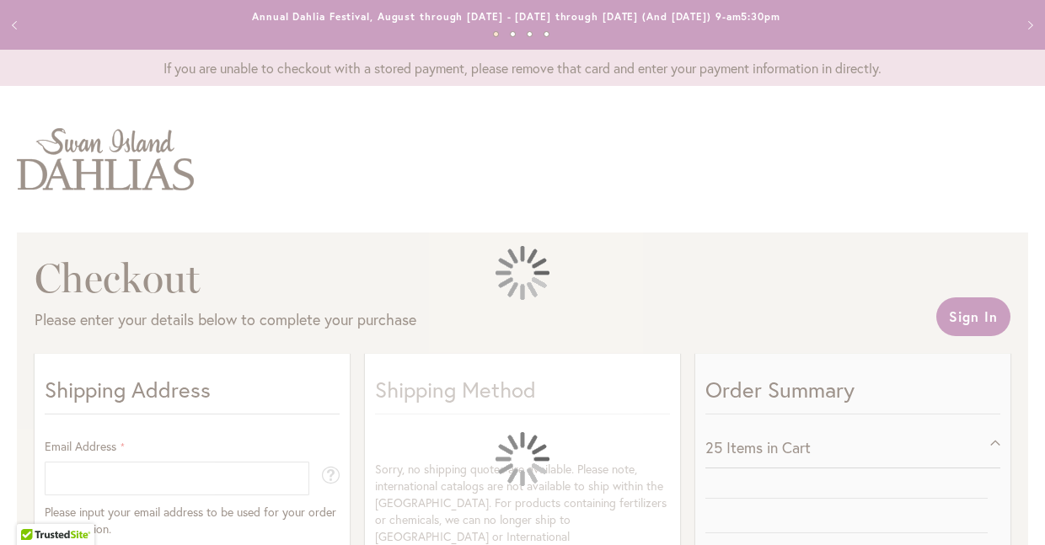
select select "**"
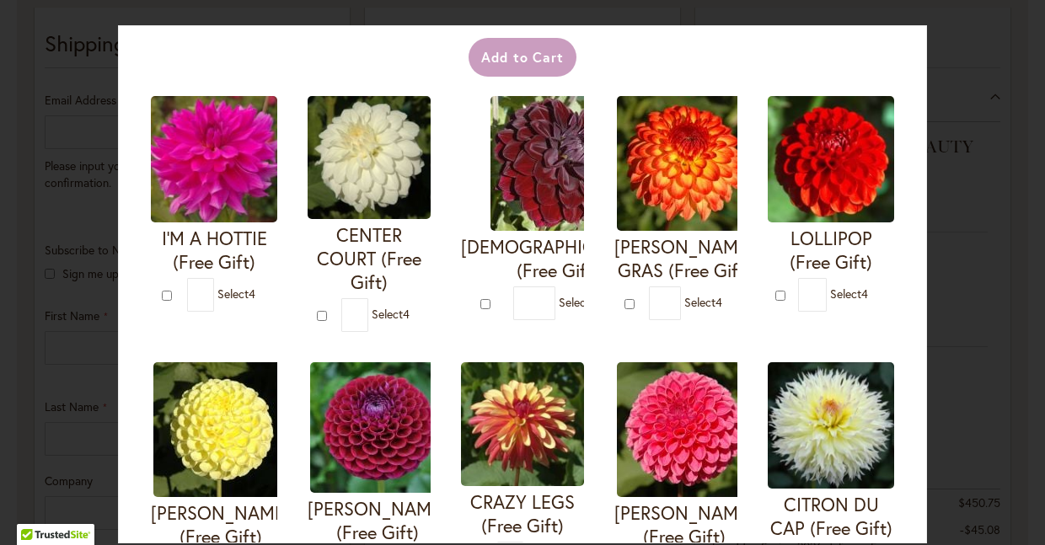
scroll to position [110, 0]
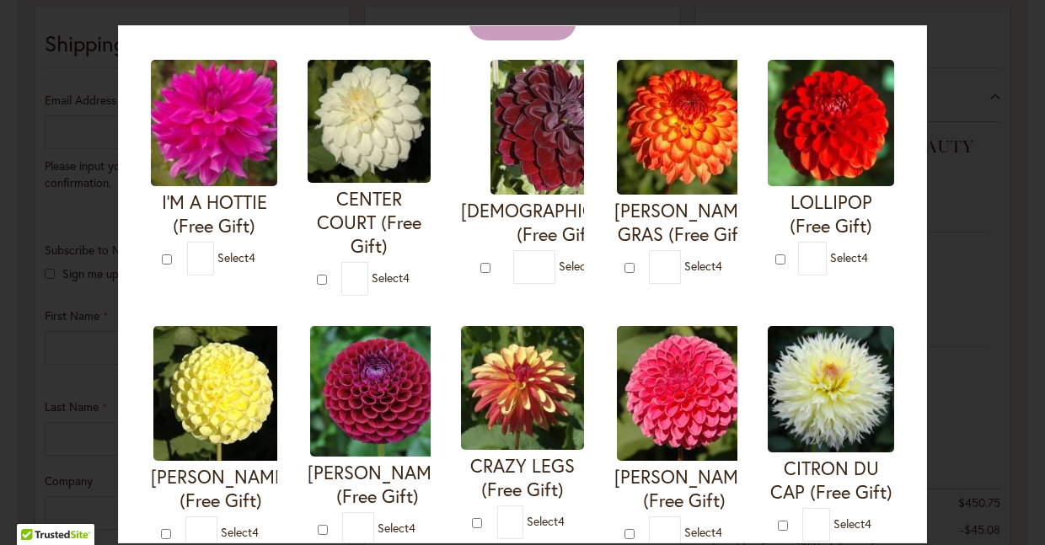
type input "*"
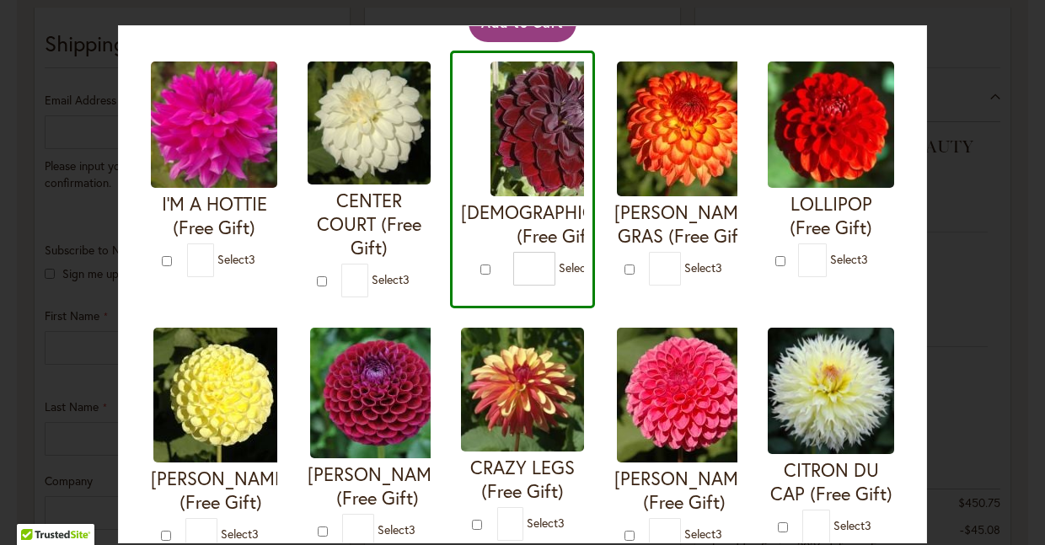
scroll to position [124, 0]
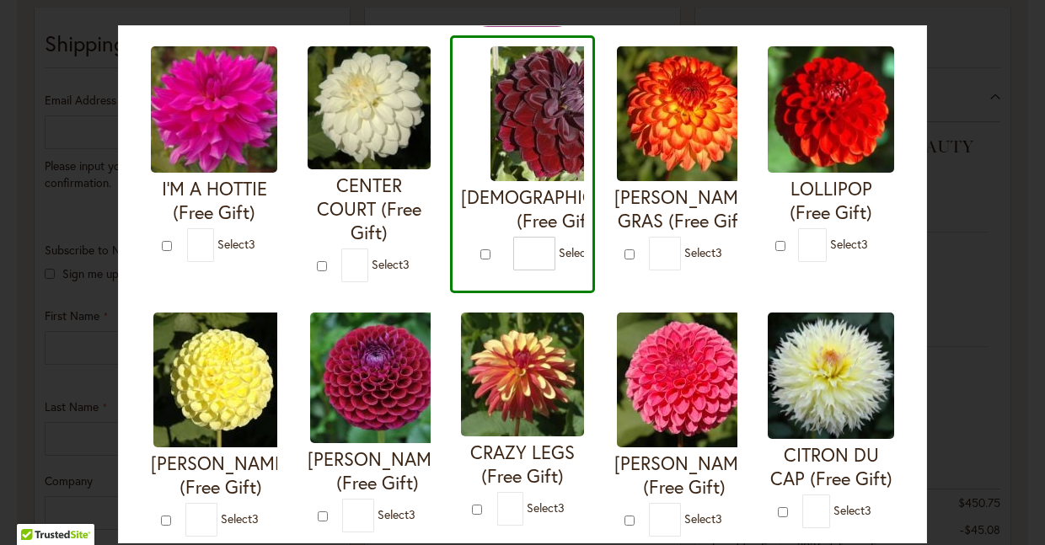
type input "*"
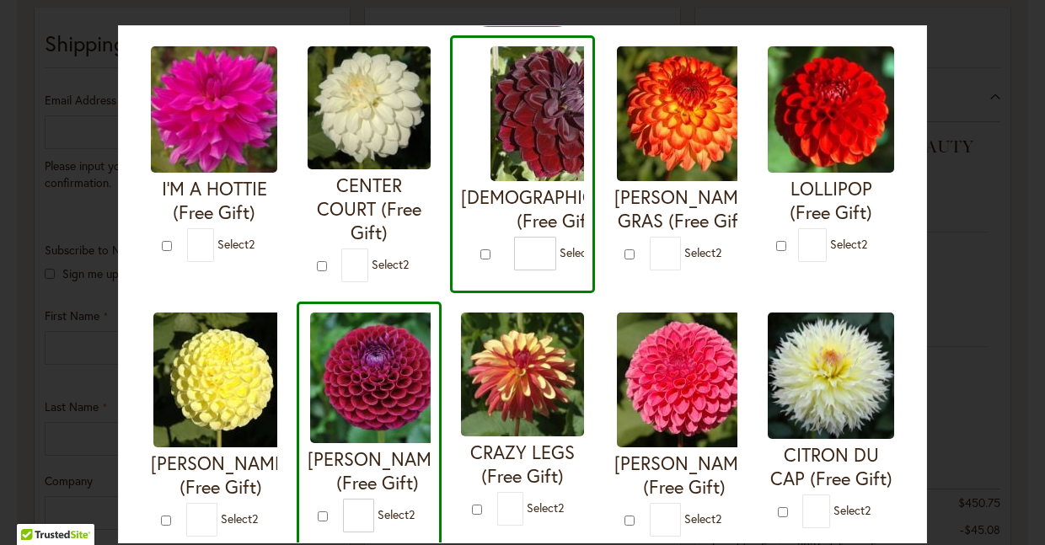
type input "*"
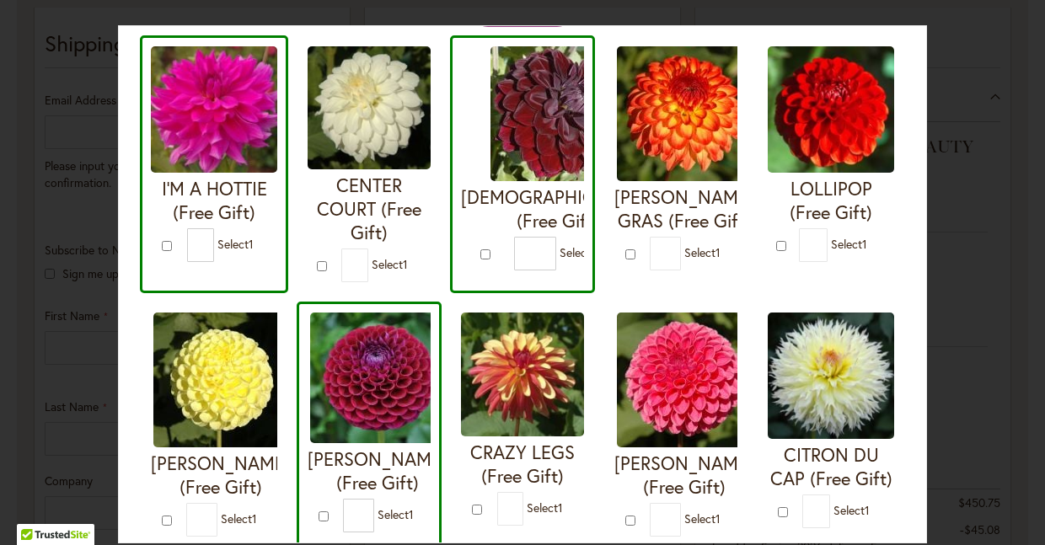
type input "*"
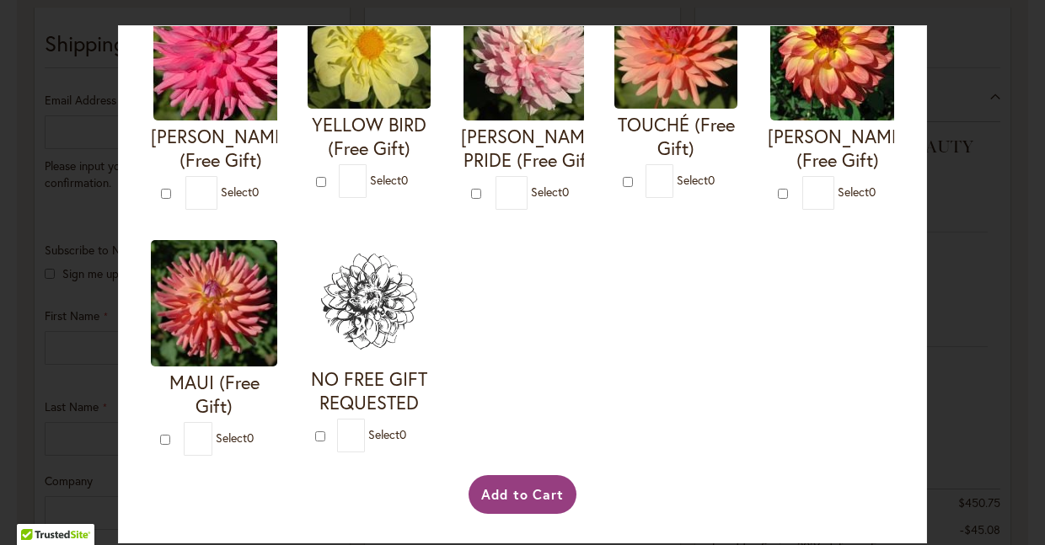
scroll to position [978, 0]
click at [517, 491] on button "Add to Cart" at bounding box center [523, 494] width 109 height 39
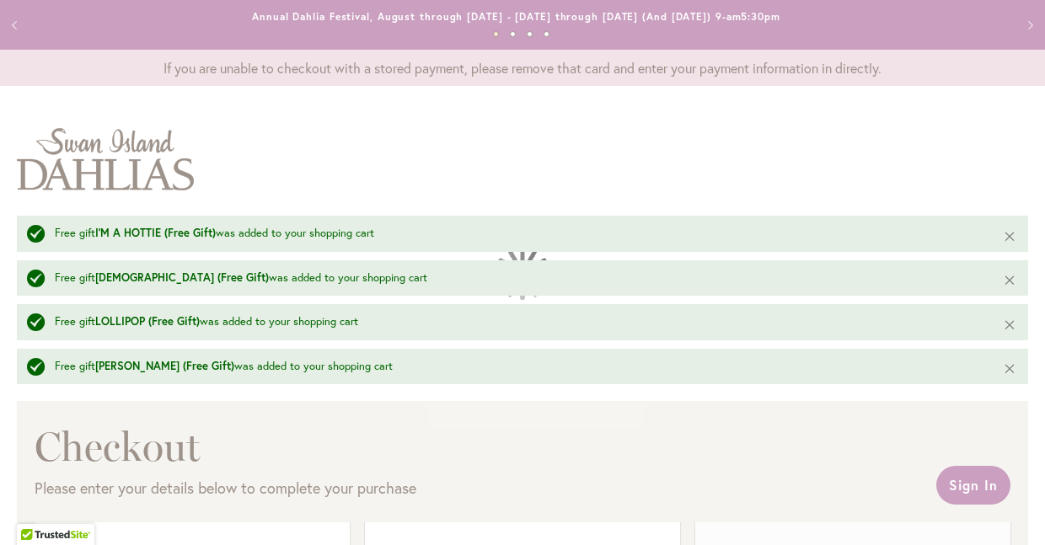
select select "**"
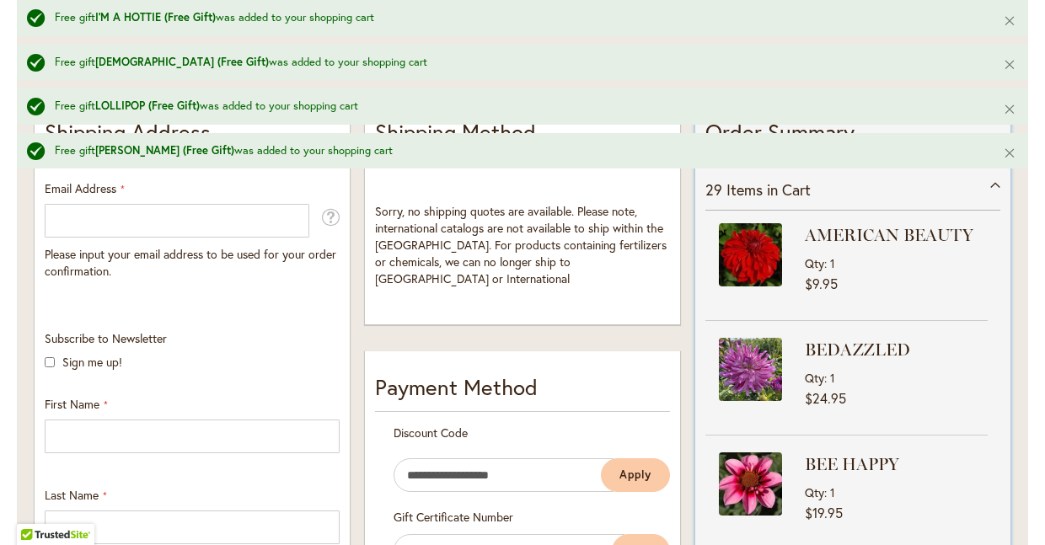
scroll to position [395, 0]
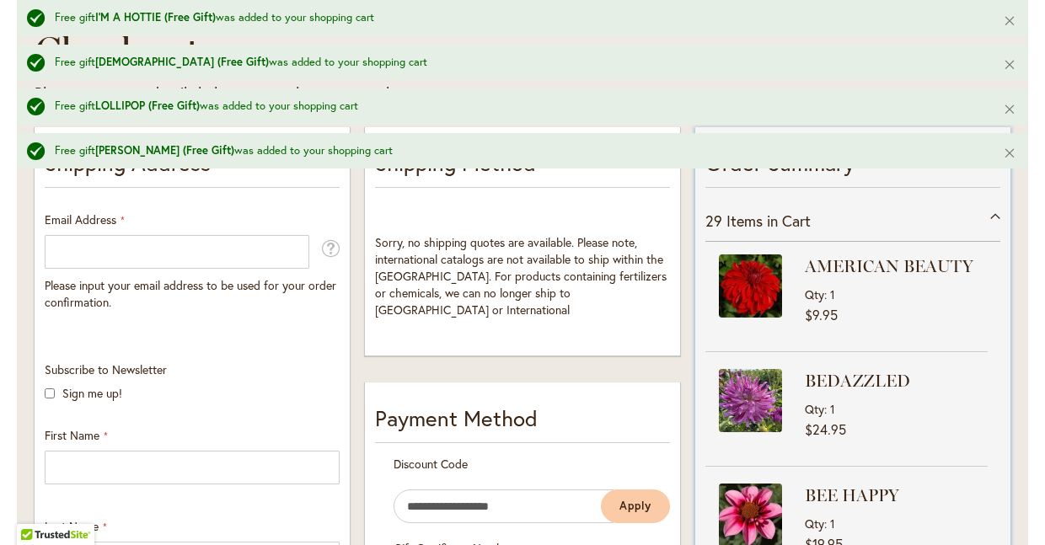
click at [791, 220] on span "Items in Cart" at bounding box center [768, 221] width 84 height 20
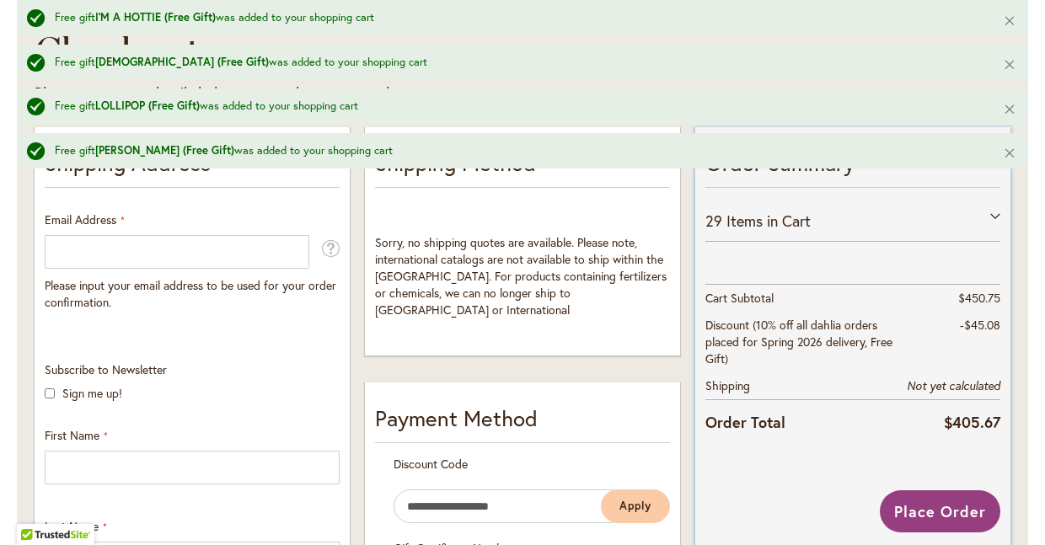
click at [788, 219] on span "Items in Cart" at bounding box center [768, 221] width 84 height 20
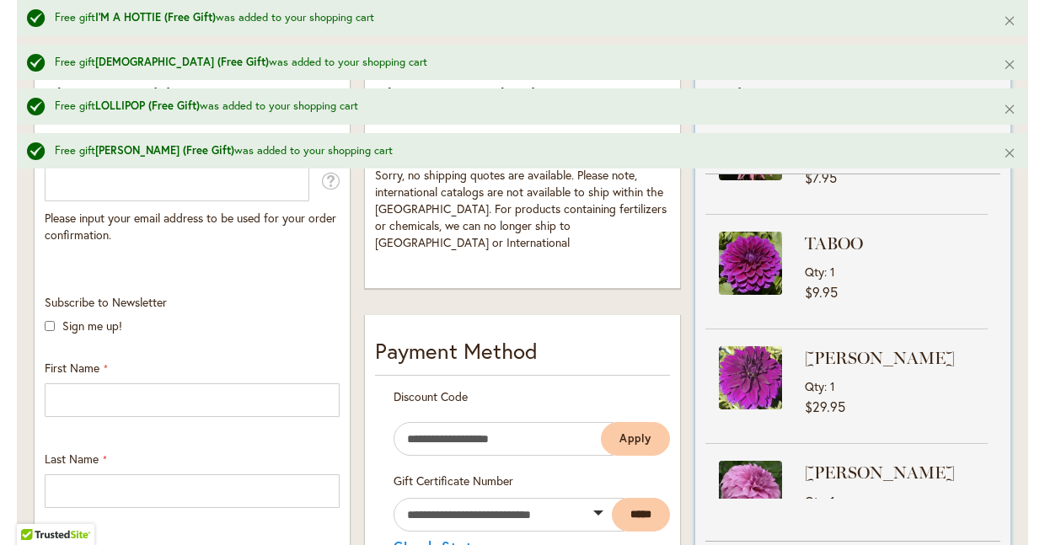
scroll to position [2391, 0]
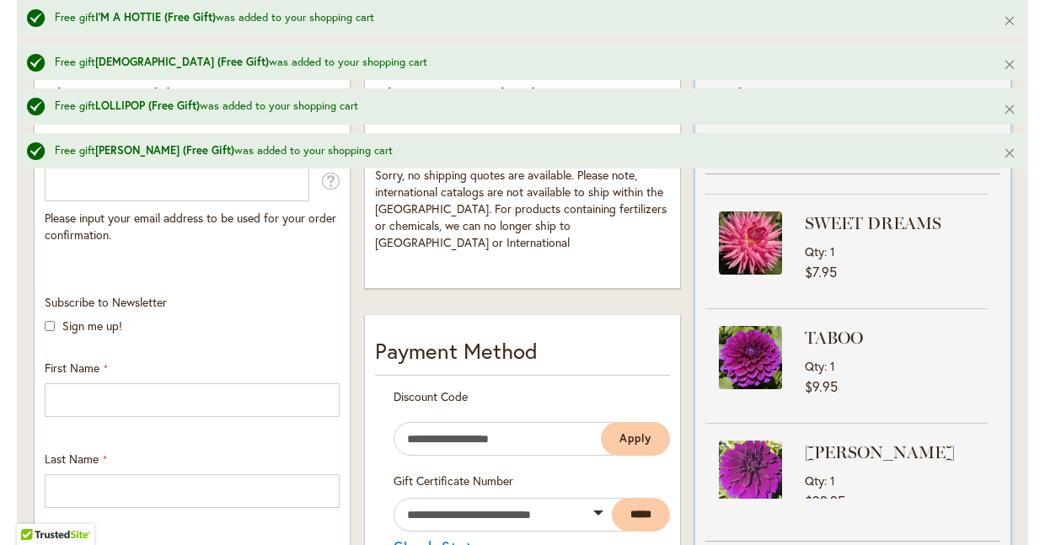
scroll to position [2297, 0]
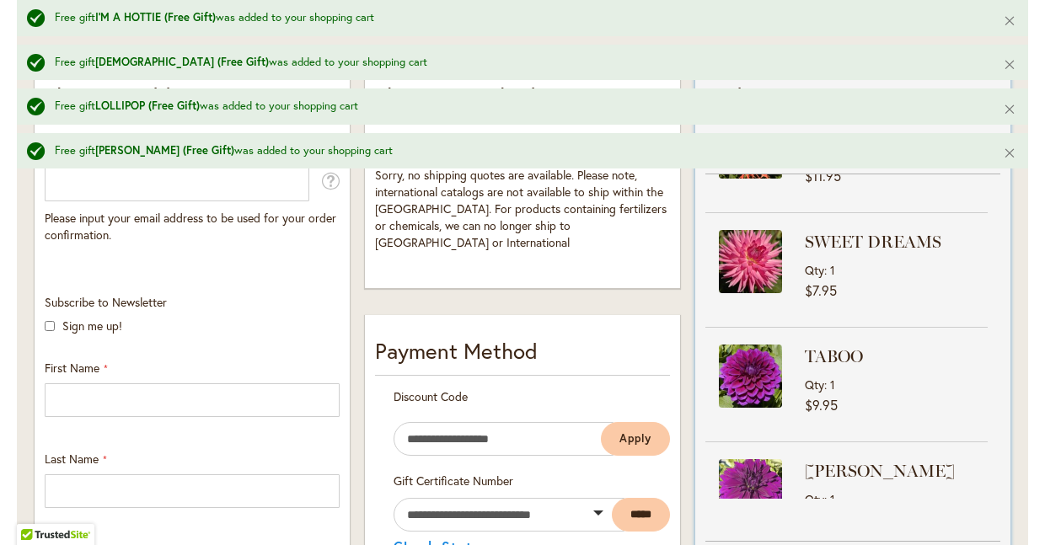
click at [1005, 392] on div "Order Summary 29 Items in Cart AMERICAN BEAUTY Qty 1 $9.95 BEDAZZLED Qty 1" at bounding box center [852, 393] width 315 height 667
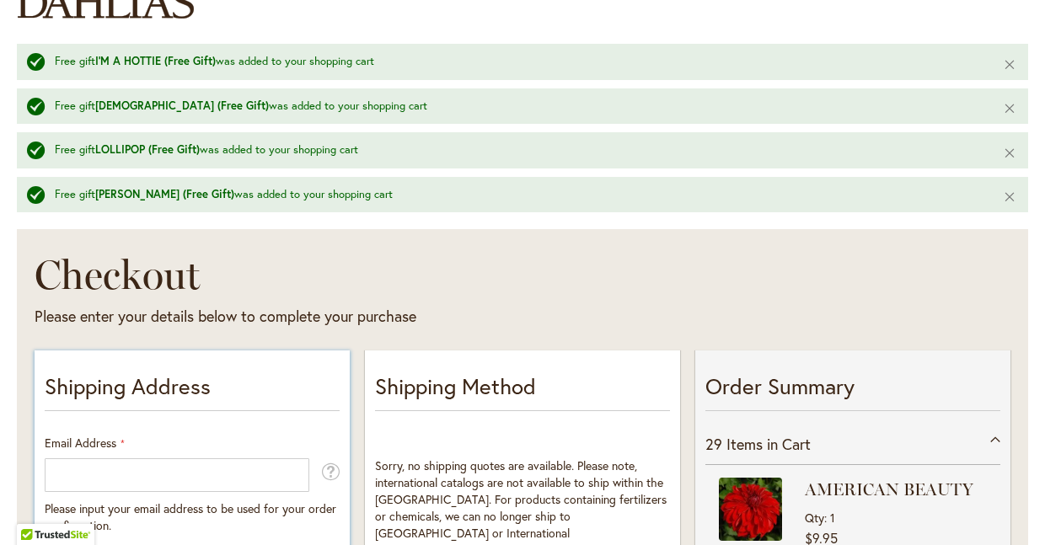
scroll to position [258, 0]
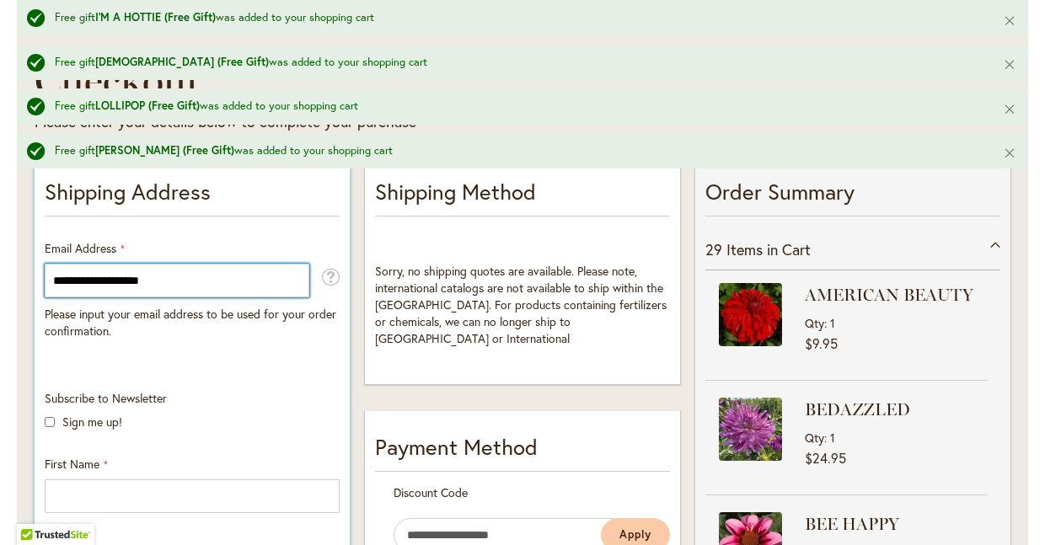
type input "**********"
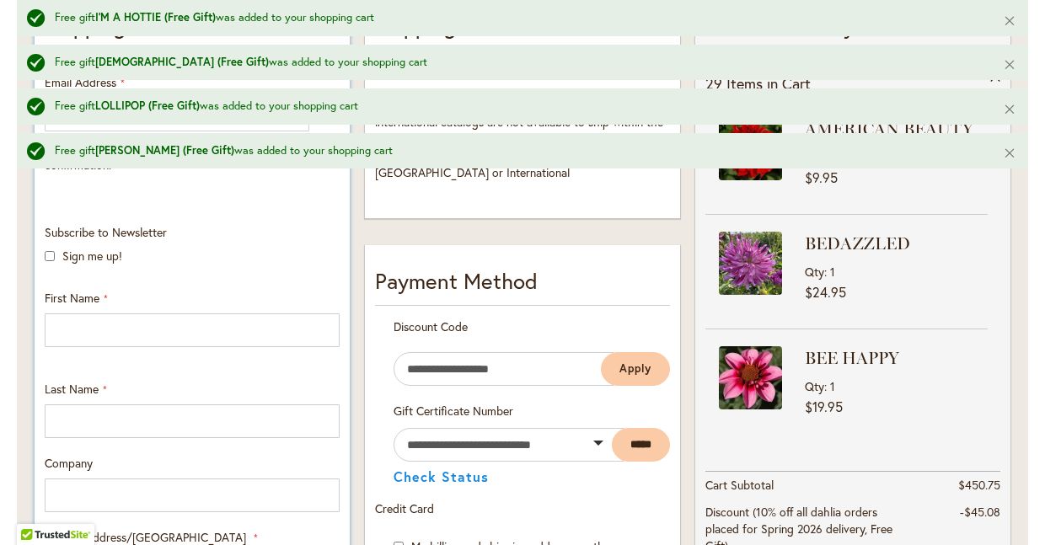
scroll to position [536, 0]
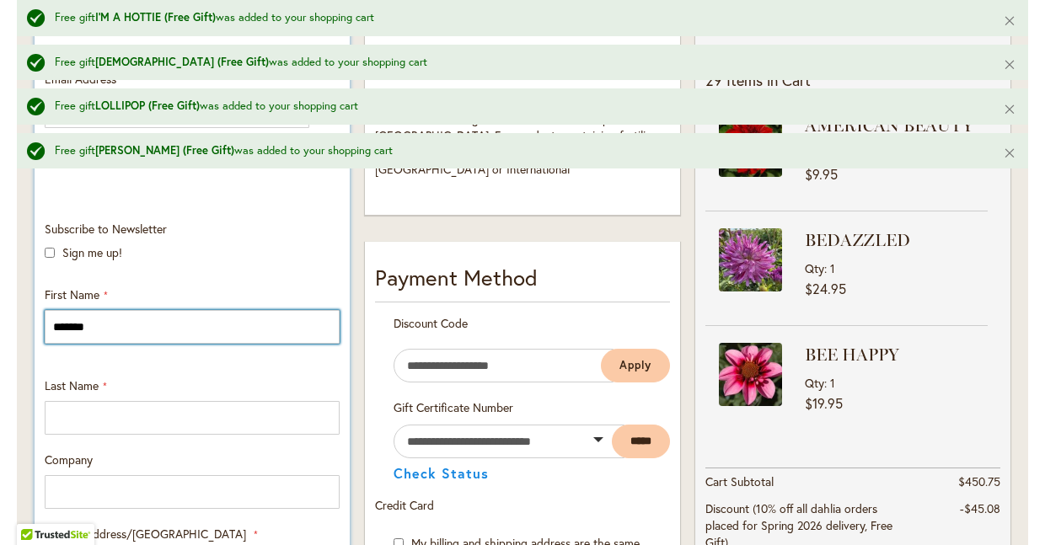
type input "*******"
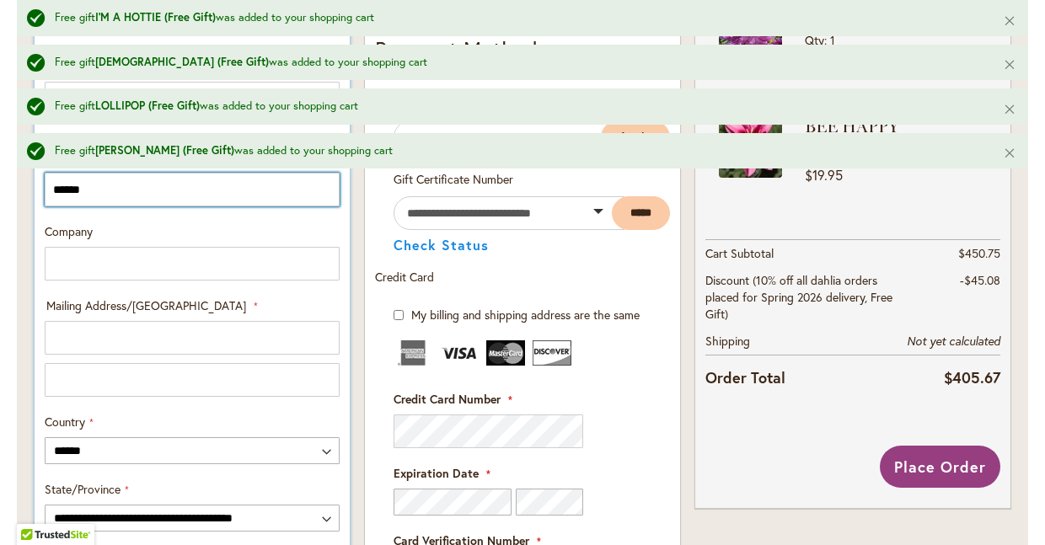
scroll to position [768, 0]
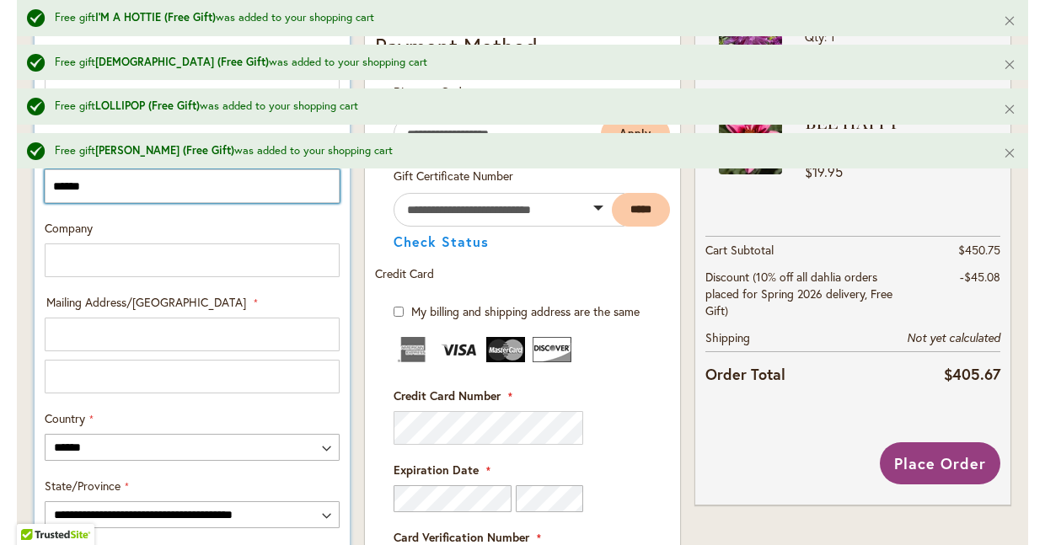
type input "******"
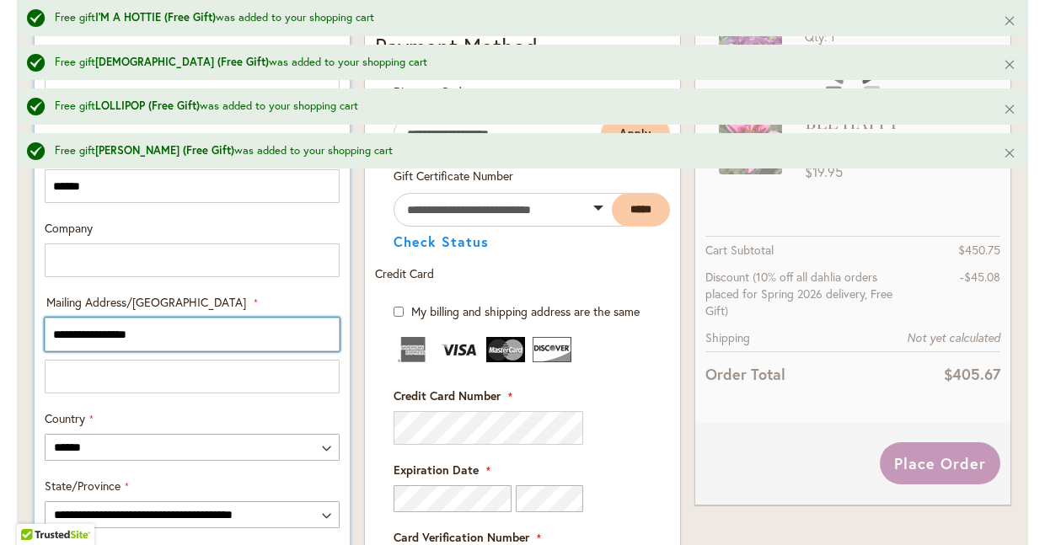
type input "**********"
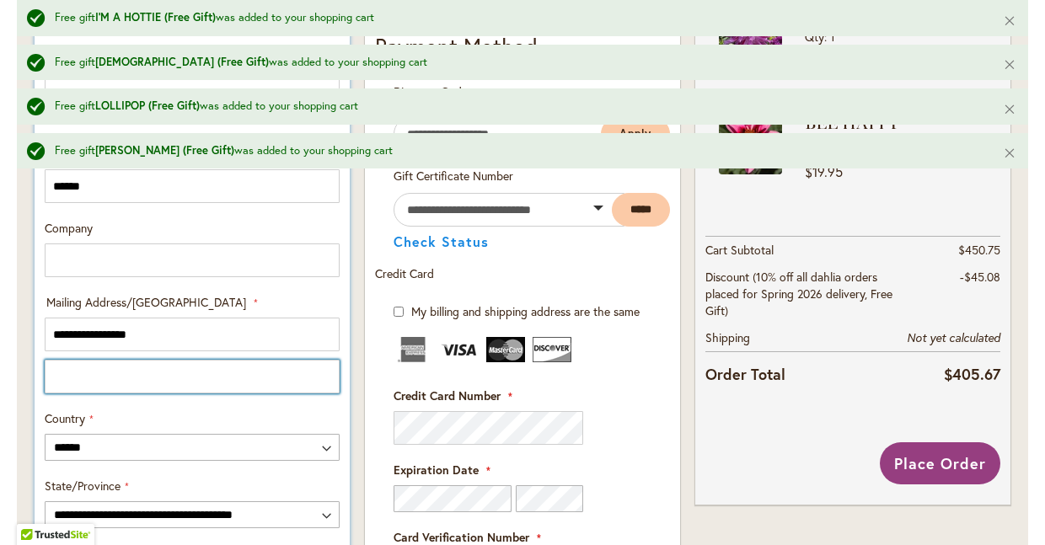
scroll to position [866, 0]
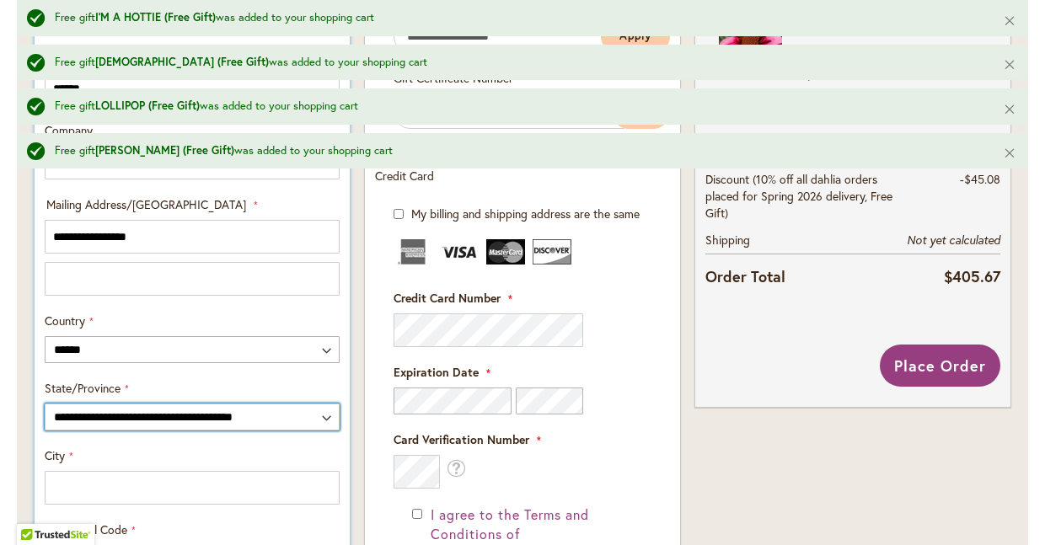
click at [326, 417] on select "**********" at bounding box center [192, 417] width 295 height 27
select select "**"
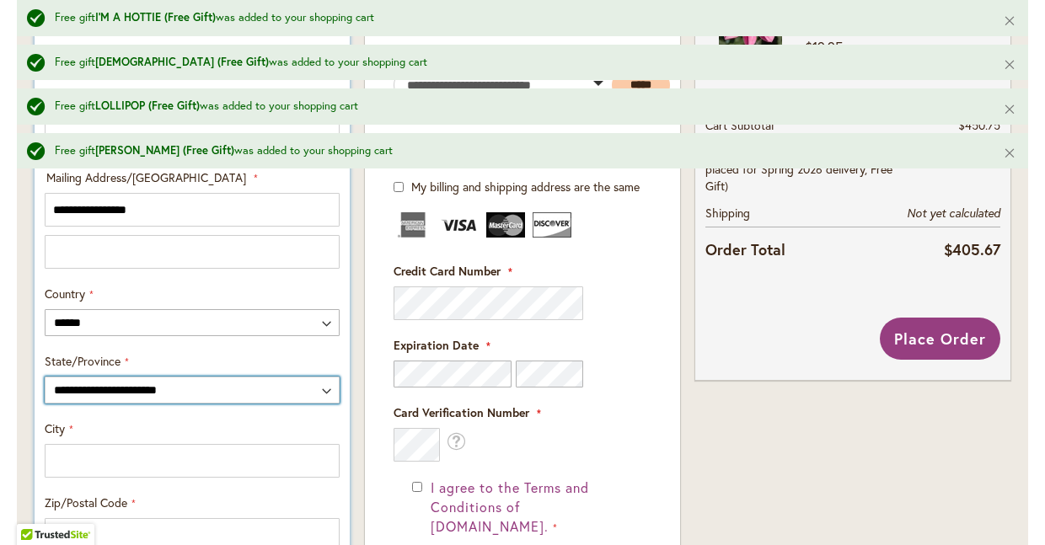
scroll to position [987, 0]
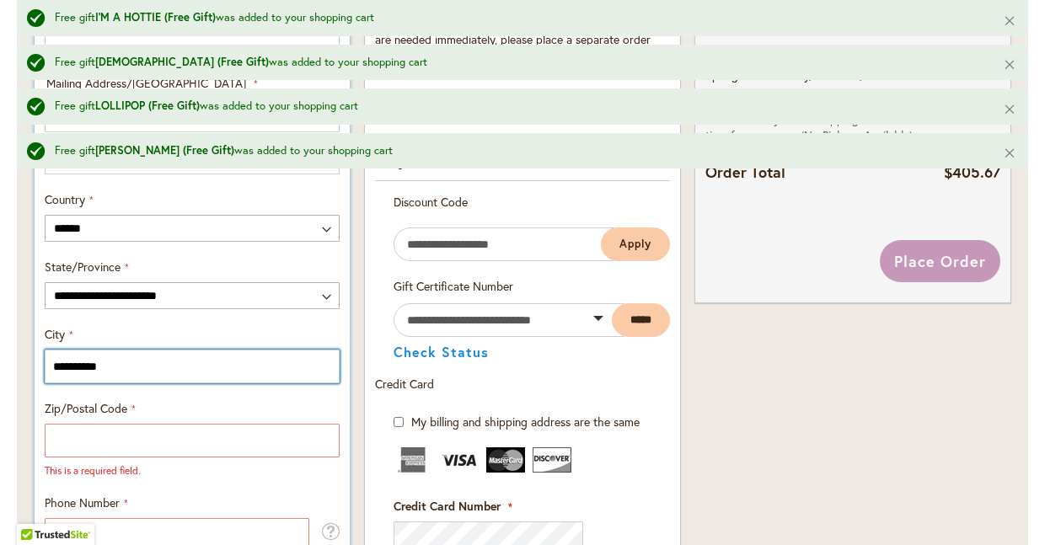
type input "**********"
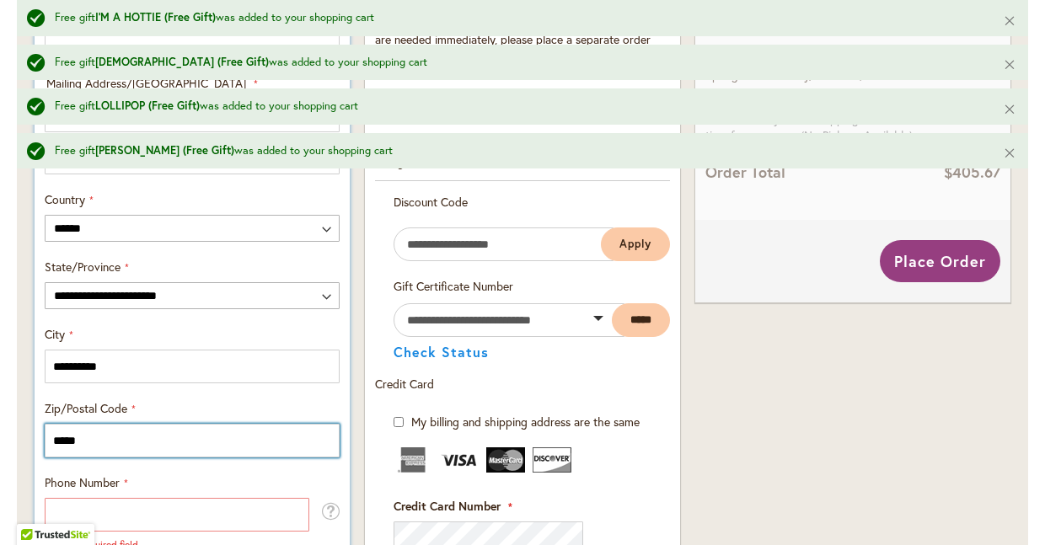
type input "*****"
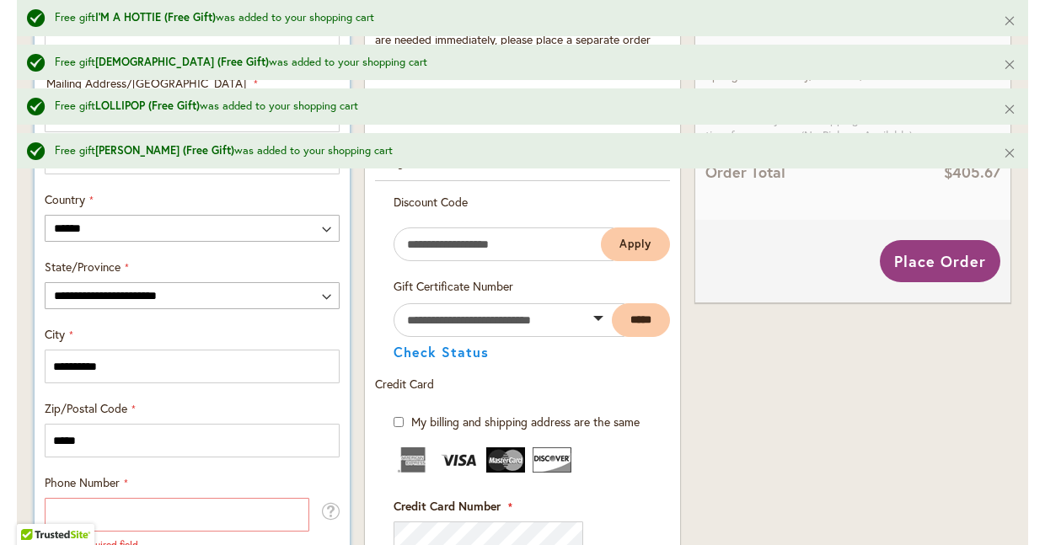
click at [253, 472] on div "**********" at bounding box center [192, 161] width 307 height 782
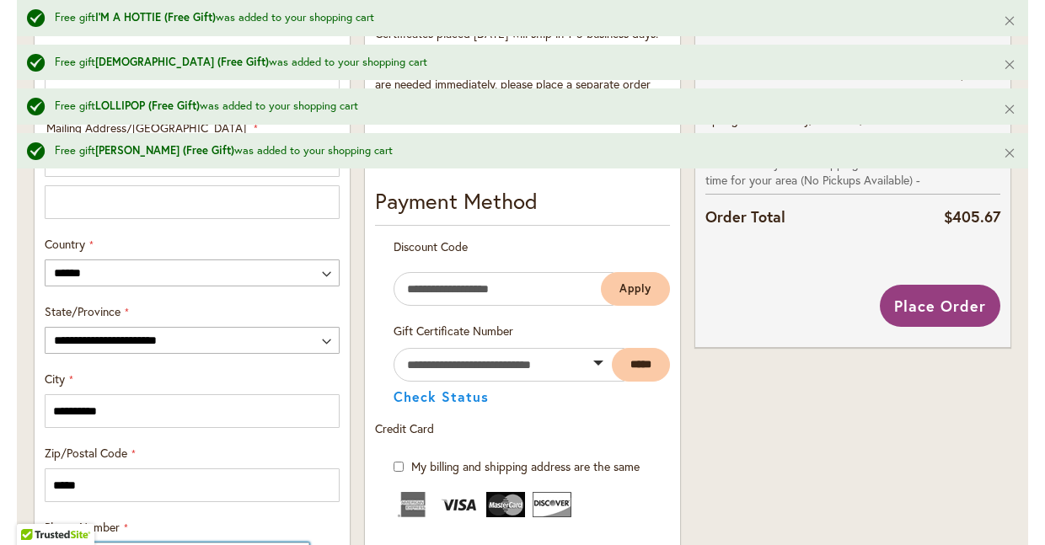
scroll to position [0, 0]
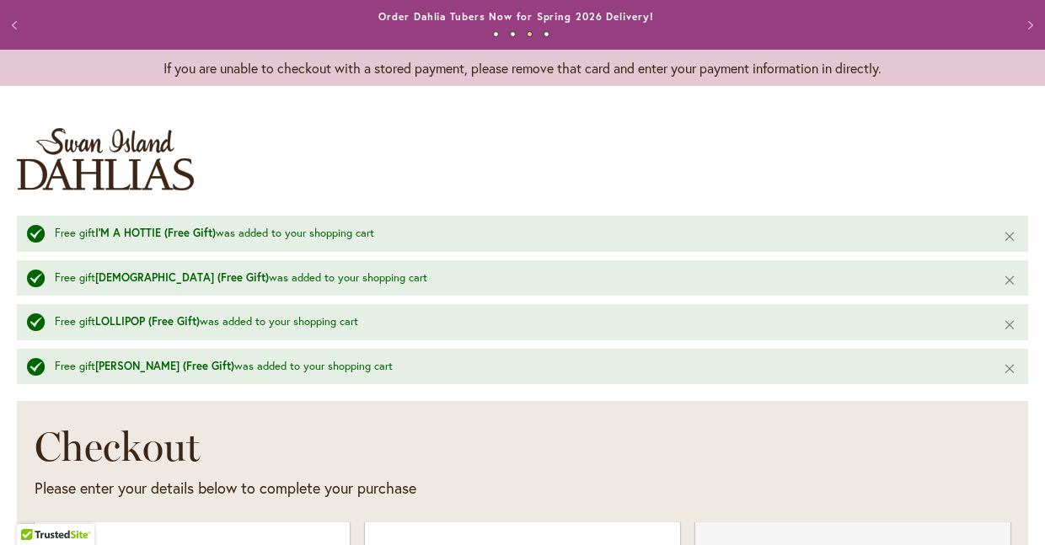
type input "**********"
click at [493, 32] on button "1" at bounding box center [496, 34] width 6 height 6
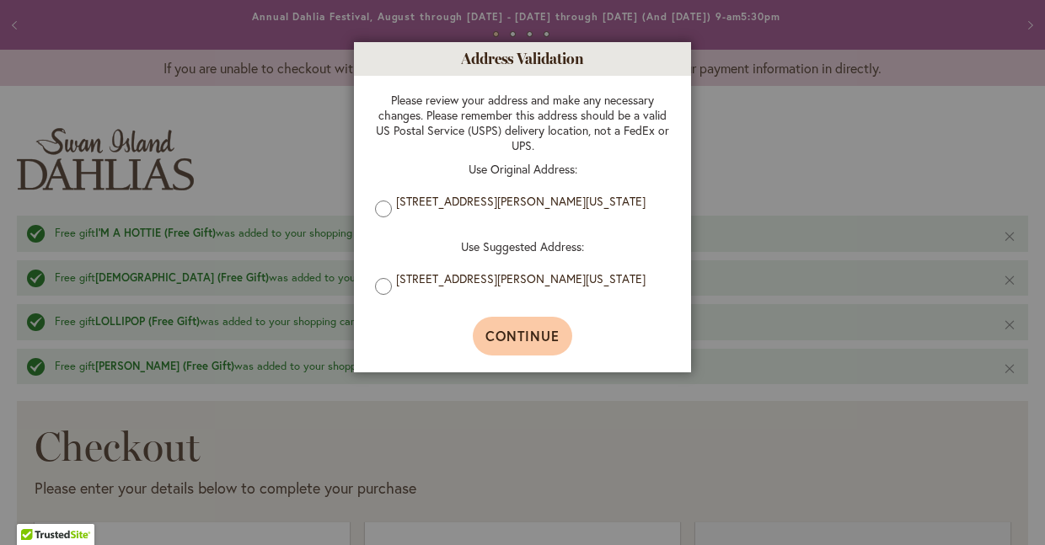
click at [541, 345] on span "Continue" at bounding box center [522, 336] width 75 height 18
type input "**********"
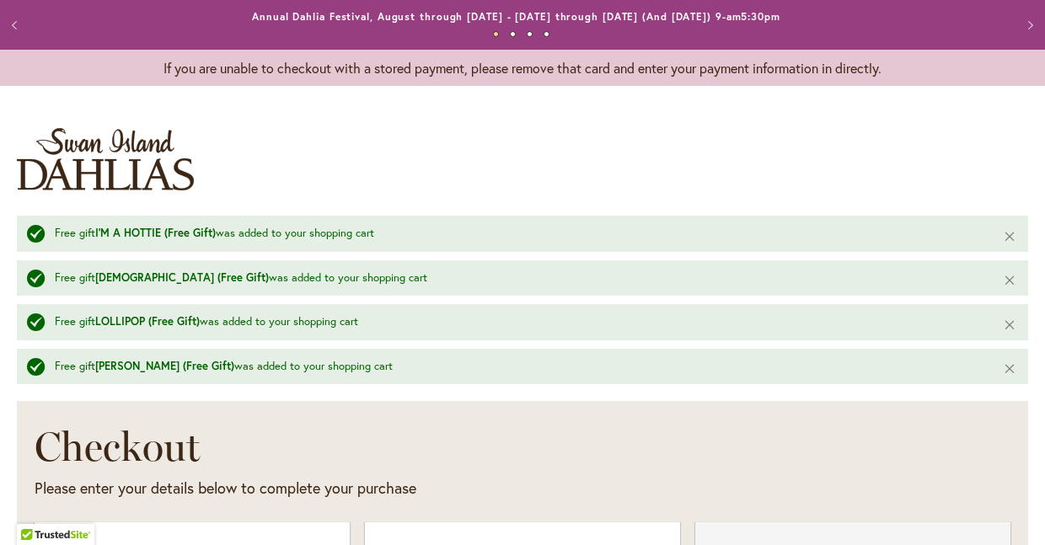
click at [510, 31] on button "2" at bounding box center [513, 34] width 6 height 6
click at [527, 32] on button "3" at bounding box center [530, 34] width 6 height 6
click at [544, 32] on button "4" at bounding box center [547, 34] width 6 height 6
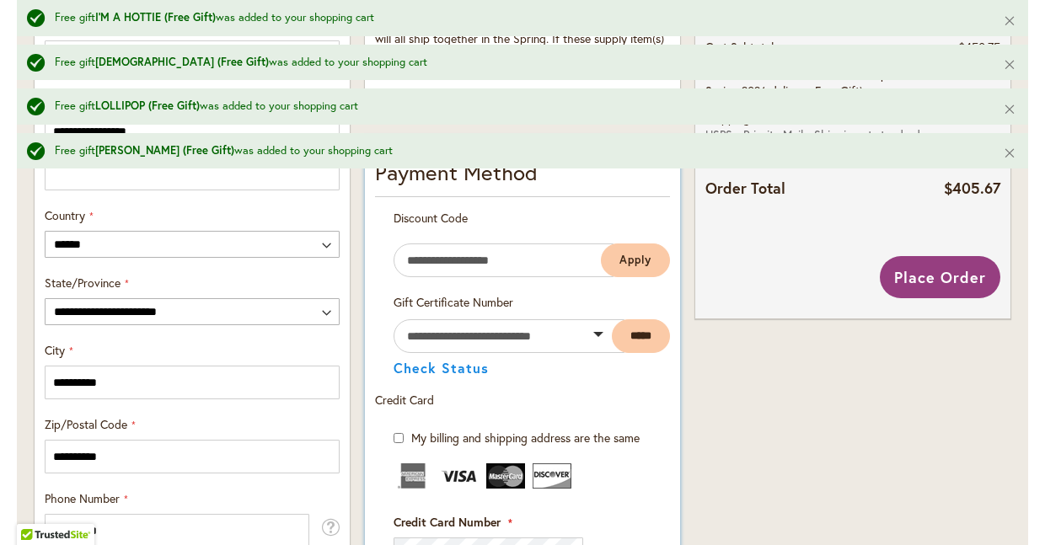
scroll to position [1010, 0]
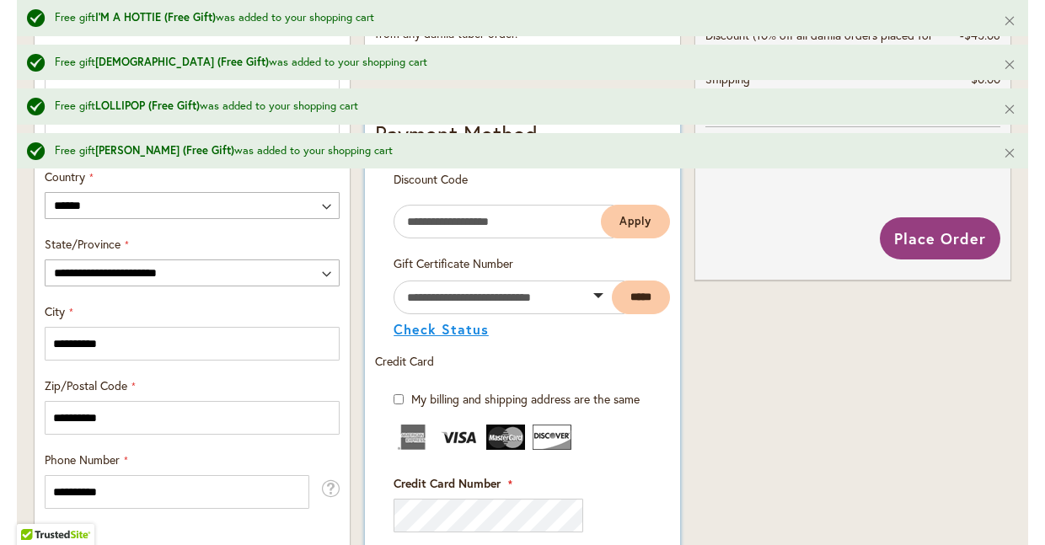
click at [456, 330] on button "Check Status" at bounding box center [441, 329] width 95 height 13
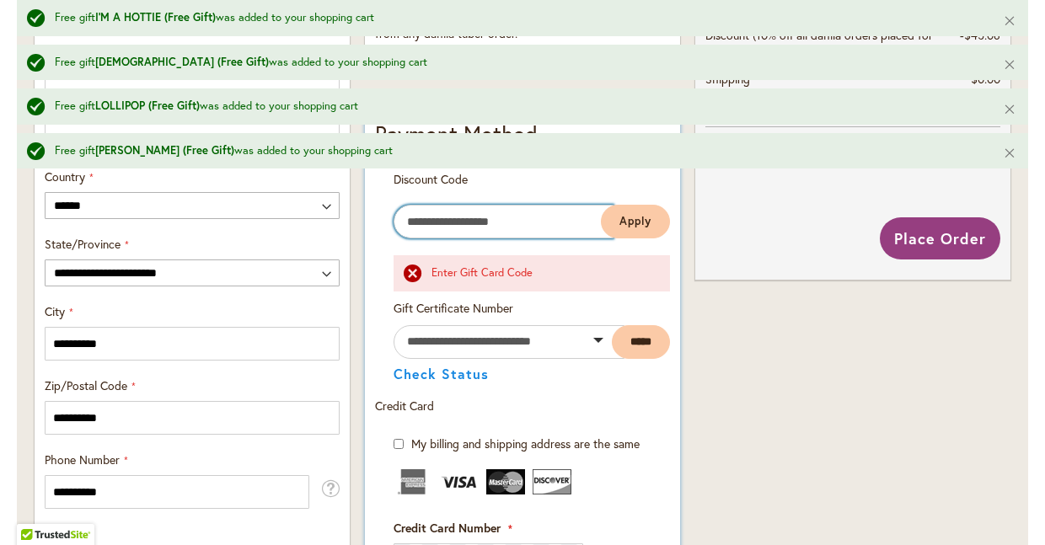
click at [455, 222] on input "Enter discount code" at bounding box center [504, 222] width 220 height 34
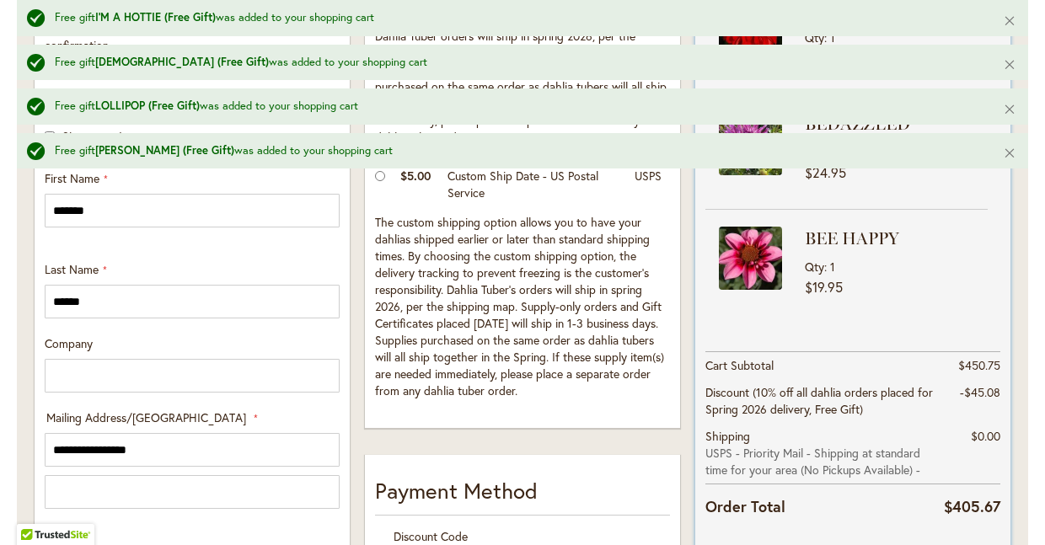
scroll to position [918, 0]
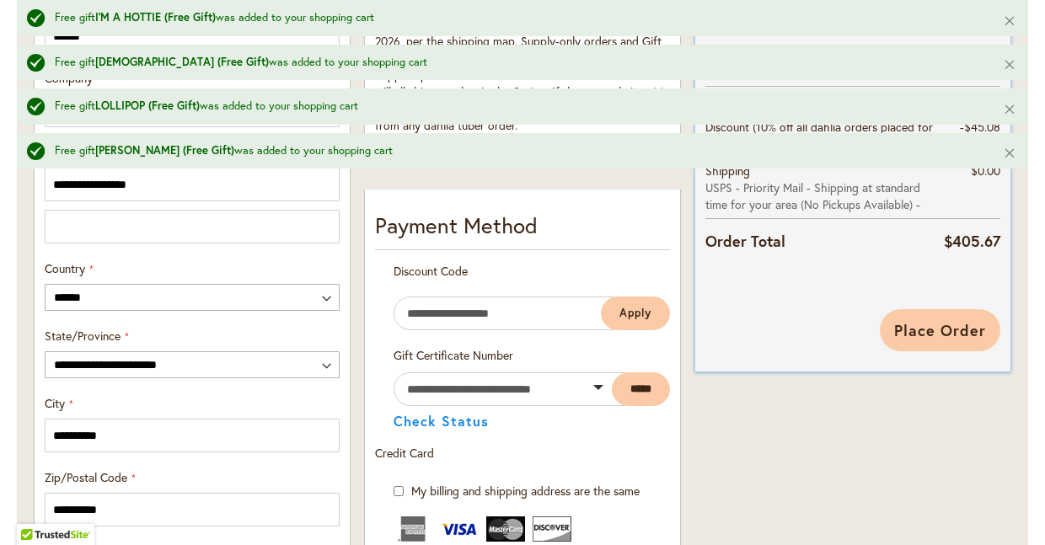
click at [953, 324] on span "Place Order" at bounding box center [940, 330] width 92 height 20
